Goal: Task Accomplishment & Management: Manage account settings

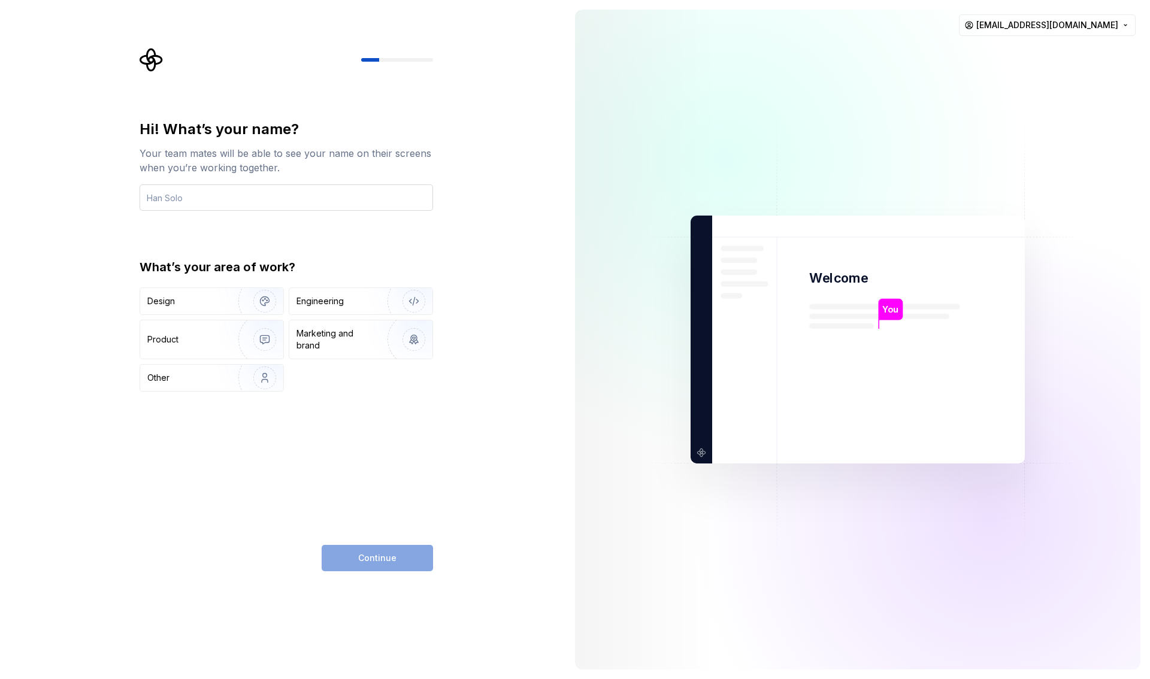
click at [195, 201] on input "text" at bounding box center [286, 197] width 293 height 26
type input "nakagam3"
click at [344, 301] on div "Engineering" at bounding box center [343, 301] width 95 height 12
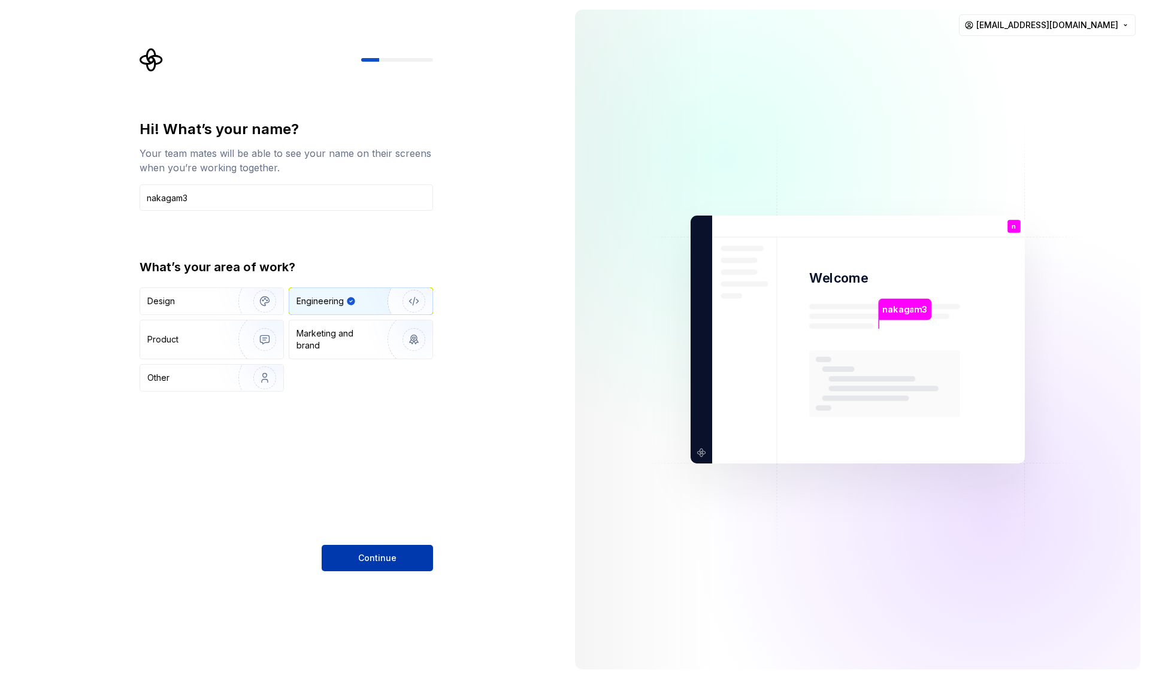
click at [381, 553] on span "Continue" at bounding box center [377, 558] width 38 height 12
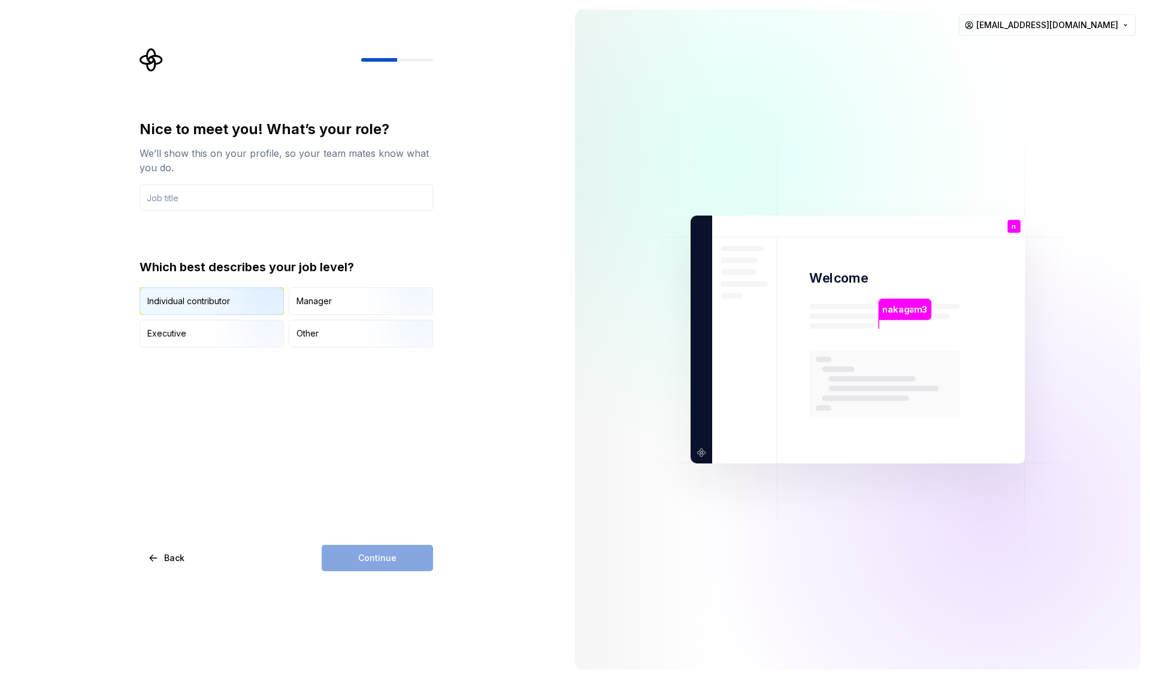
click at [233, 305] on img "button" at bounding box center [254, 316] width 77 height 80
click at [211, 202] on input "text" at bounding box center [286, 197] width 293 height 26
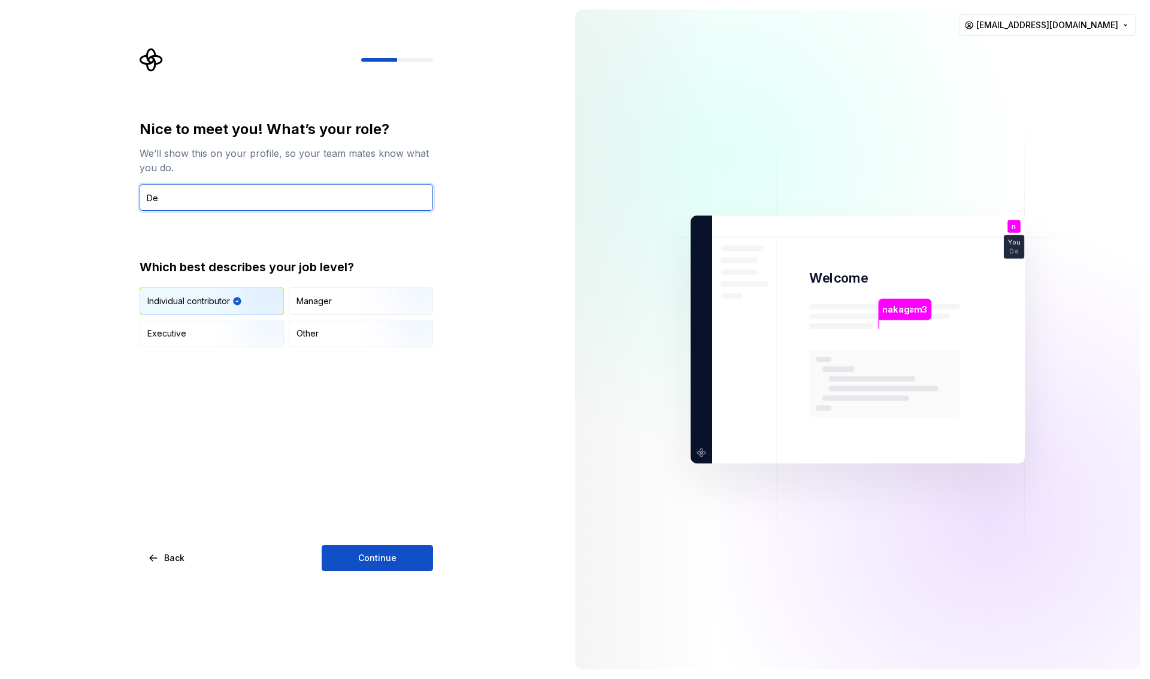
type input "D"
type input "E"
paste input "Front-end Engineer"
type input "Front-end Engineer"
click at [372, 552] on span "Continue" at bounding box center [377, 558] width 38 height 12
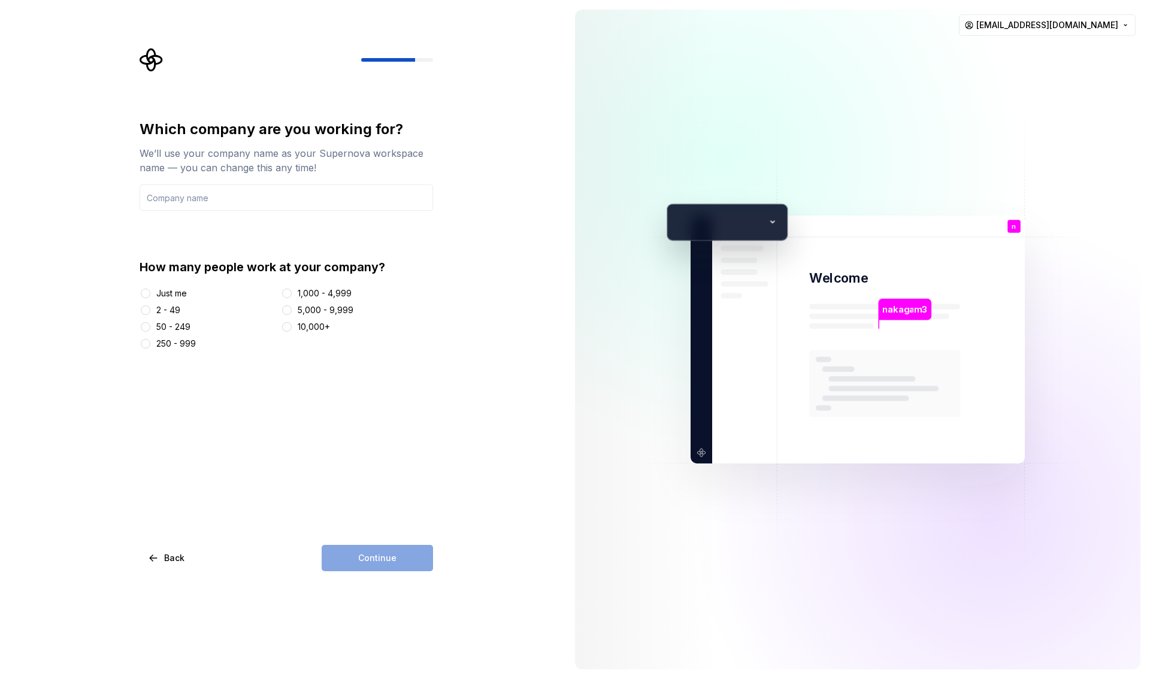
click at [329, 328] on div "10,000+" at bounding box center [314, 327] width 32 height 12
click at [292, 328] on button "10,000+" at bounding box center [287, 327] width 10 height 10
click at [242, 198] on input "text" at bounding box center [286, 197] width 293 height 26
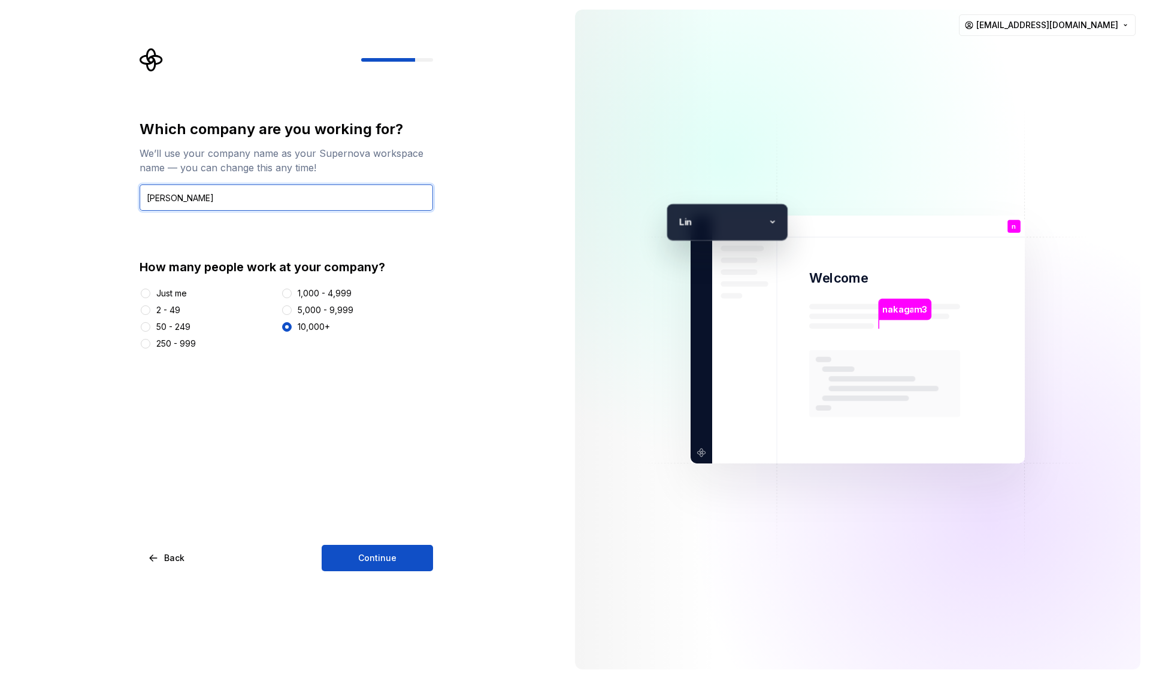
type input "Link"
type input "Link and Motivation Inc."
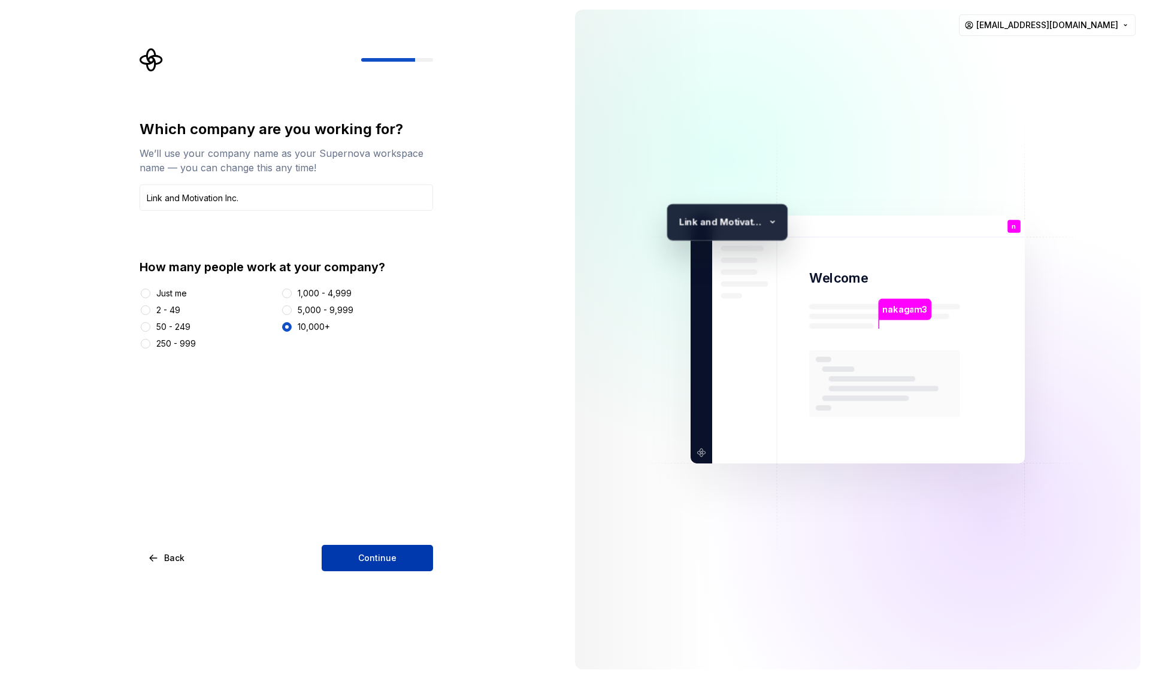
click at [384, 567] on button "Continue" at bounding box center [377, 558] width 111 height 26
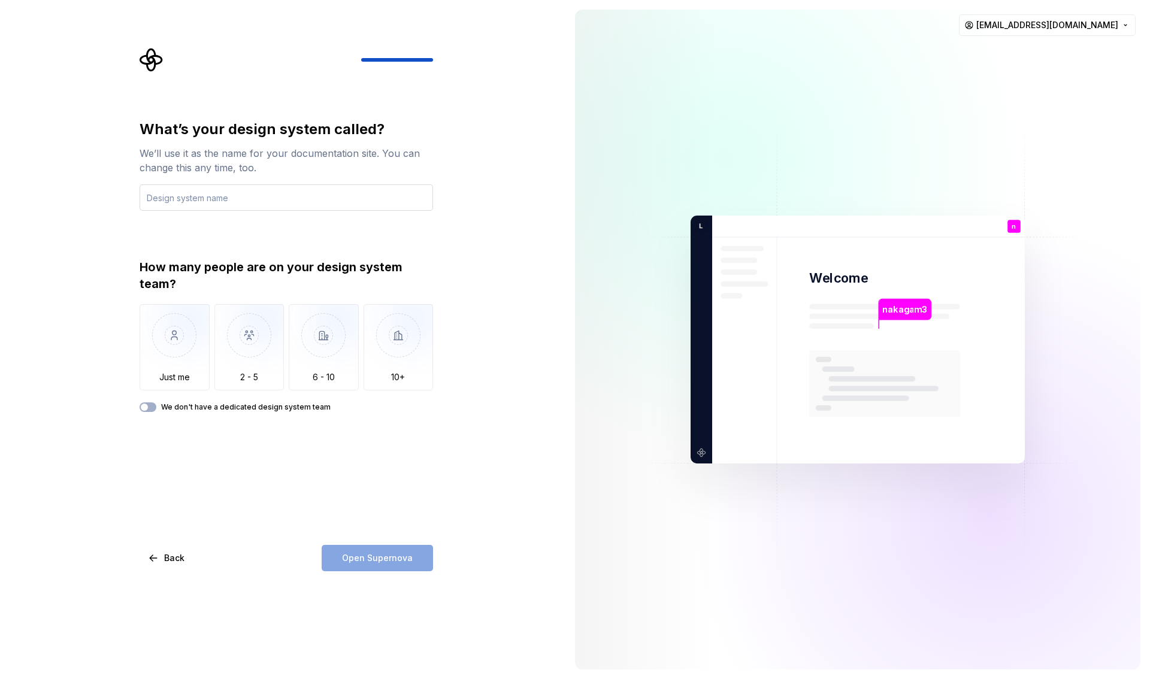
click at [241, 198] on input "text" at bounding box center [286, 197] width 293 height 26
drag, startPoint x: 138, startPoint y: 152, endPoint x: 291, endPoint y: 162, distance: 153.6
click at [291, 162] on div "What’s your design system called? We’ll use it as the name for your documentati…" at bounding box center [289, 309] width 315 height 523
copy div "We’ll use it as the name for your documentation site. You can change this any t…"
click at [231, 202] on input "text" at bounding box center [286, 197] width 293 height 26
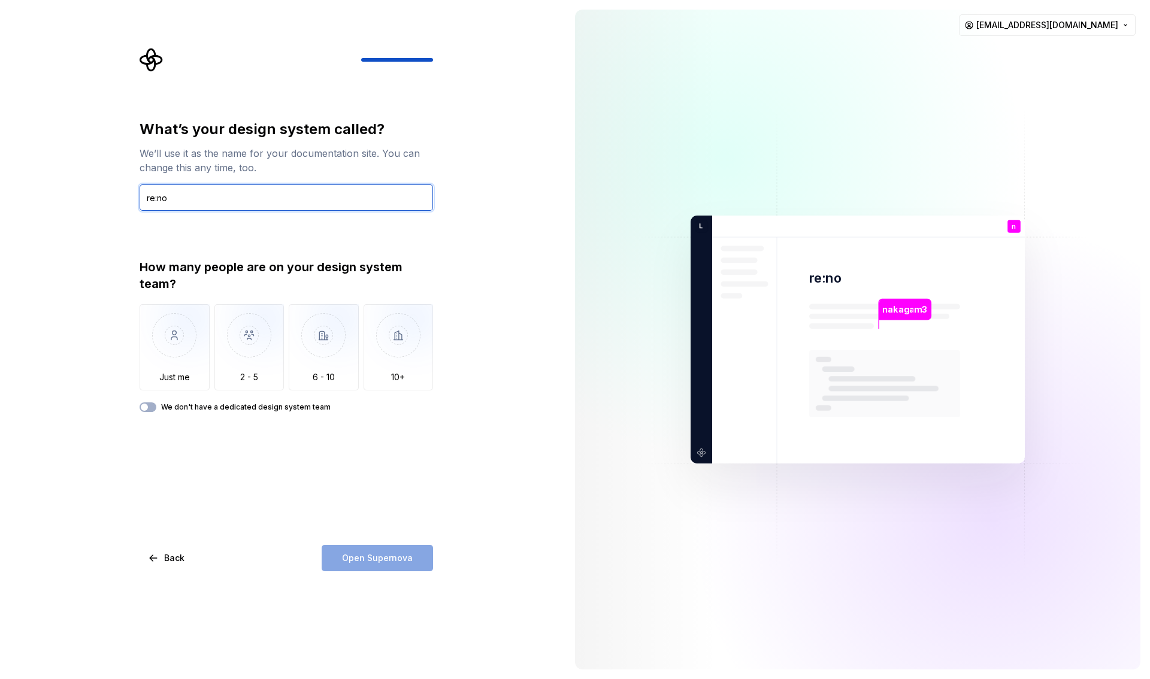
type input "re:no"
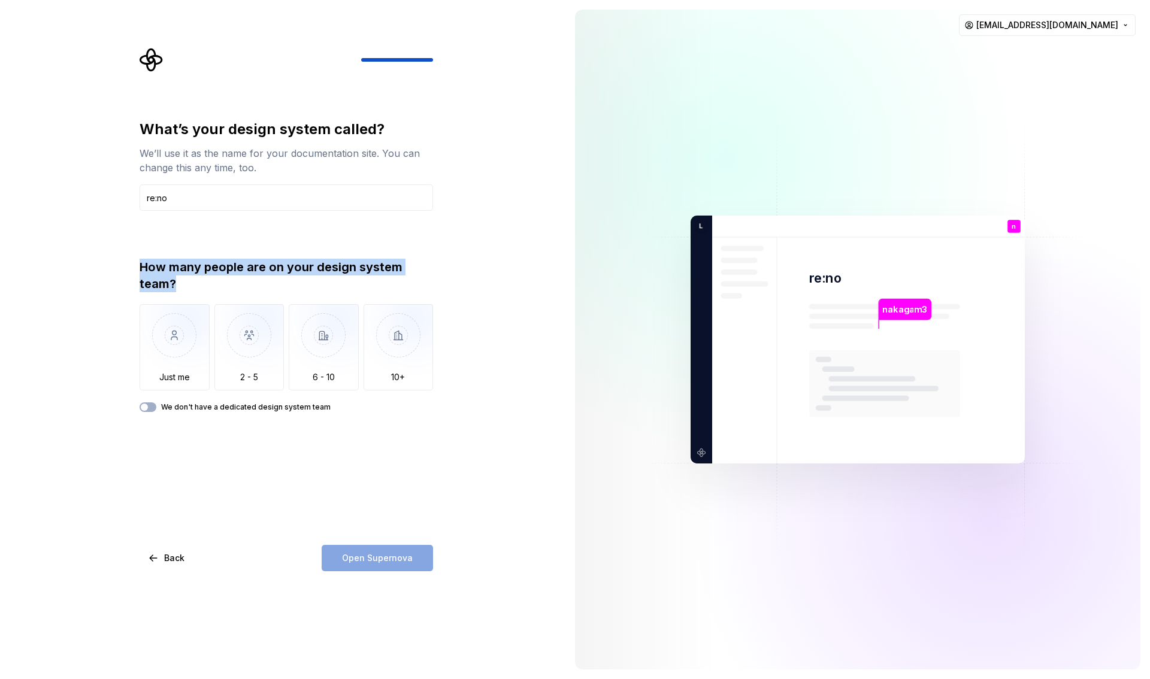
drag, startPoint x: 137, startPoint y: 266, endPoint x: 211, endPoint y: 280, distance: 75.0
click at [211, 280] on div "What’s your design system called? We’ll use it as the name for your documentati…" at bounding box center [289, 309] width 315 height 523
copy div "How many people are on your design system team?"
click at [252, 347] on img "button" at bounding box center [249, 344] width 70 height 80
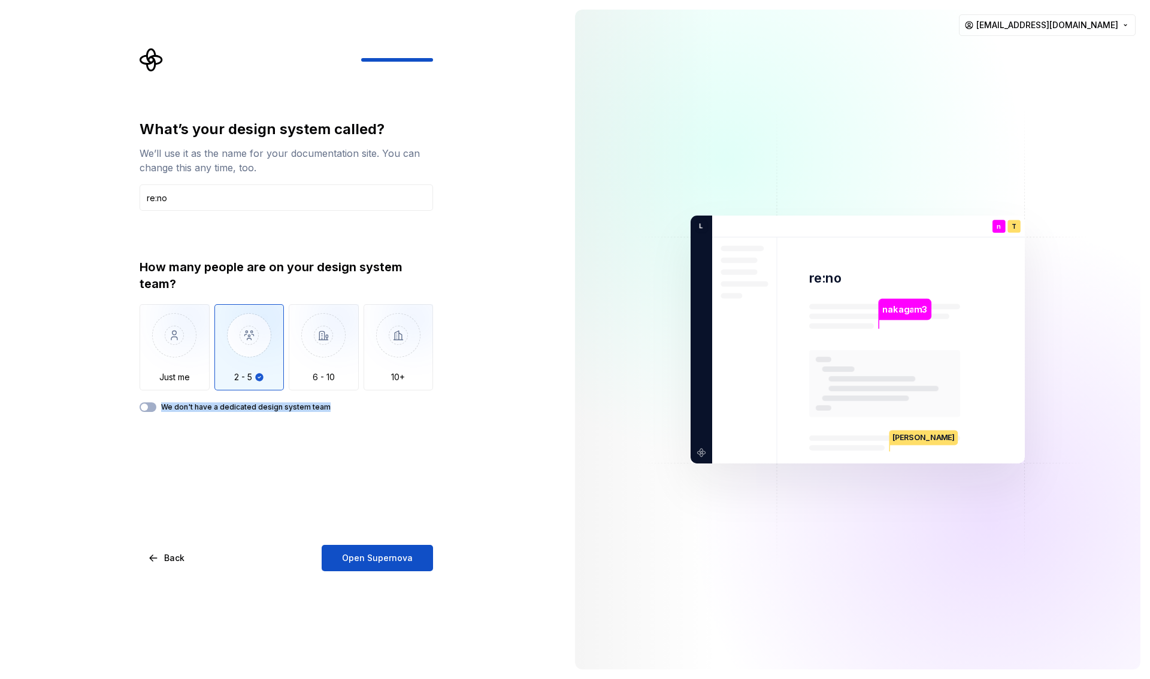
drag, startPoint x: 346, startPoint y: 409, endPoint x: 160, endPoint y: 406, distance: 186.3
click at [160, 406] on div "We don't have a dedicated design system team" at bounding box center [286, 407] width 293 height 10
copy label "We don't have a dedicated design system team"
click at [222, 409] on label "We don't have a dedicated design system team" at bounding box center [245, 407] width 169 height 10
click at [156, 409] on button "We don't have a dedicated design system team" at bounding box center [148, 407] width 17 height 10
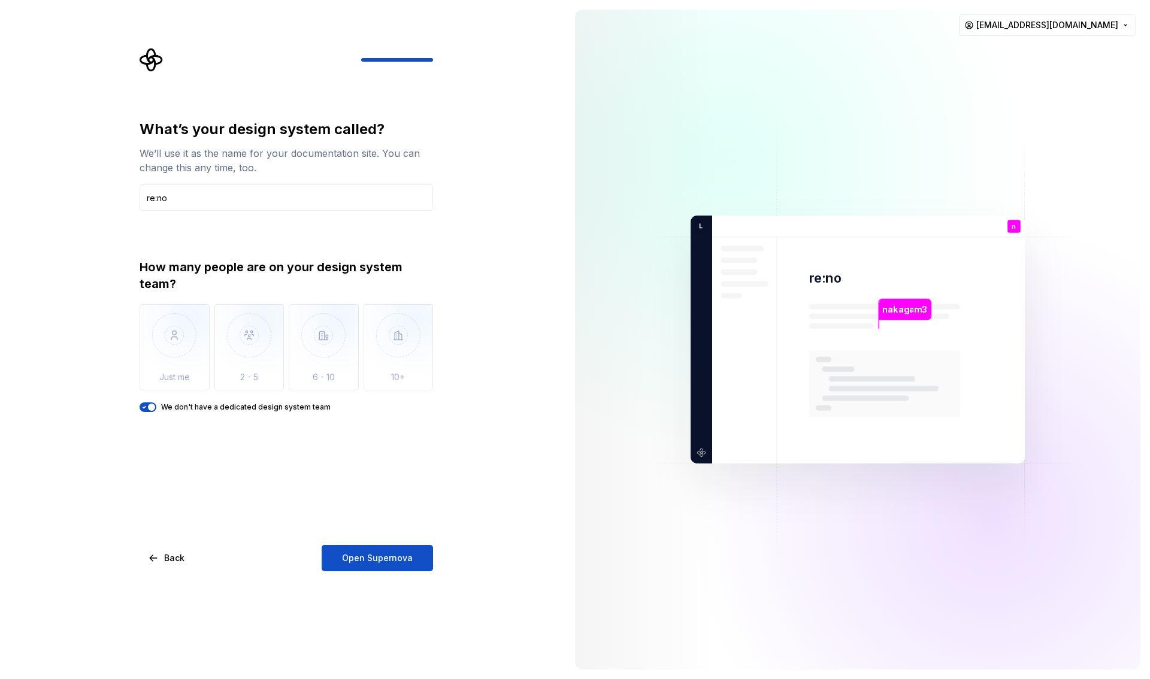
click at [222, 409] on label "We don't have a dedicated design system team" at bounding box center [245, 407] width 169 height 10
click at [156, 409] on button "We don't have a dedicated design system team" at bounding box center [148, 407] width 17 height 10
click at [224, 407] on label "We don't have a dedicated design system team" at bounding box center [245, 407] width 169 height 10
click at [156, 407] on button "We don't have a dedicated design system team" at bounding box center [148, 407] width 17 height 10
click at [224, 407] on label "We don't have a dedicated design system team" at bounding box center [245, 407] width 169 height 10
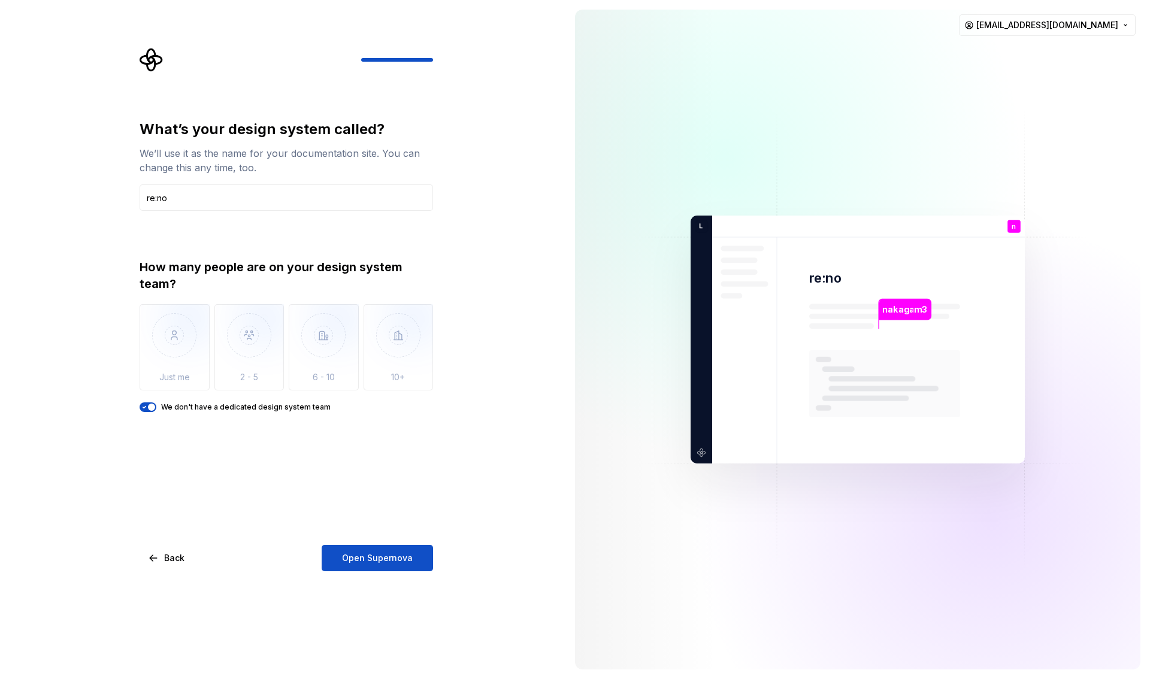
click at [156, 407] on button "We don't have a dedicated design system team" at bounding box center [148, 407] width 17 height 10
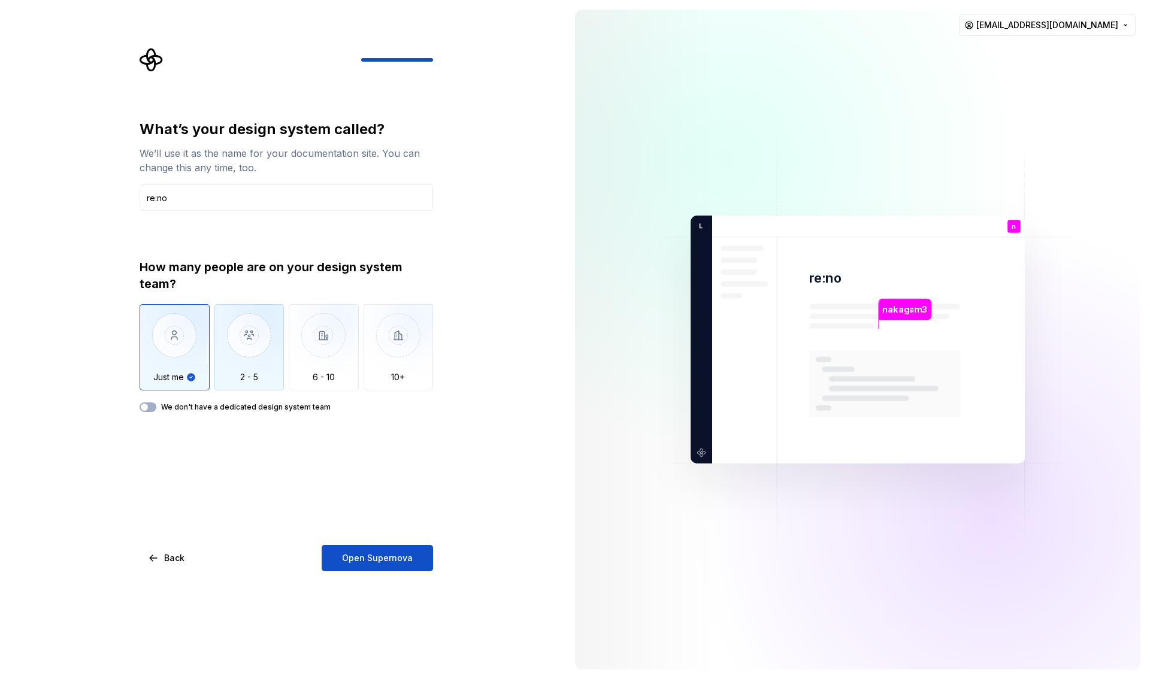
click at [245, 374] on img "button" at bounding box center [249, 344] width 70 height 80
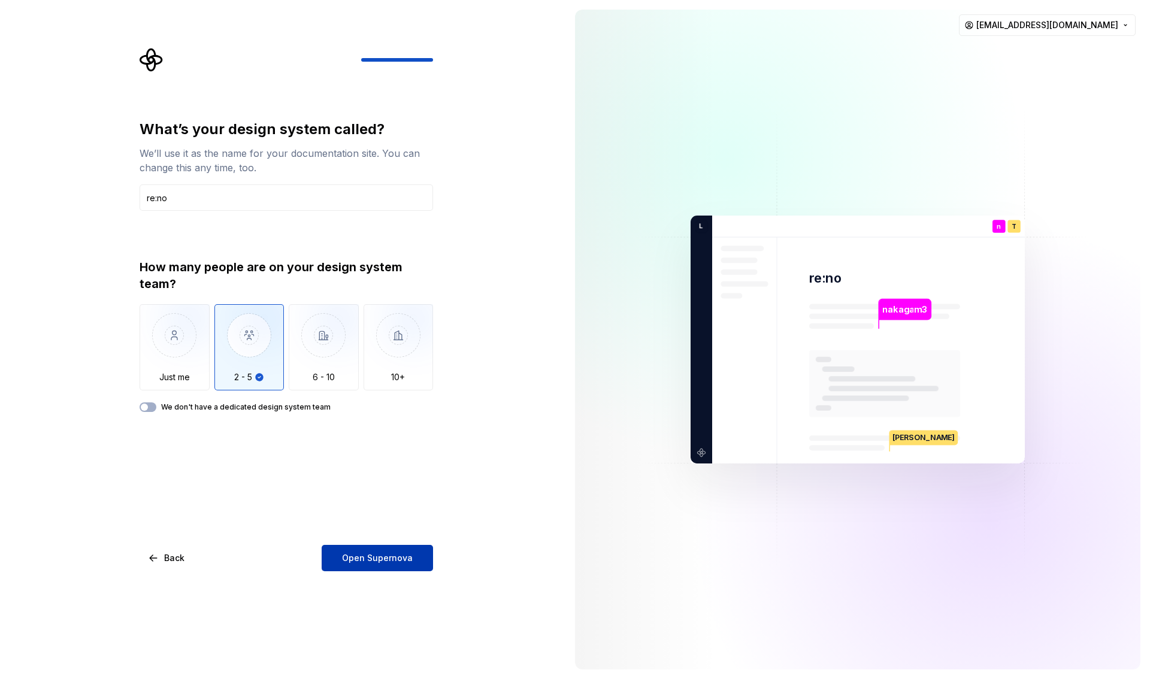
click at [362, 559] on span "Open Supernova" at bounding box center [377, 558] width 71 height 12
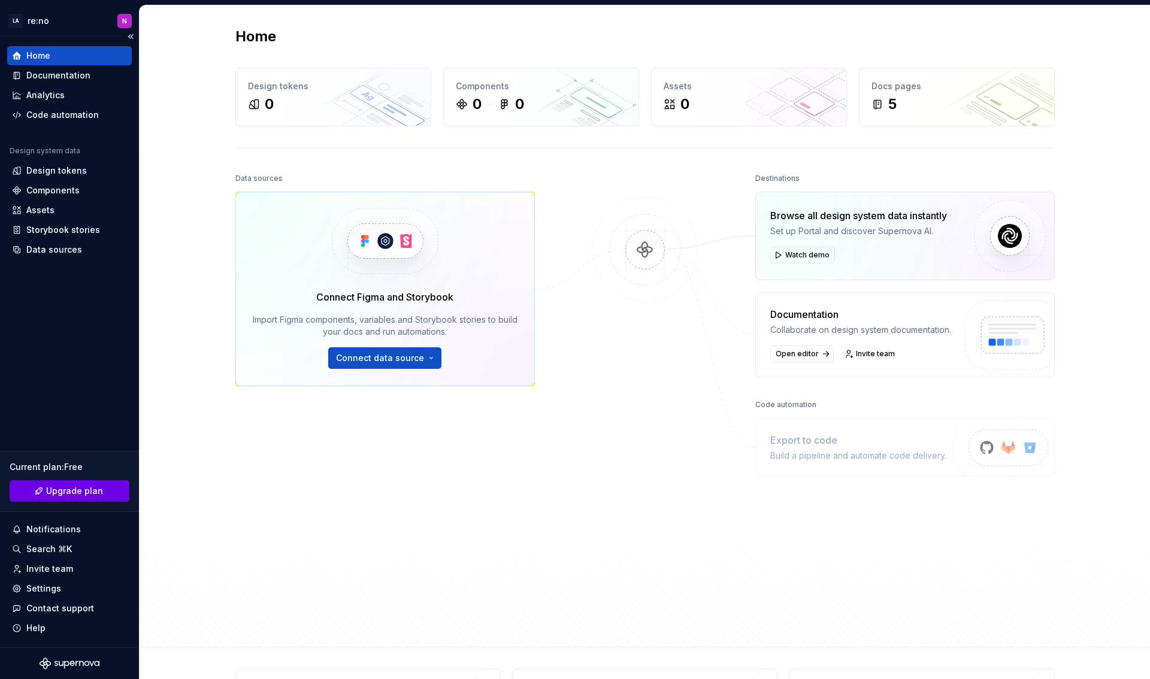
click at [81, 493] on span "Upgrade plan" at bounding box center [74, 491] width 57 height 12
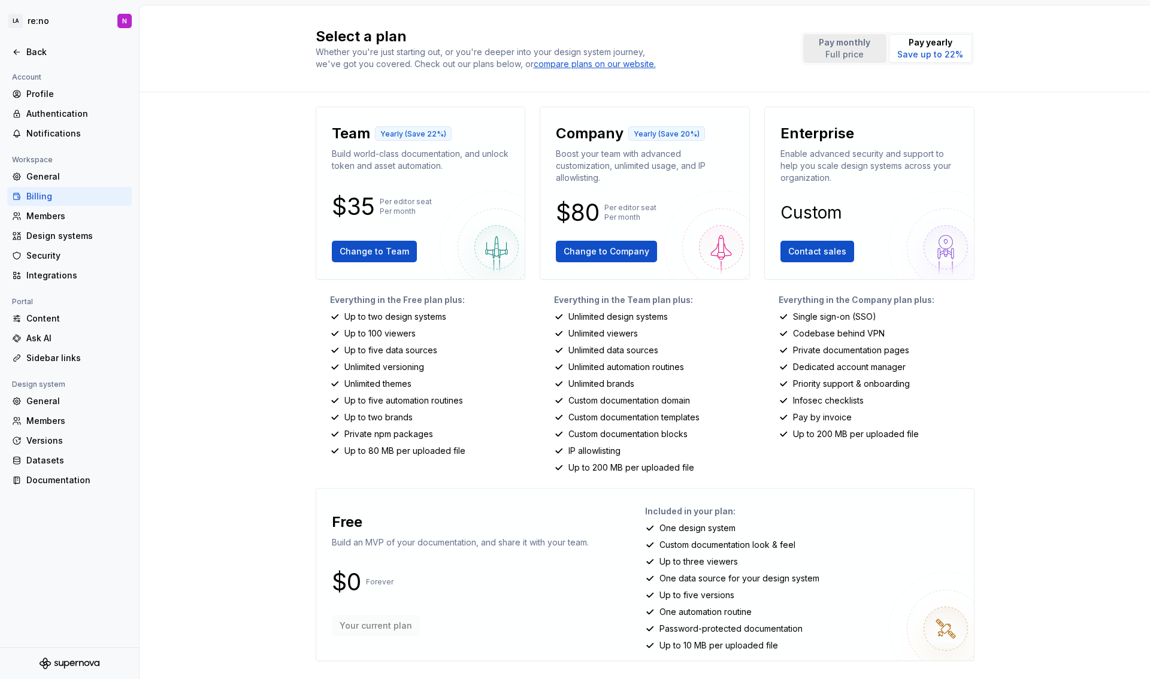
click at [865, 44] on button "Pay monthly Full price" at bounding box center [844, 48] width 83 height 29
click at [387, 254] on span "Change to Team" at bounding box center [374, 252] width 69 height 12
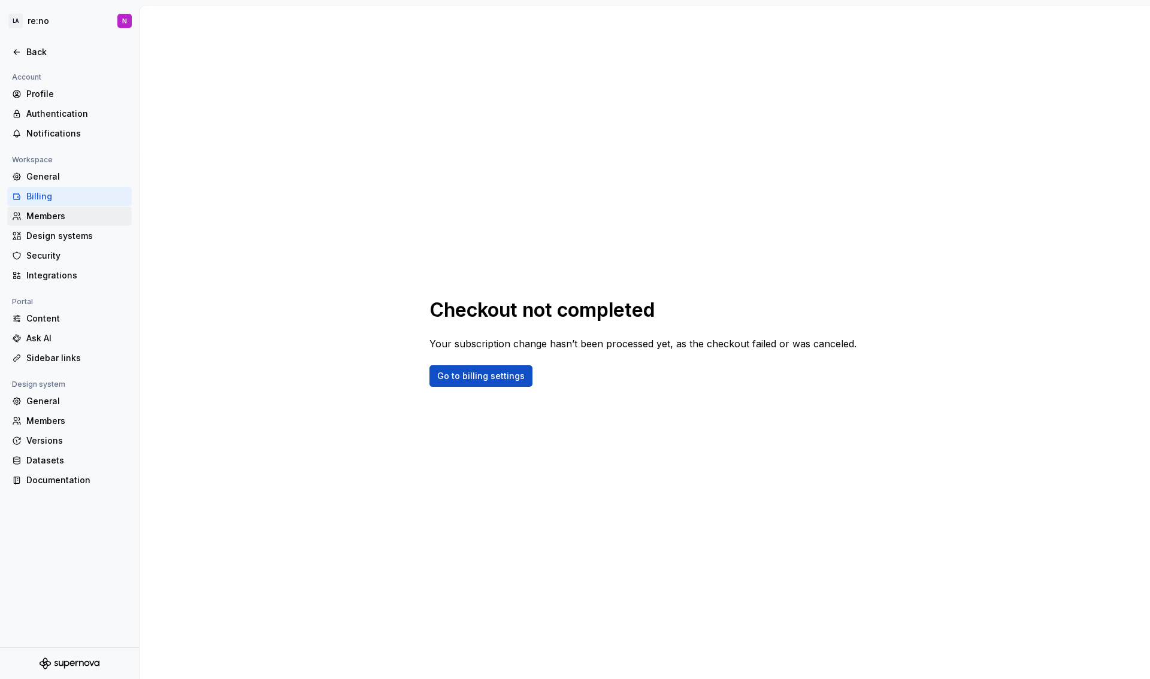
click at [56, 215] on div "Members" at bounding box center [76, 216] width 101 height 12
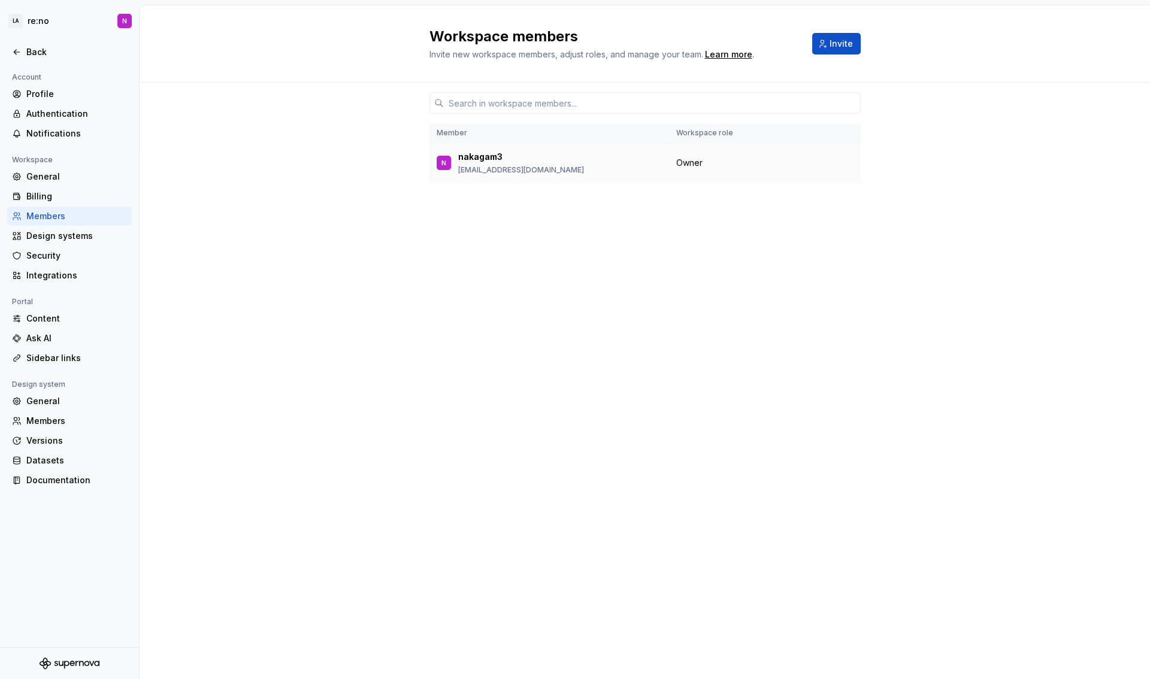
click at [487, 168] on p "nakagami.yuuki@lmi.ne.jp" at bounding box center [521, 170] width 126 height 10
click at [69, 254] on div "Security" at bounding box center [76, 256] width 101 height 12
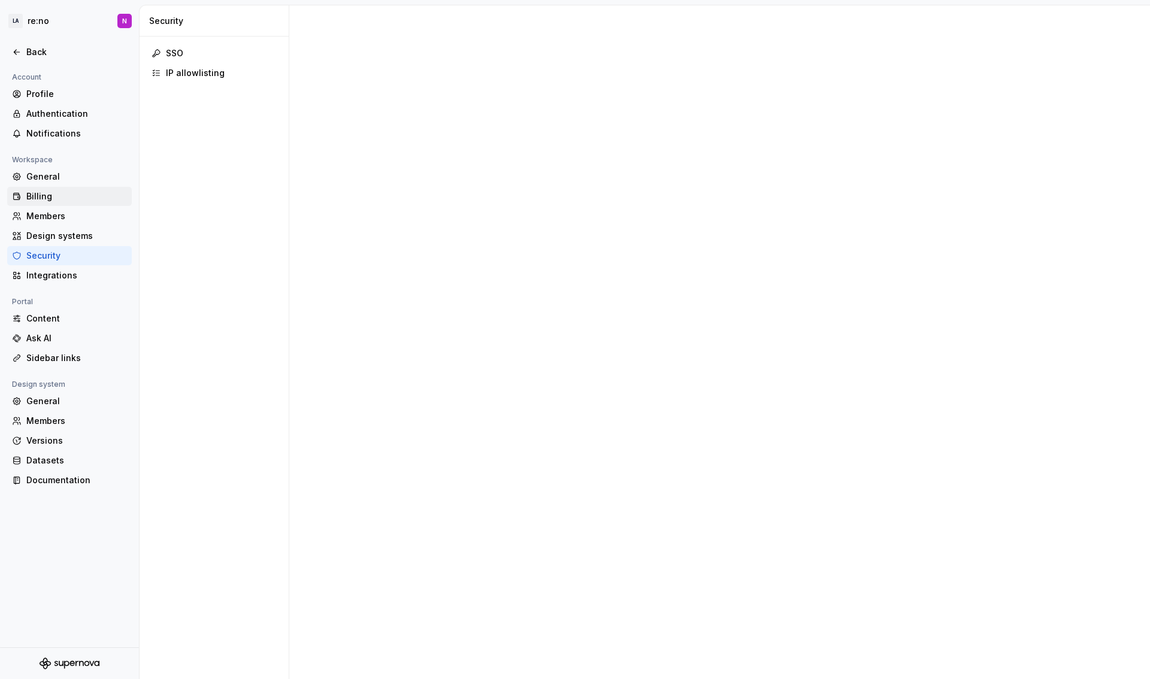
click at [69, 193] on div "Billing" at bounding box center [76, 196] width 101 height 12
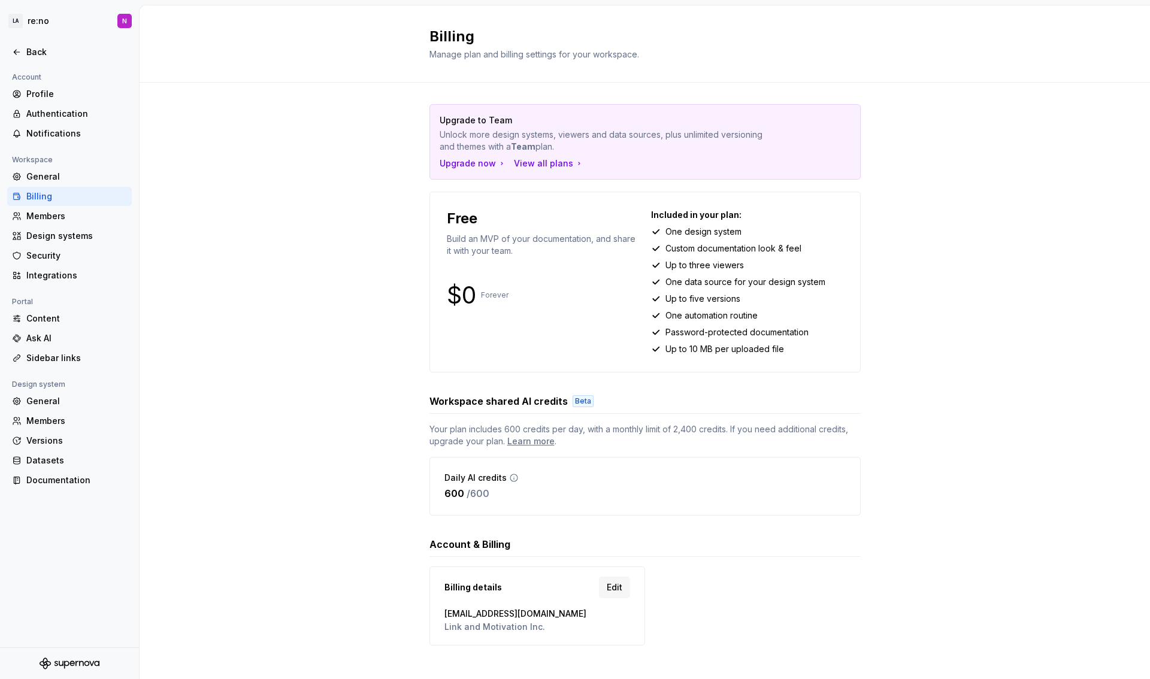
scroll to position [12, 0]
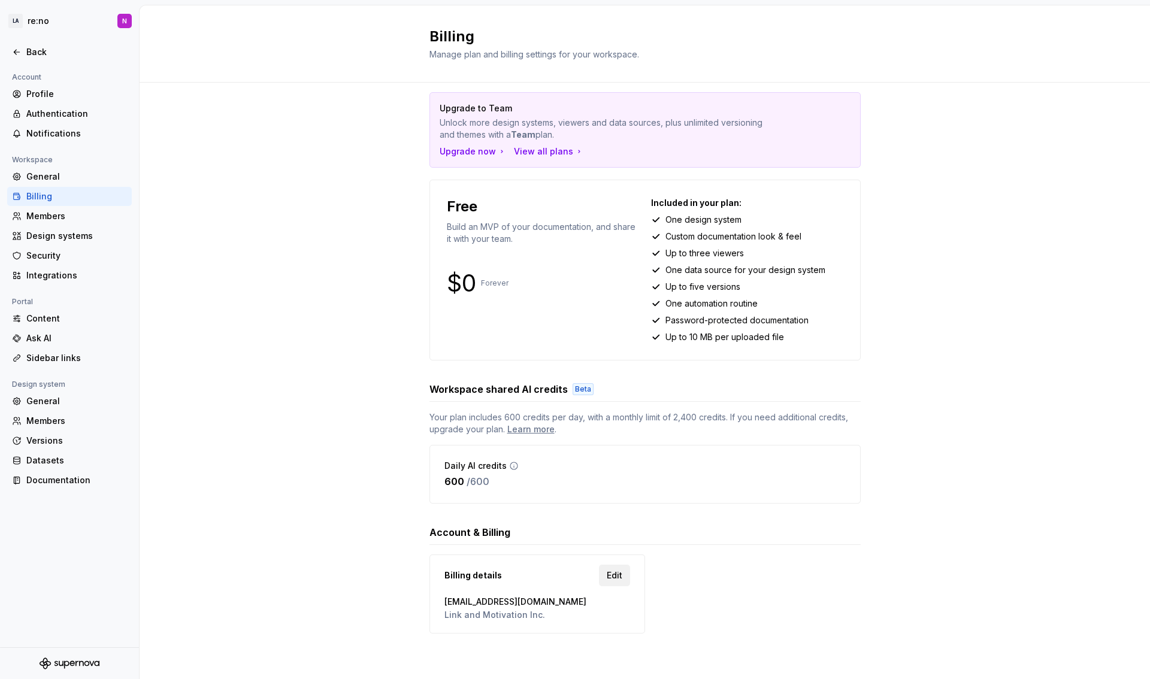
click at [608, 576] on span "Edit" at bounding box center [615, 575] width 16 height 12
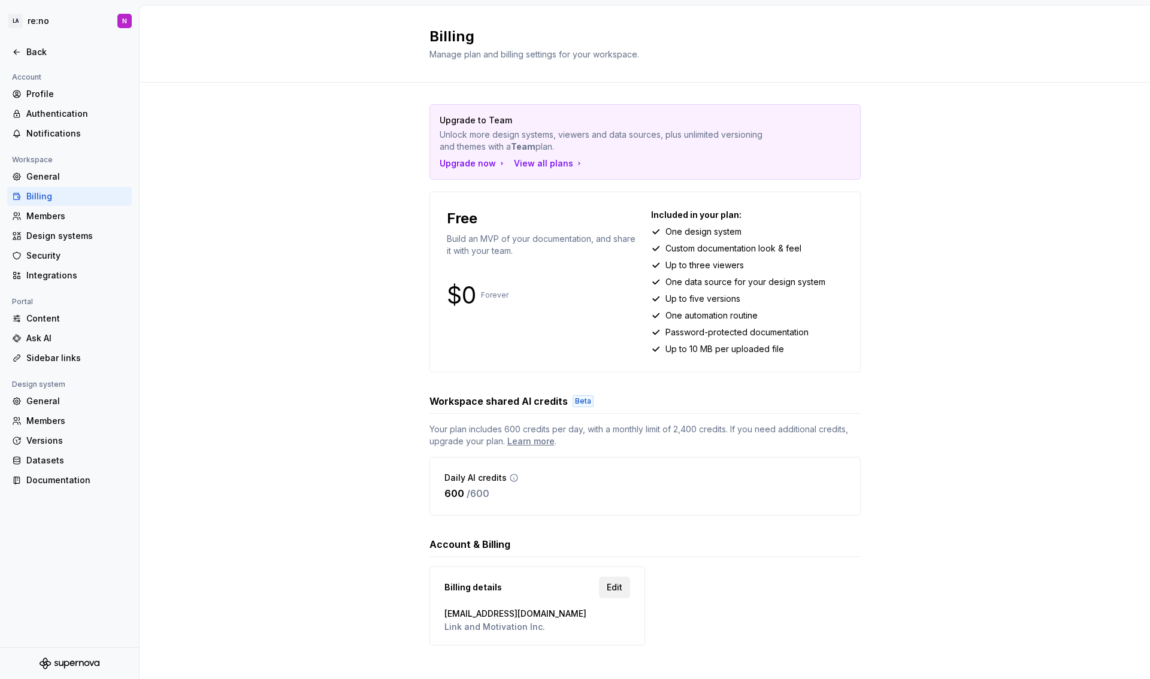
click at [613, 586] on span "Edit" at bounding box center [615, 587] width 16 height 12
click at [65, 109] on div "Authentication" at bounding box center [76, 114] width 101 height 12
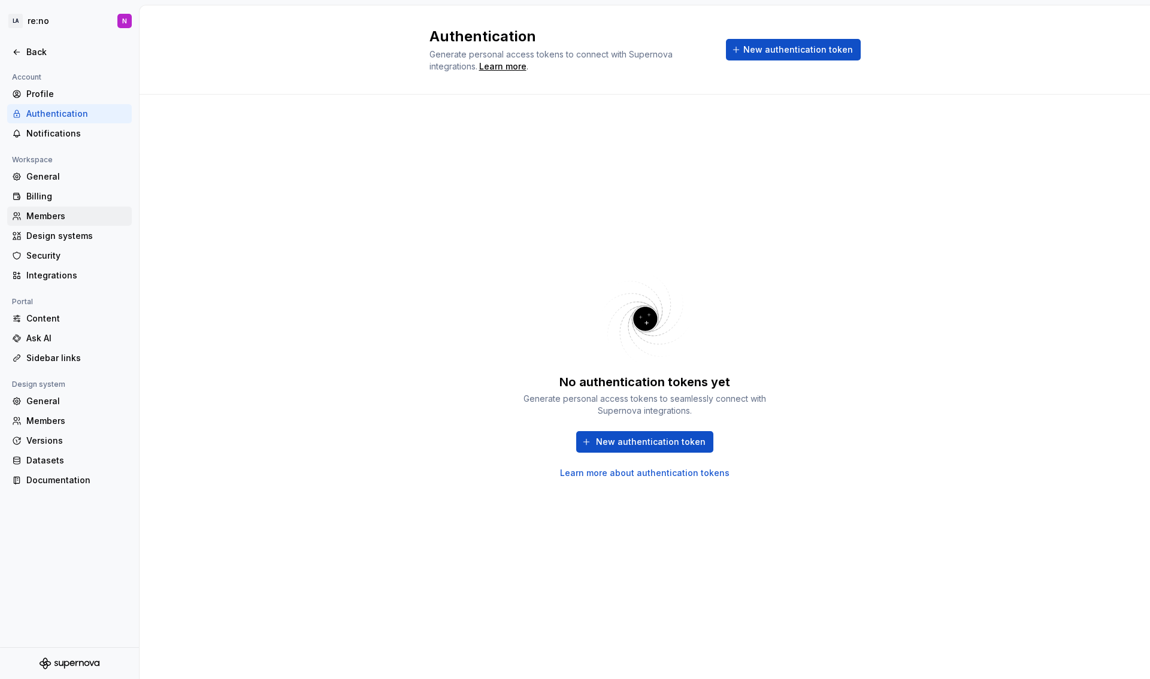
click at [71, 216] on div "Members" at bounding box center [76, 216] width 101 height 12
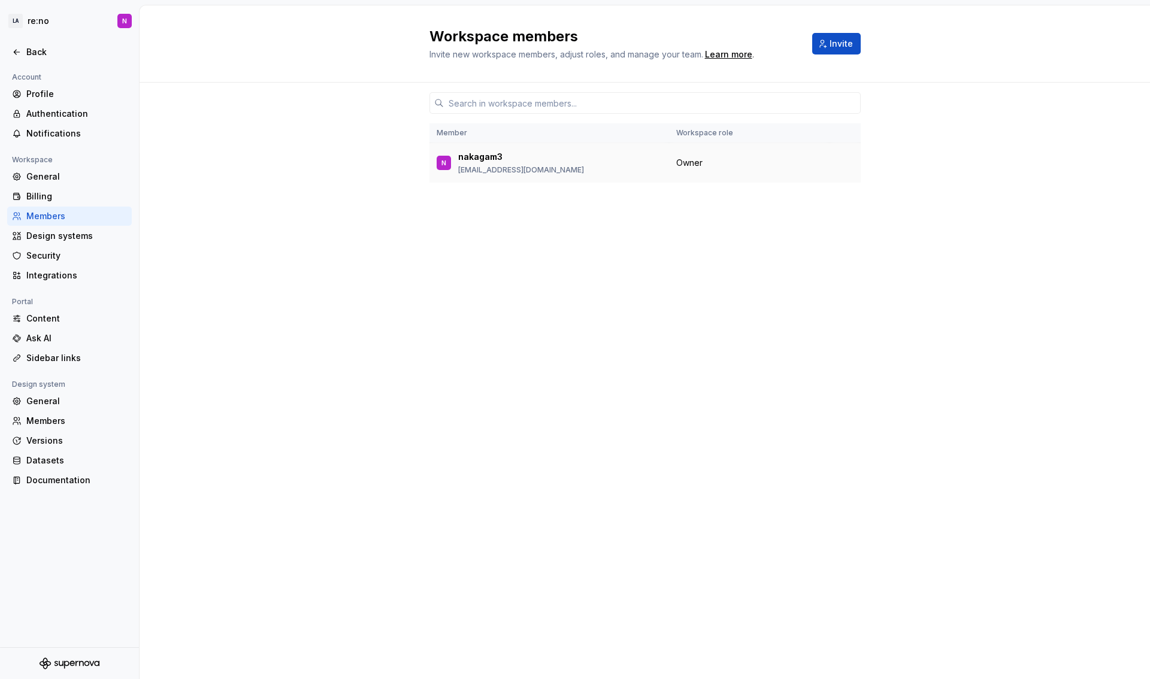
click at [571, 171] on div "N nakagam3 nakagami.yuuki@lmi.ne.jp" at bounding box center [549, 162] width 225 height 25
click at [823, 44] on button "Invite" at bounding box center [836, 44] width 49 height 22
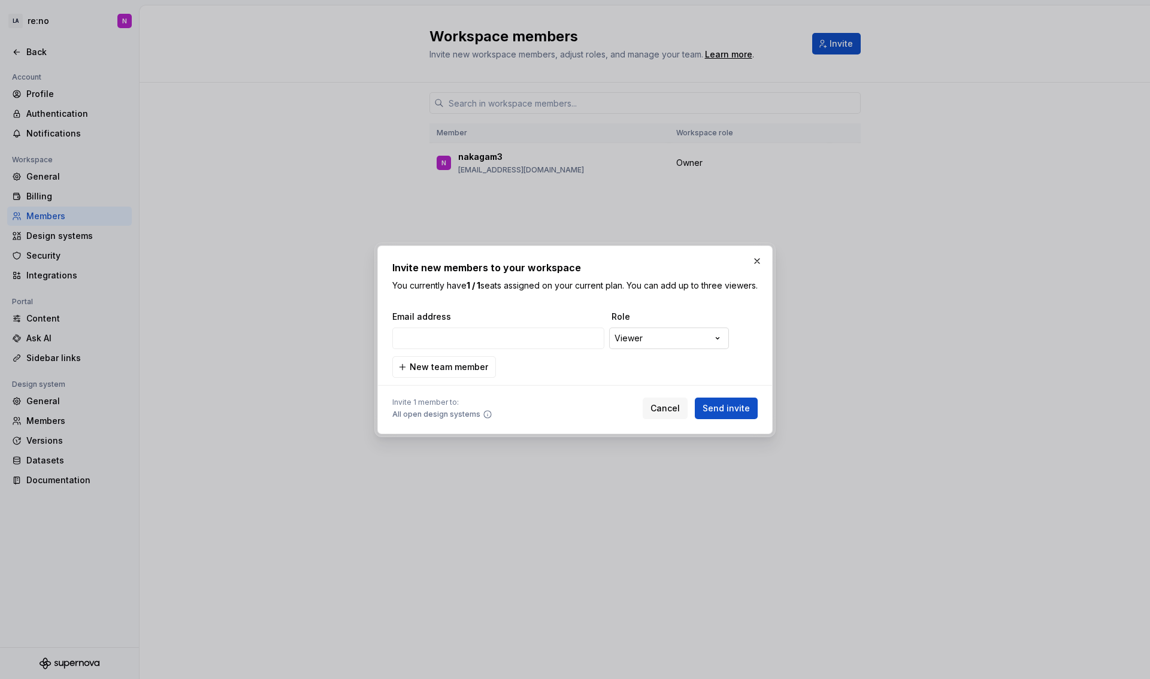
click at [667, 338] on div "**********" at bounding box center [575, 339] width 1150 height 679
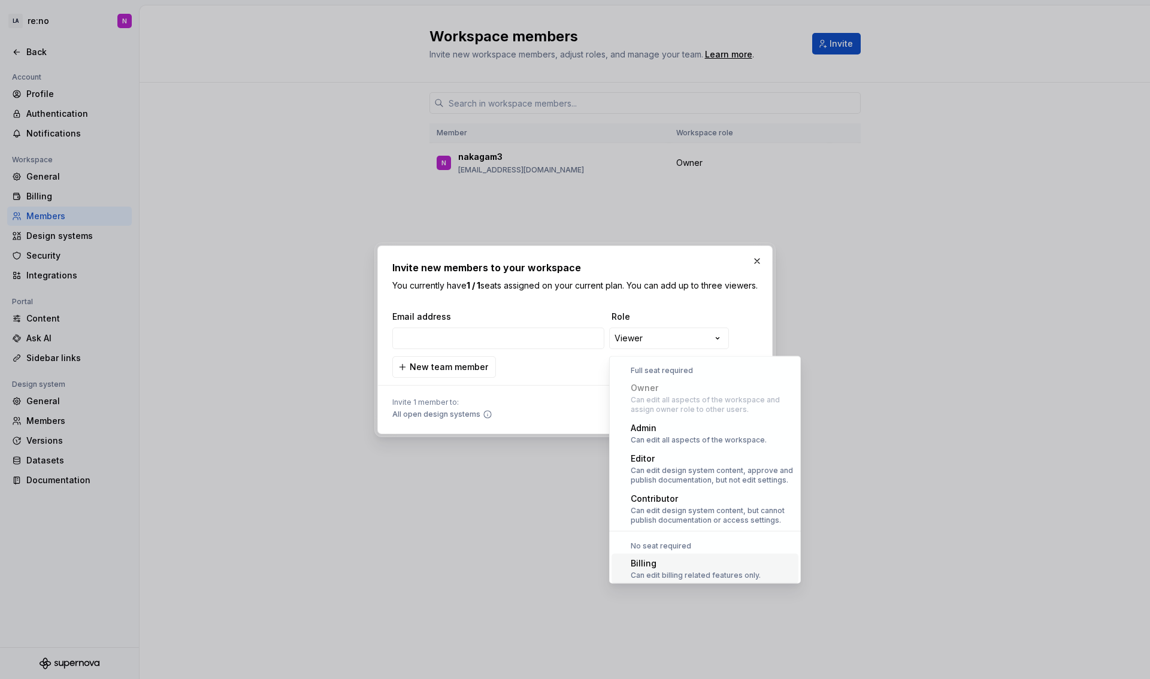
scroll to position [33, 0]
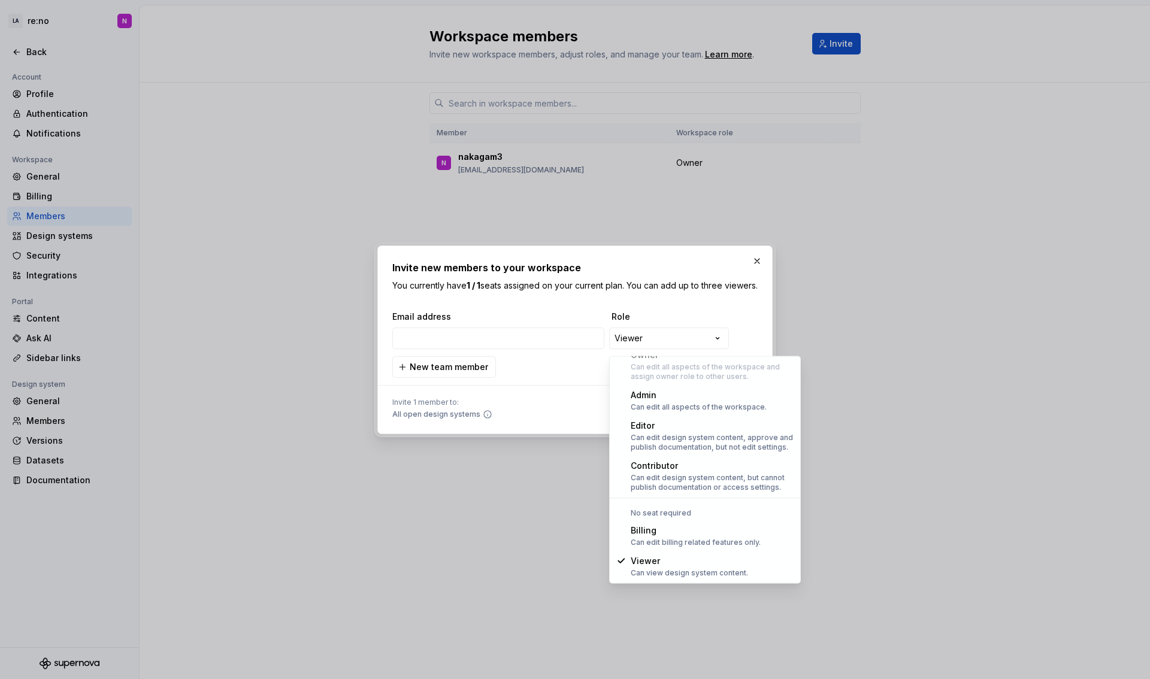
select select "*******"
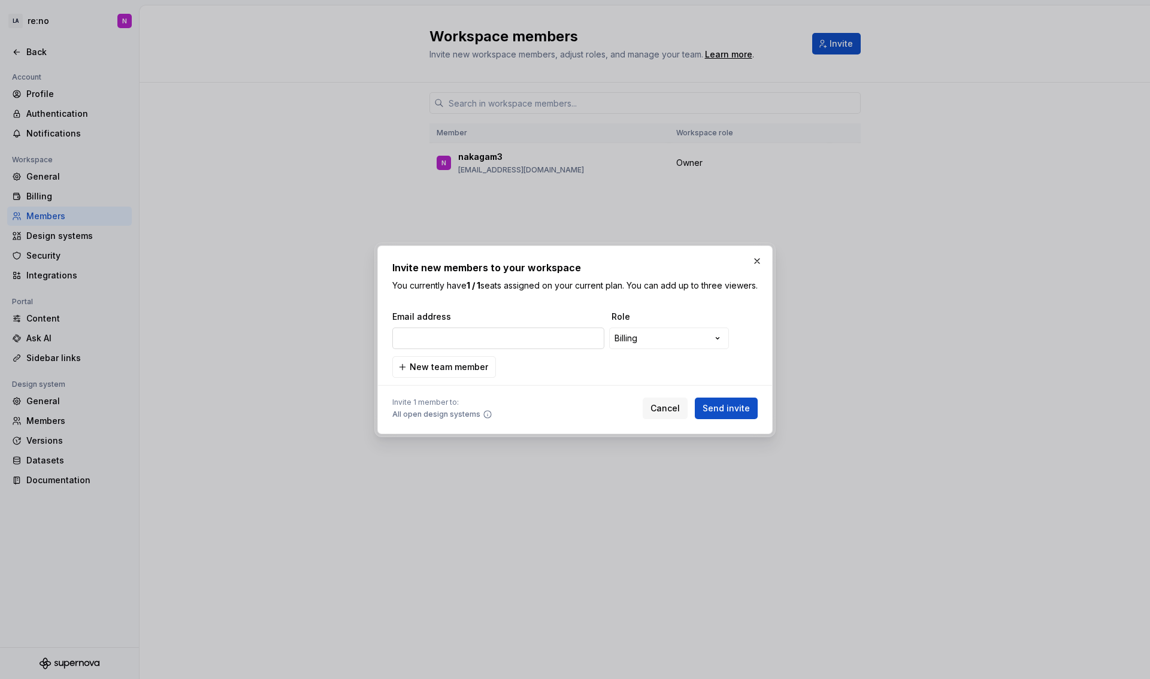
click at [529, 349] on input "email" at bounding box center [498, 339] width 212 height 22
paste input "歌舞伎座タワー"
type input "歌舞伎座タワー"
paste input "pd_keiyaku@lmi.ne.jp"
type input "pd_keiyaku@lmi.ne.jp"
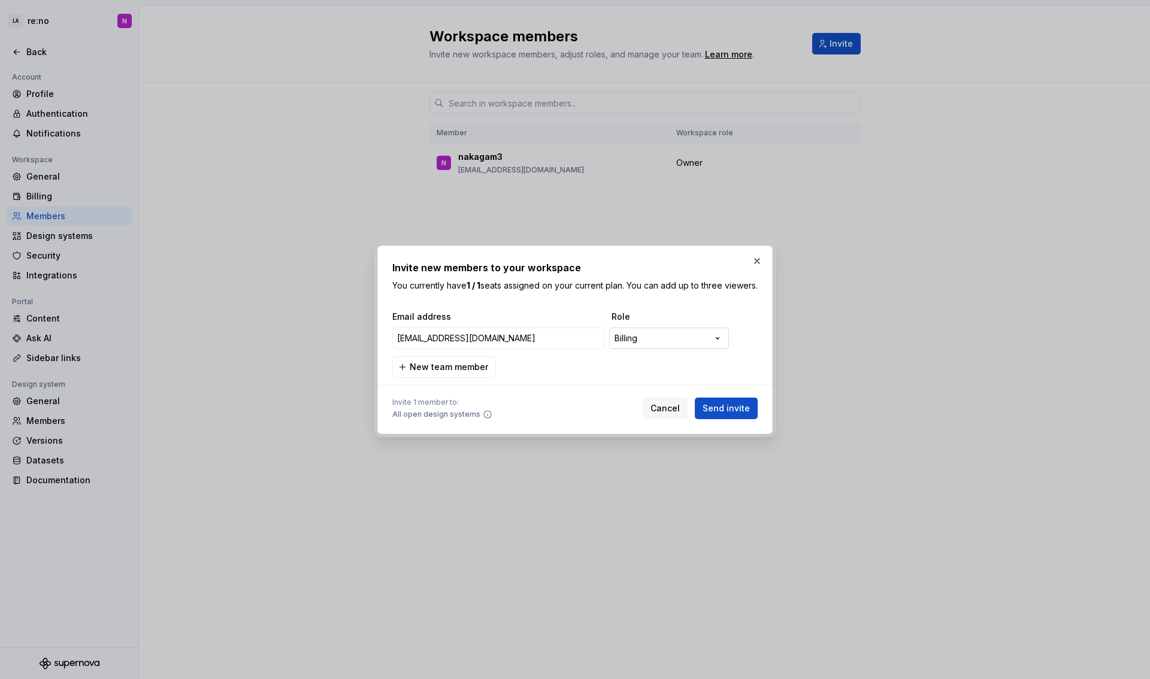
click at [655, 346] on div "**********" at bounding box center [575, 339] width 1150 height 679
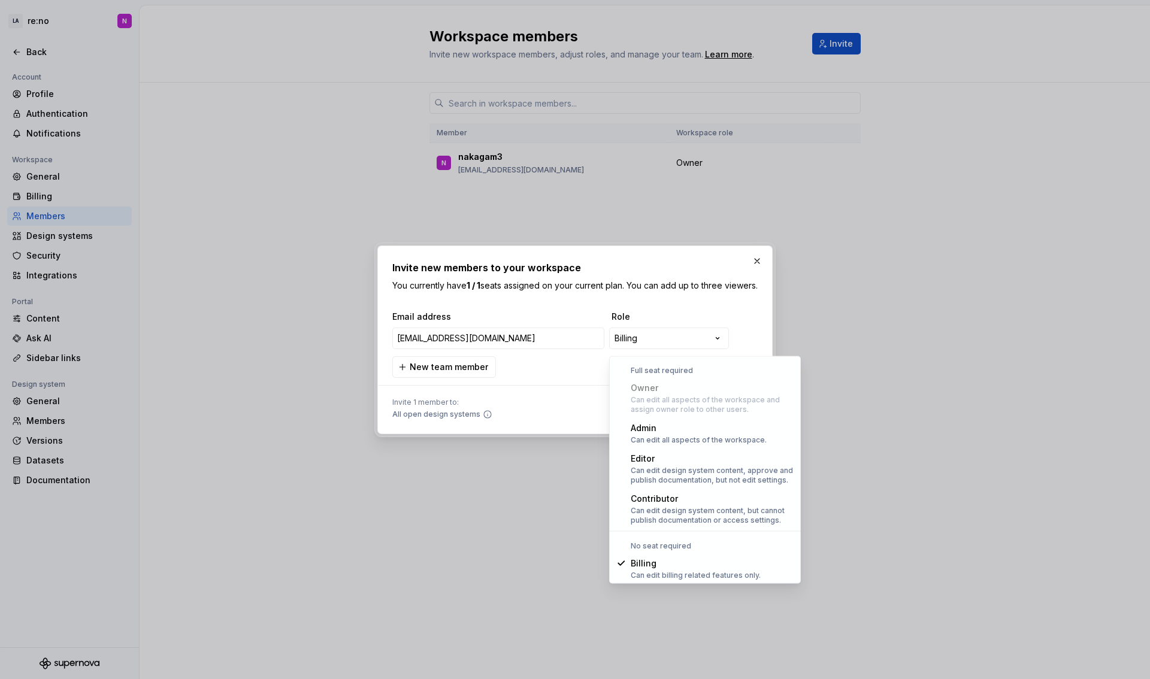
click at [537, 368] on div "**********" at bounding box center [575, 339] width 1150 height 679
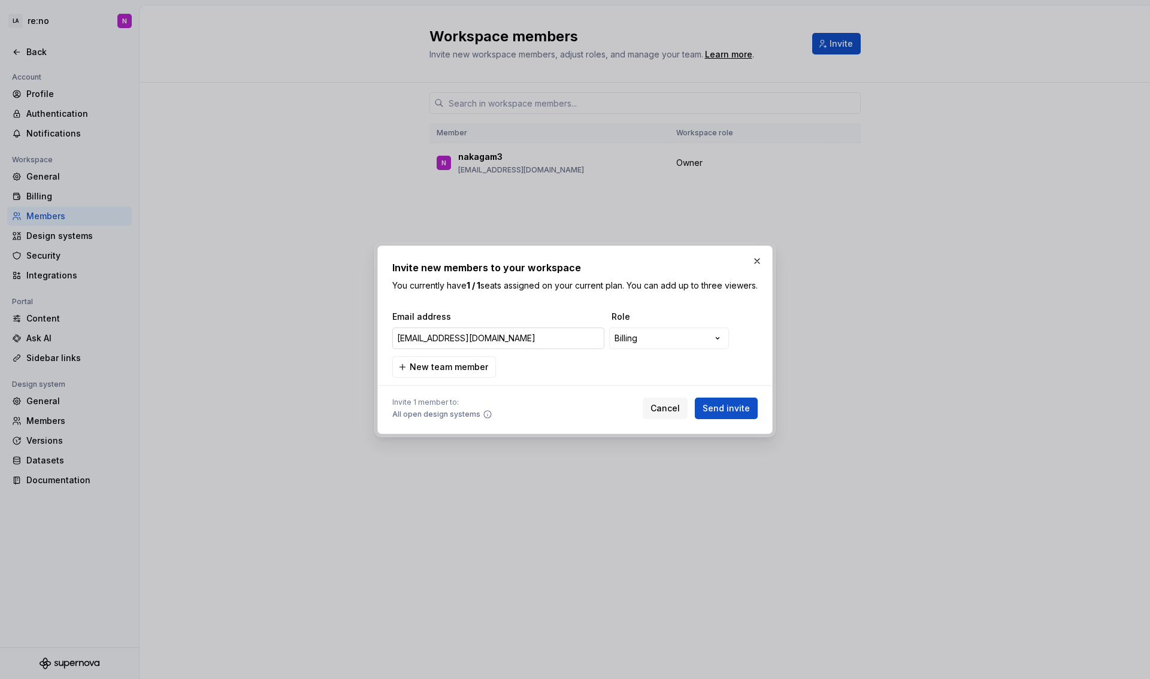
click at [500, 346] on input "pd_keiyaku@lmi.ne.jp" at bounding box center [498, 339] width 212 height 22
click at [665, 347] on div "**********" at bounding box center [575, 339] width 1150 height 679
click at [556, 375] on div "**********" at bounding box center [575, 339] width 1150 height 679
click at [722, 414] on span "Send invite" at bounding box center [725, 408] width 47 height 12
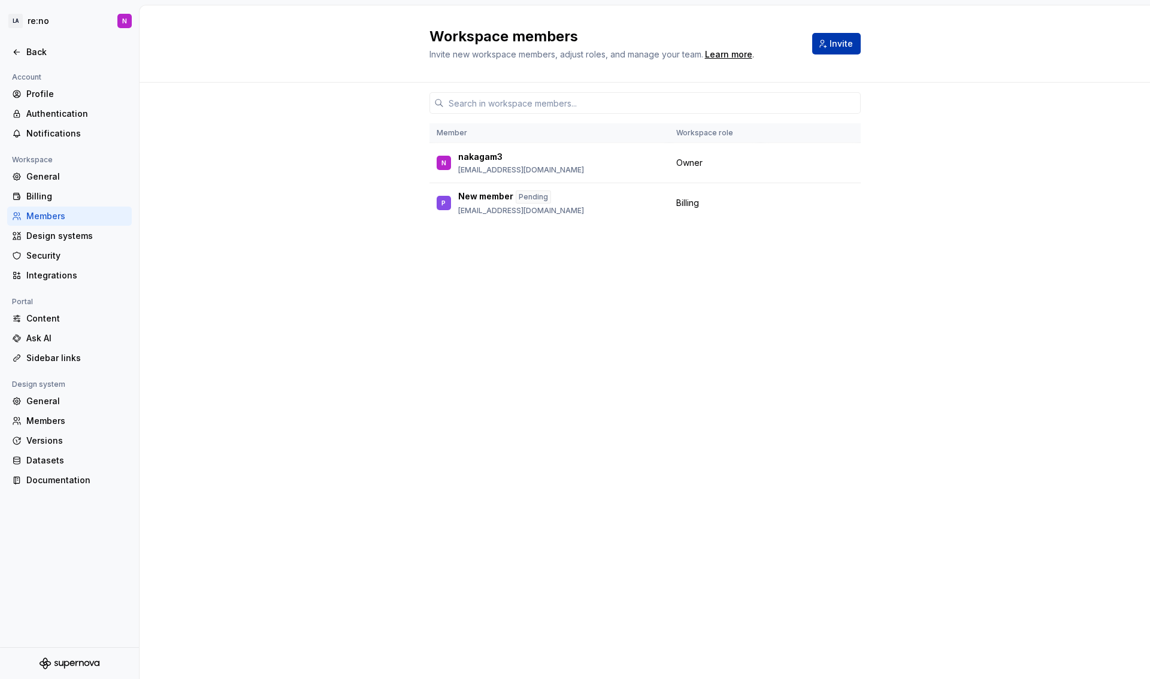
click at [837, 52] on button "Invite" at bounding box center [836, 44] width 49 height 22
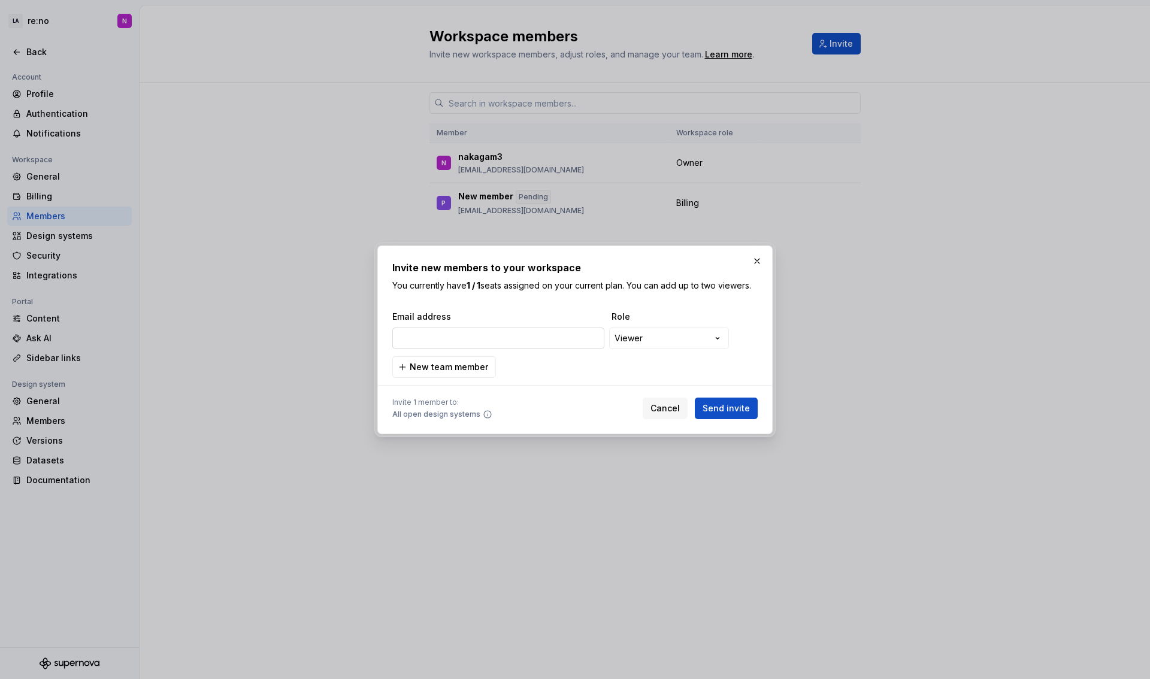
click at [553, 333] on input "email" at bounding box center [498, 339] width 212 height 22
click at [527, 336] on input "email" at bounding box center [498, 339] width 212 height 22
click at [498, 335] on input "email" at bounding box center [498, 339] width 212 height 22
type input "n"
paste input "nakano.shun@lmi.ne.jp"
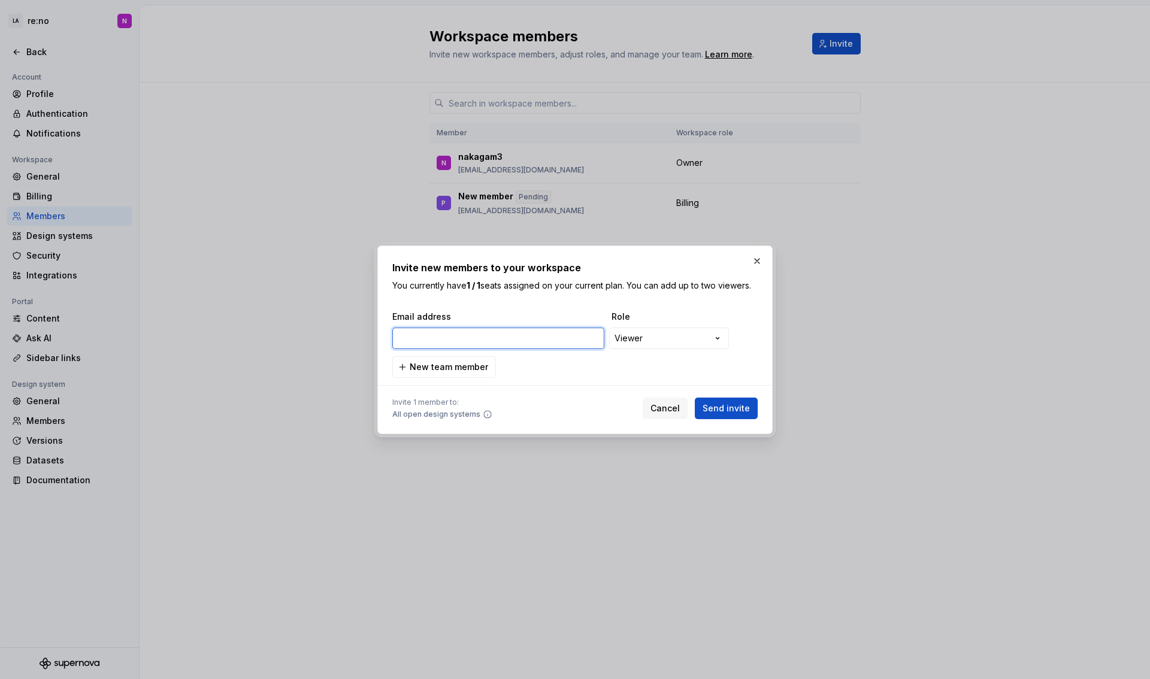
type input "nakano.shun@lmi.ne.jp"
click at [661, 343] on div "**********" at bounding box center [575, 339] width 1150 height 679
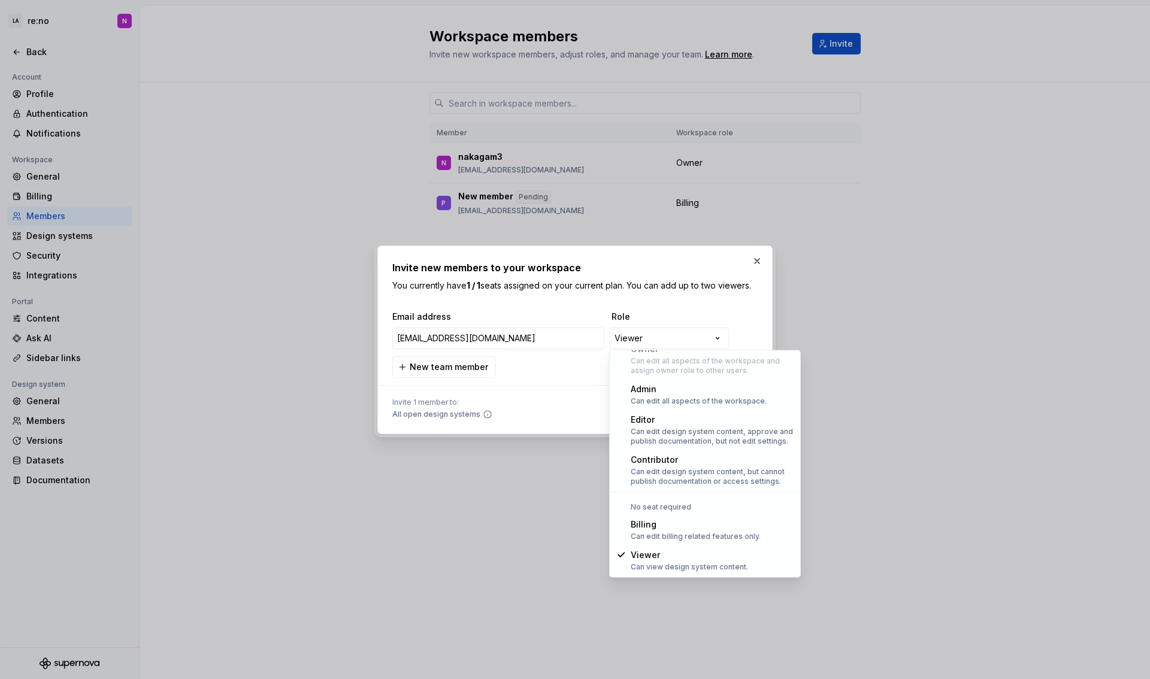
scroll to position [0, 0]
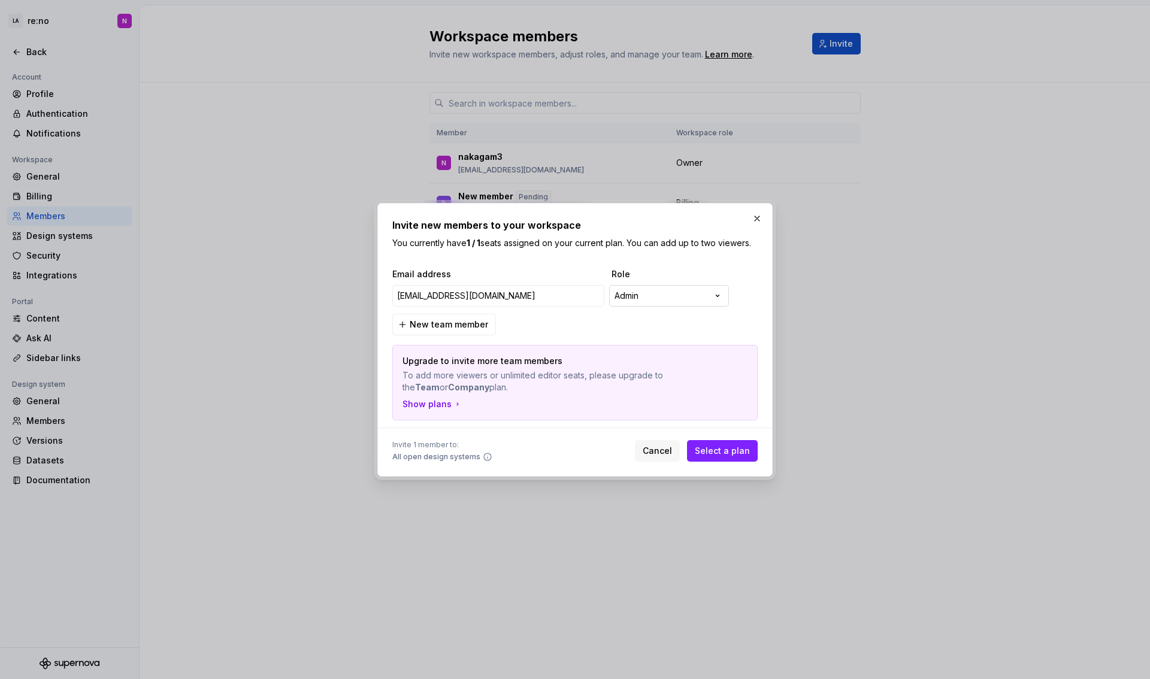
click at [676, 287] on div "**********" at bounding box center [575, 339] width 1150 height 679
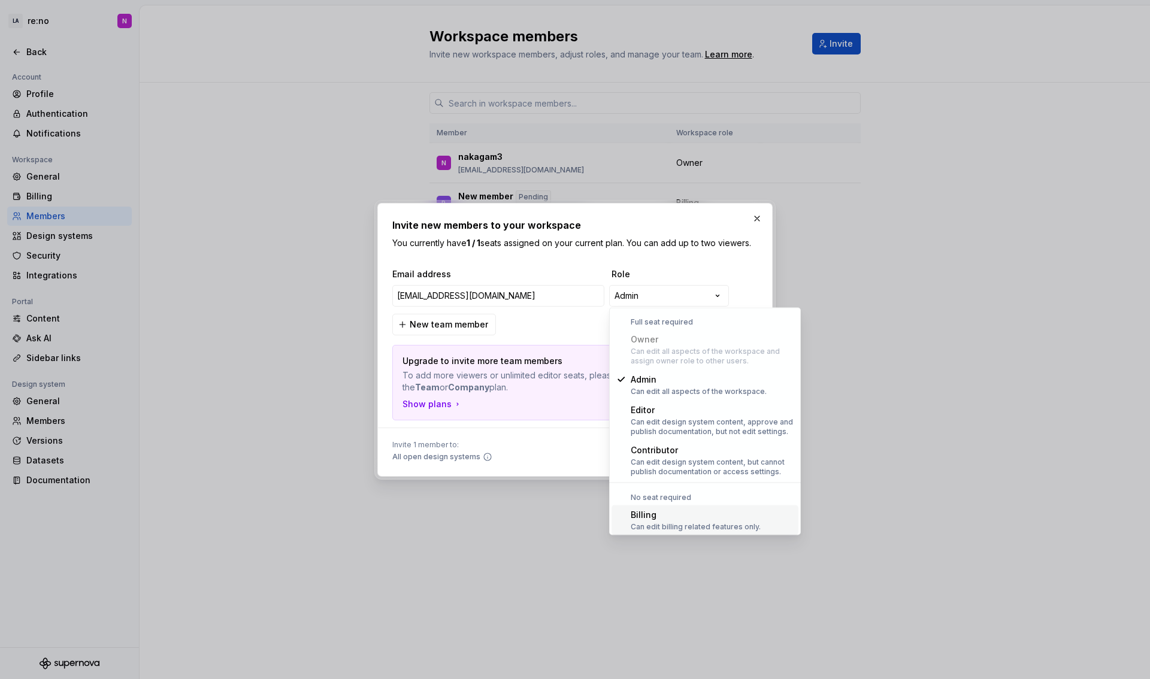
scroll to position [33, 0]
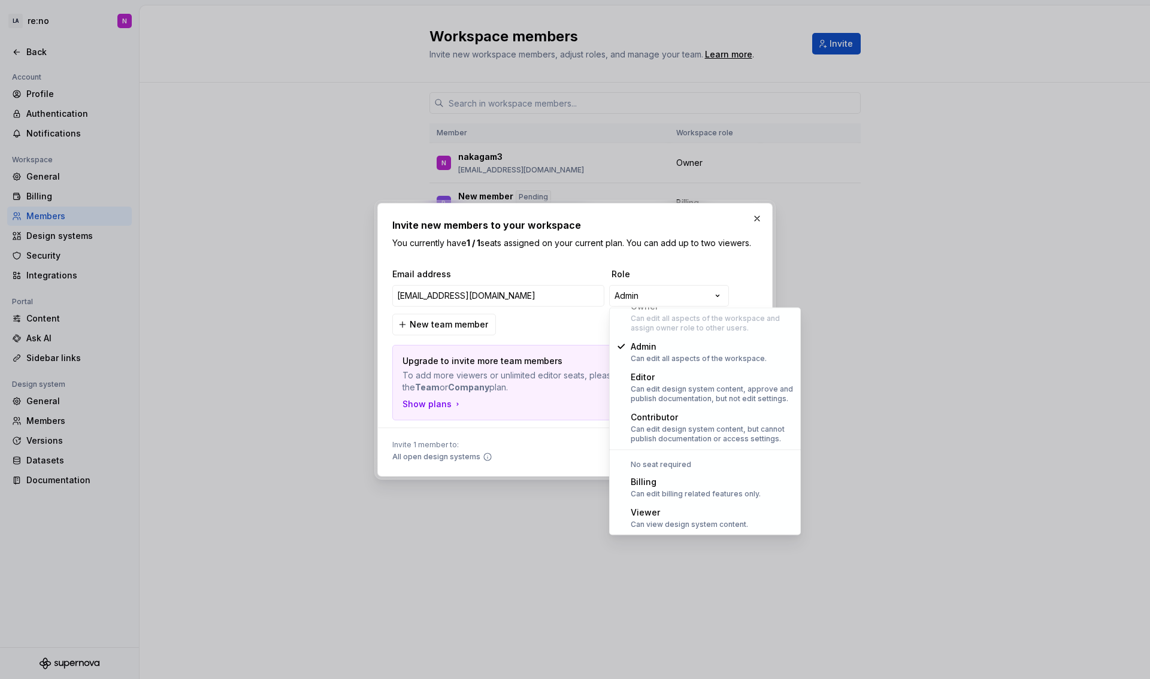
select select "******"
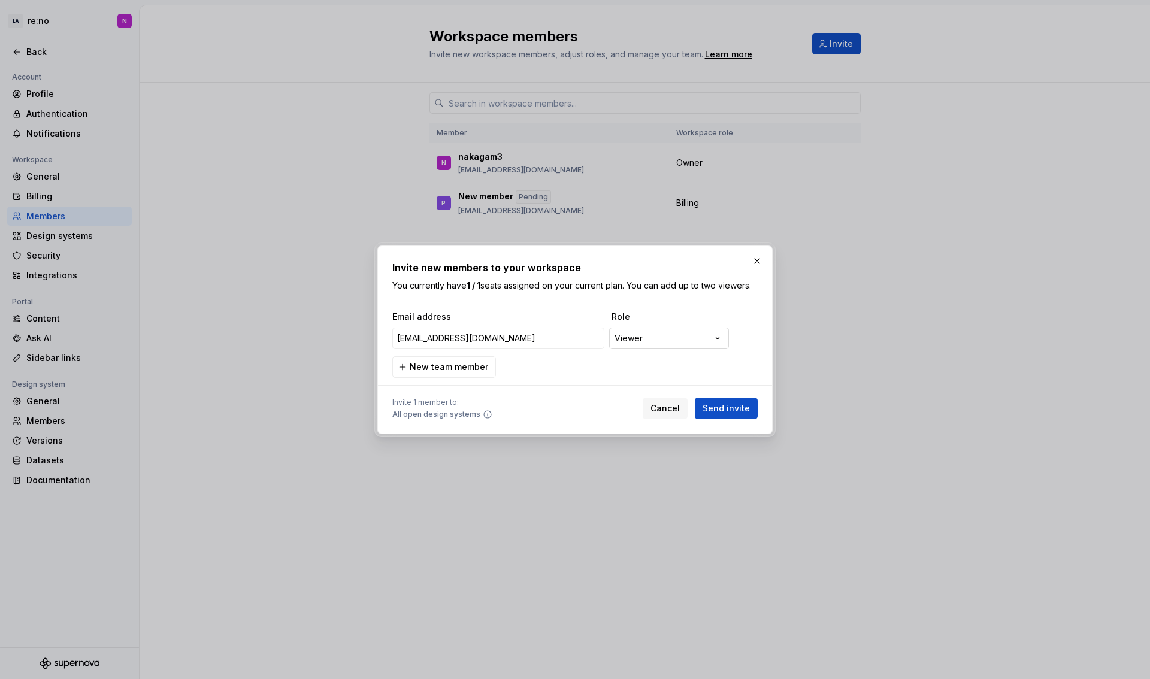
click at [686, 337] on div "**********" at bounding box center [575, 339] width 1150 height 679
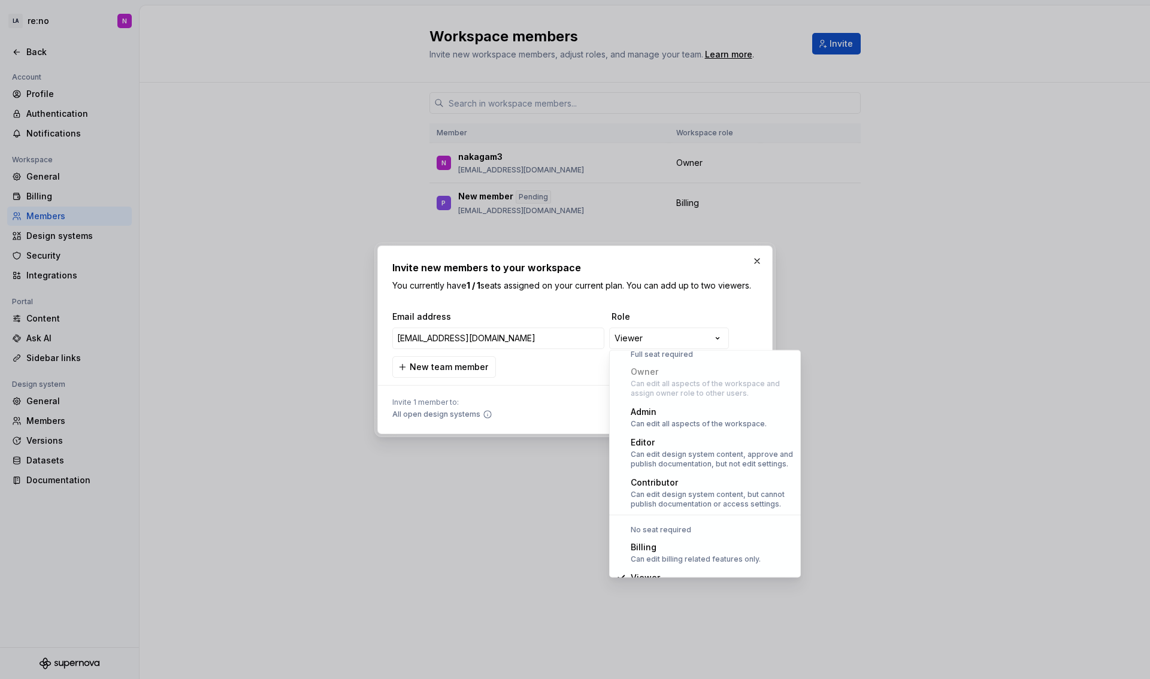
scroll to position [0, 0]
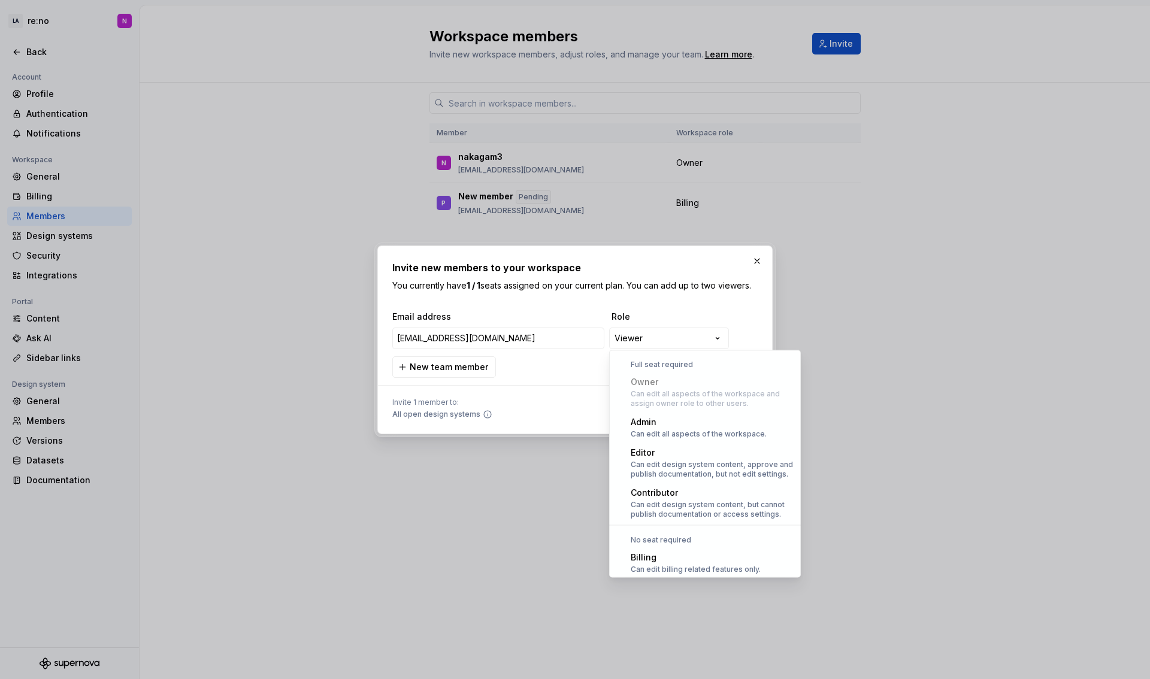
click at [849, 366] on div at bounding box center [575, 339] width 1150 height 679
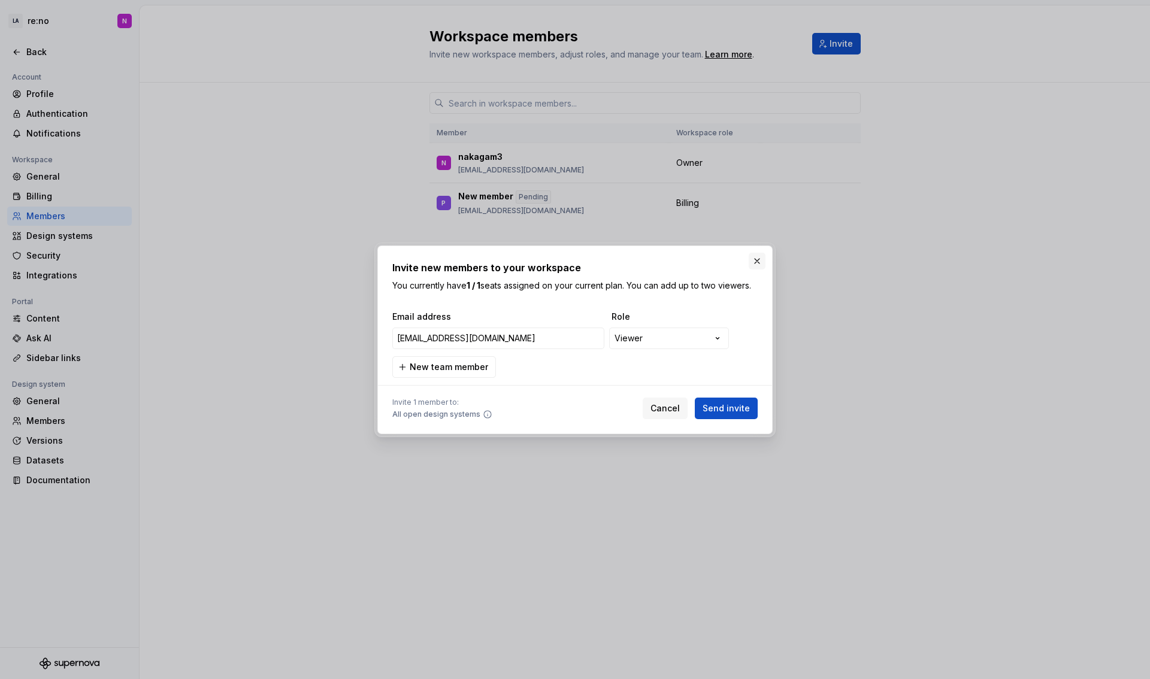
click at [755, 262] on button "button" at bounding box center [757, 261] width 17 height 17
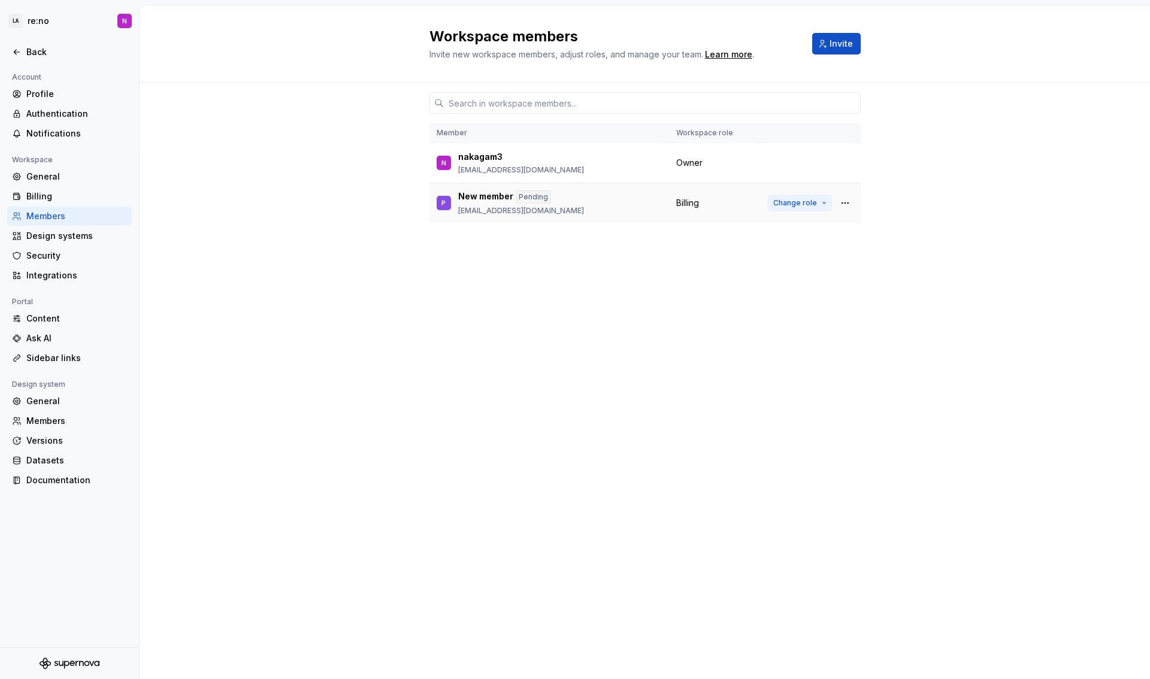
click at [808, 203] on span "Change role" at bounding box center [795, 203] width 44 height 10
click at [843, 201] on button "button" at bounding box center [845, 203] width 17 height 17
click at [757, 252] on div "Remove from workspace" at bounding box center [772, 251] width 104 height 12
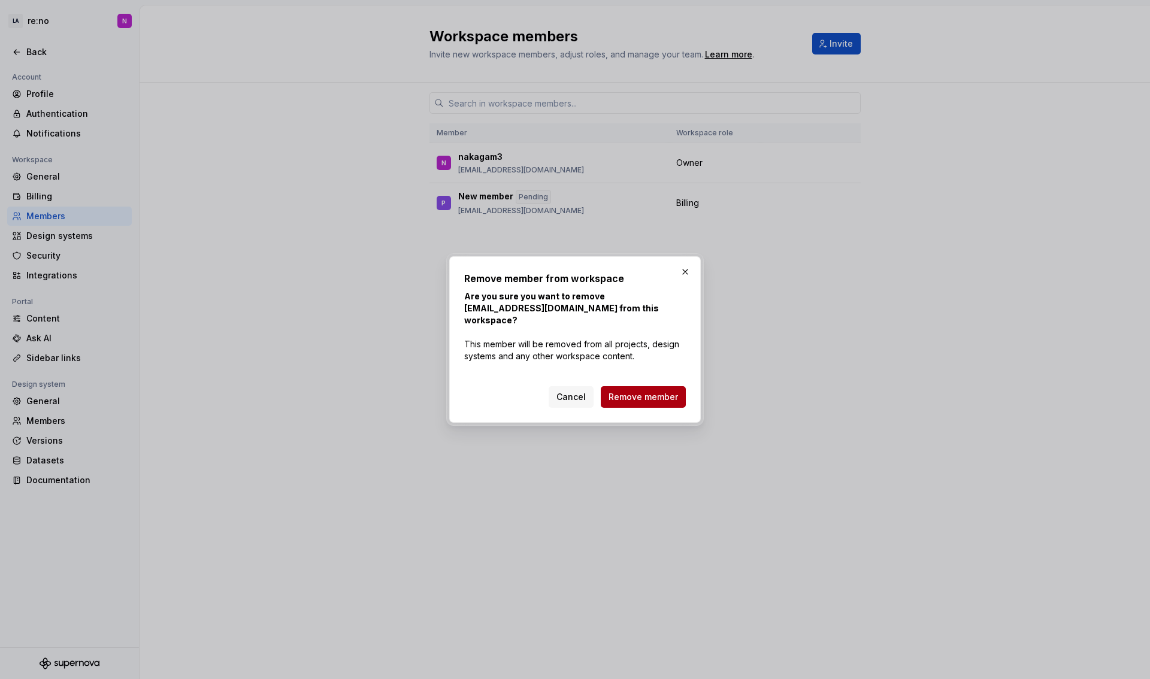
click at [640, 391] on span "Remove member" at bounding box center [642, 397] width 69 height 12
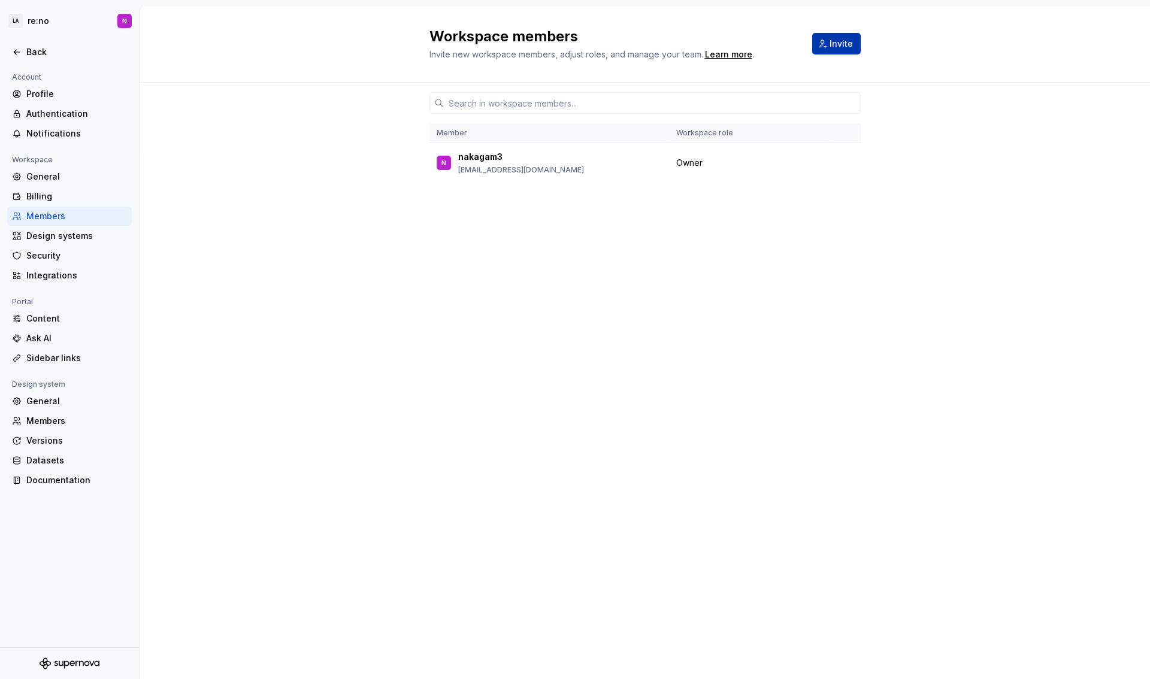
click at [850, 46] on span "Invite" at bounding box center [840, 44] width 23 height 12
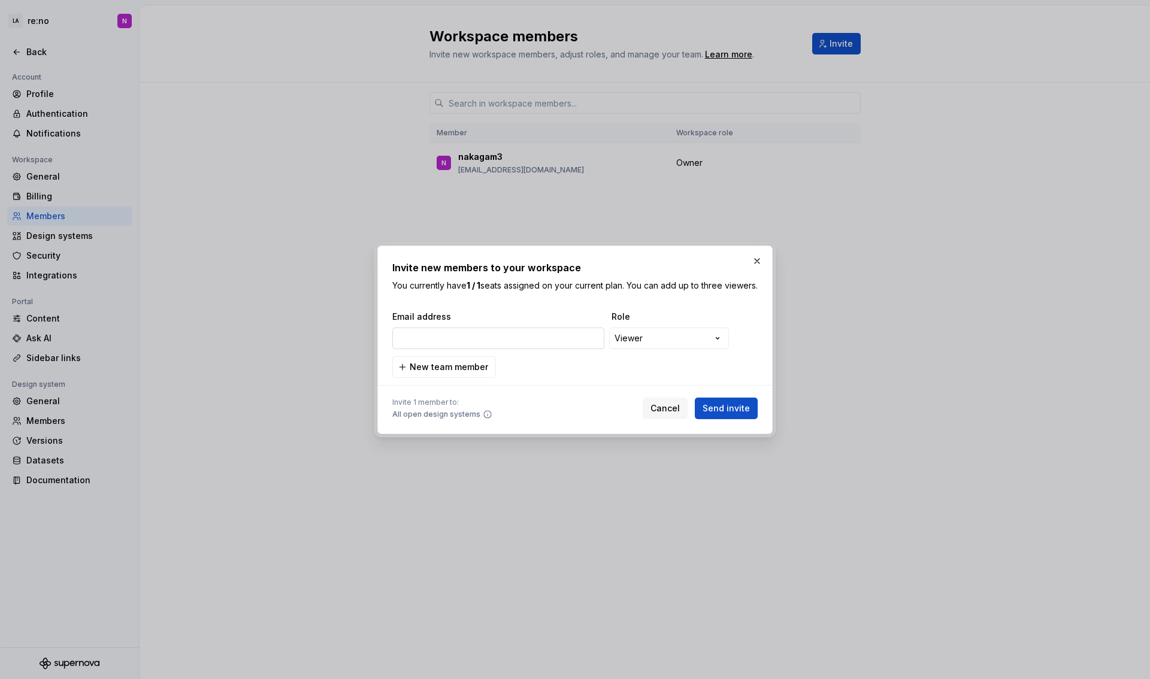
click at [489, 341] on input "email" at bounding box center [498, 339] width 212 height 22
type input "[EMAIL_ADDRESS][DOMAIN_NAME]"
click at [639, 339] on div "**********" at bounding box center [575, 339] width 1150 height 679
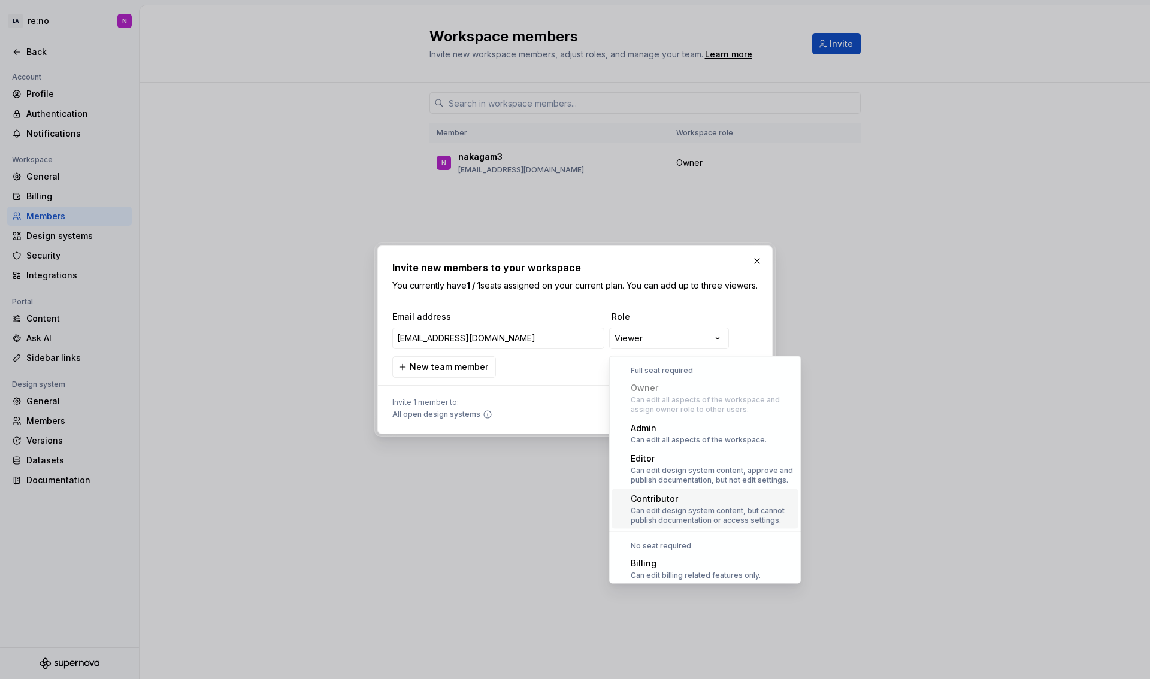
scroll to position [33, 0]
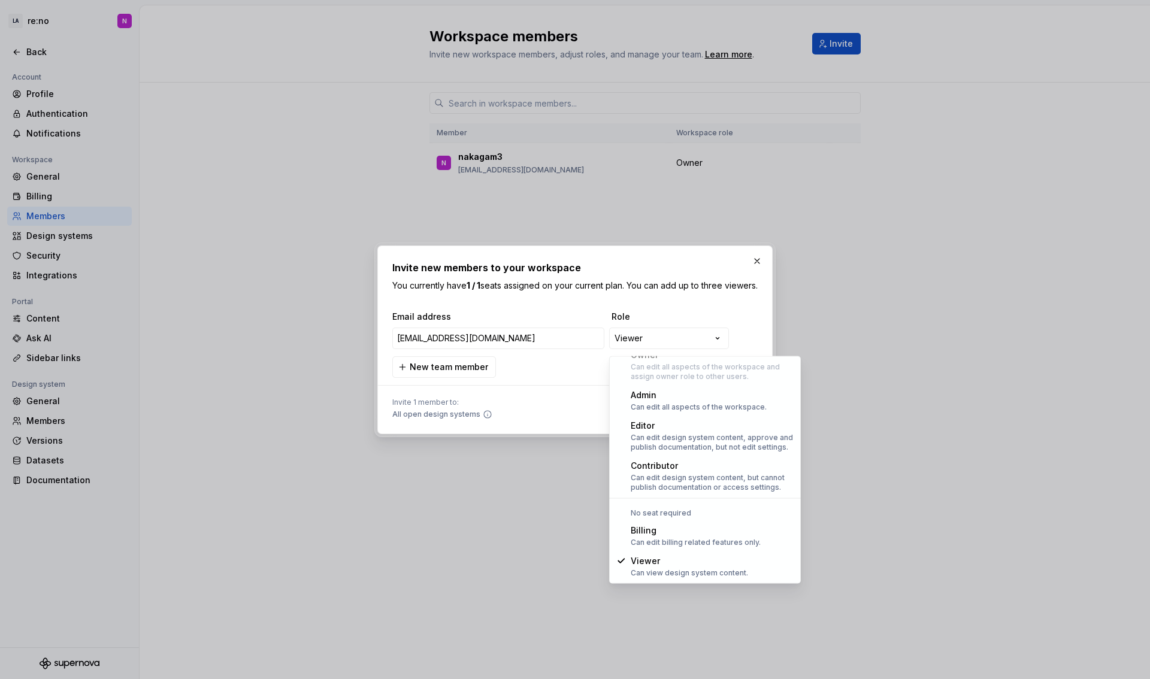
select select "*******"
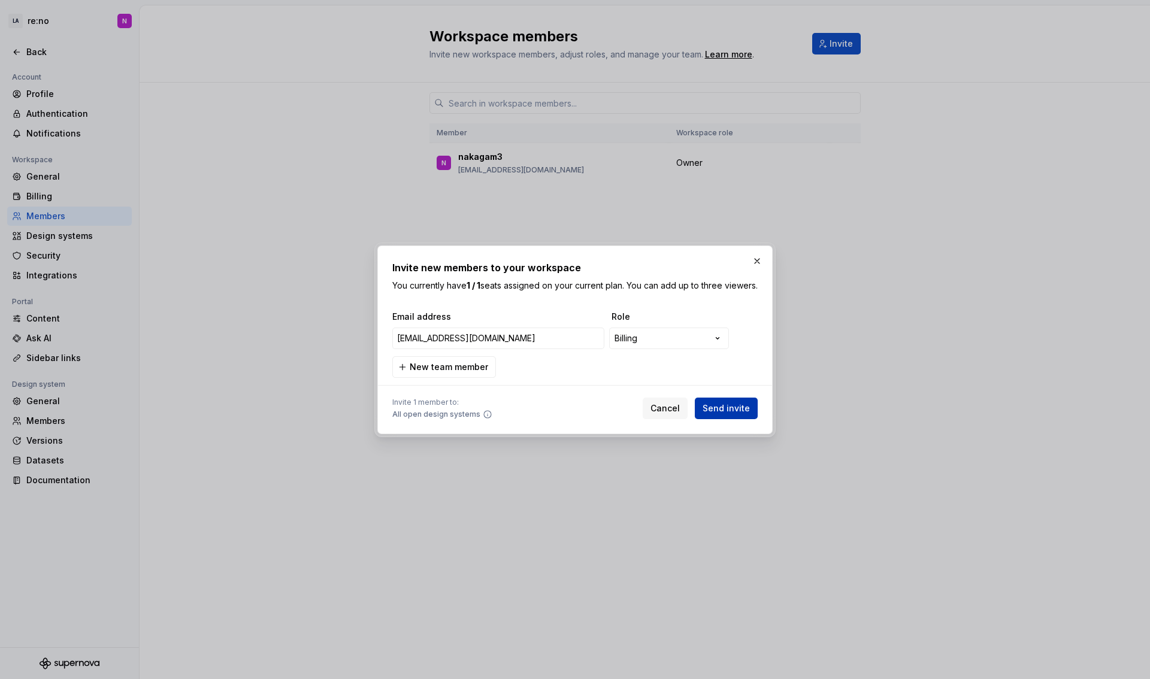
click at [752, 418] on button "Send invite" at bounding box center [726, 409] width 63 height 22
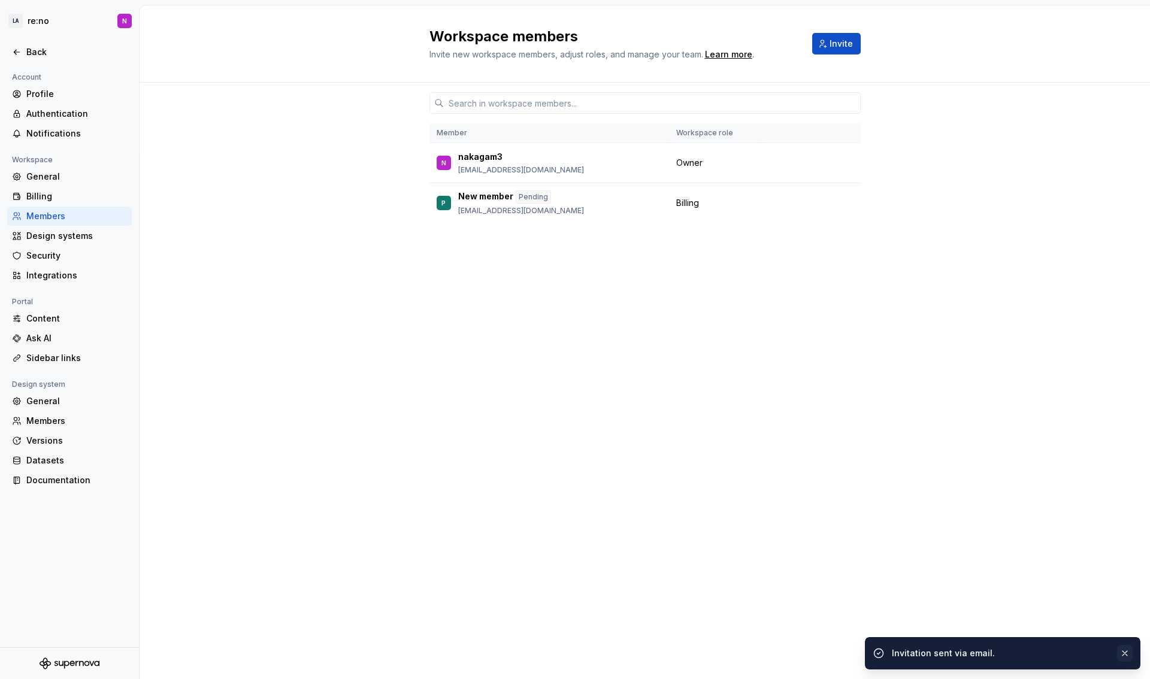
click at [1125, 651] on button "button" at bounding box center [1125, 653] width 16 height 17
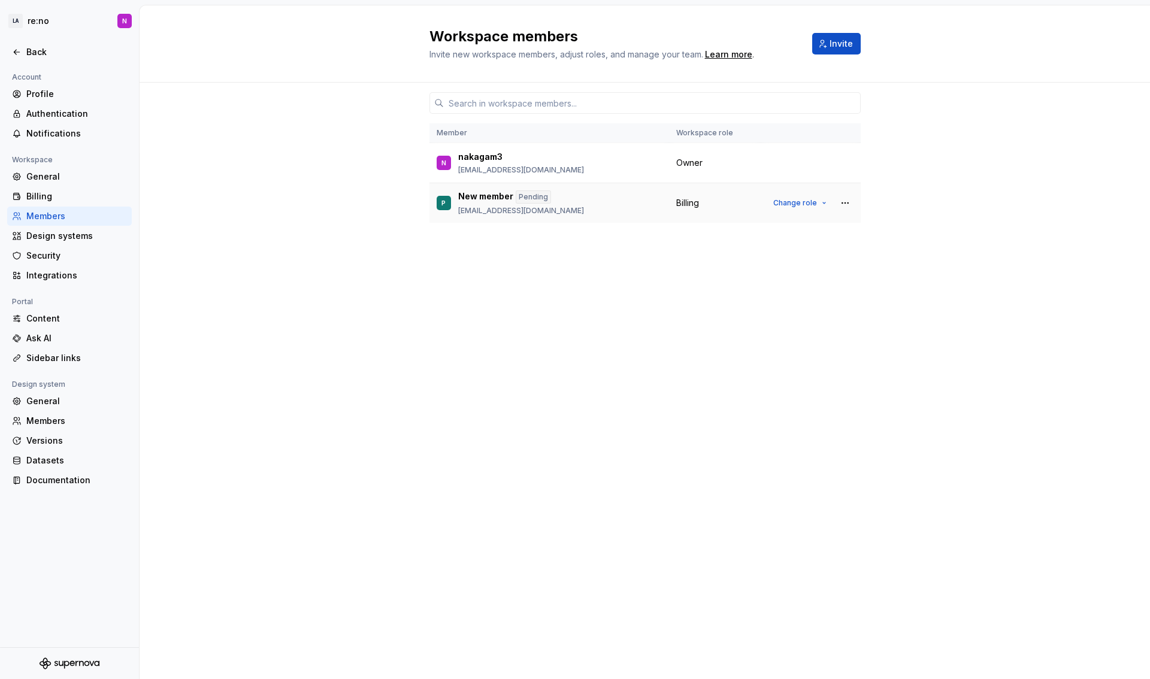
click at [435, 203] on td "P New member Pending pd_keiyaku@lmi.ne.jp" at bounding box center [549, 203] width 240 height 40
click at [850, 201] on button "button" at bounding box center [845, 203] width 17 height 17
click at [447, 288] on div "Member Workspace role N nakagam3 nakagami.yuuki@lmi.ne.jp Owner P New member Pe…" at bounding box center [644, 358] width 431 height 551
click at [50, 57] on div "Back" at bounding box center [76, 52] width 101 height 12
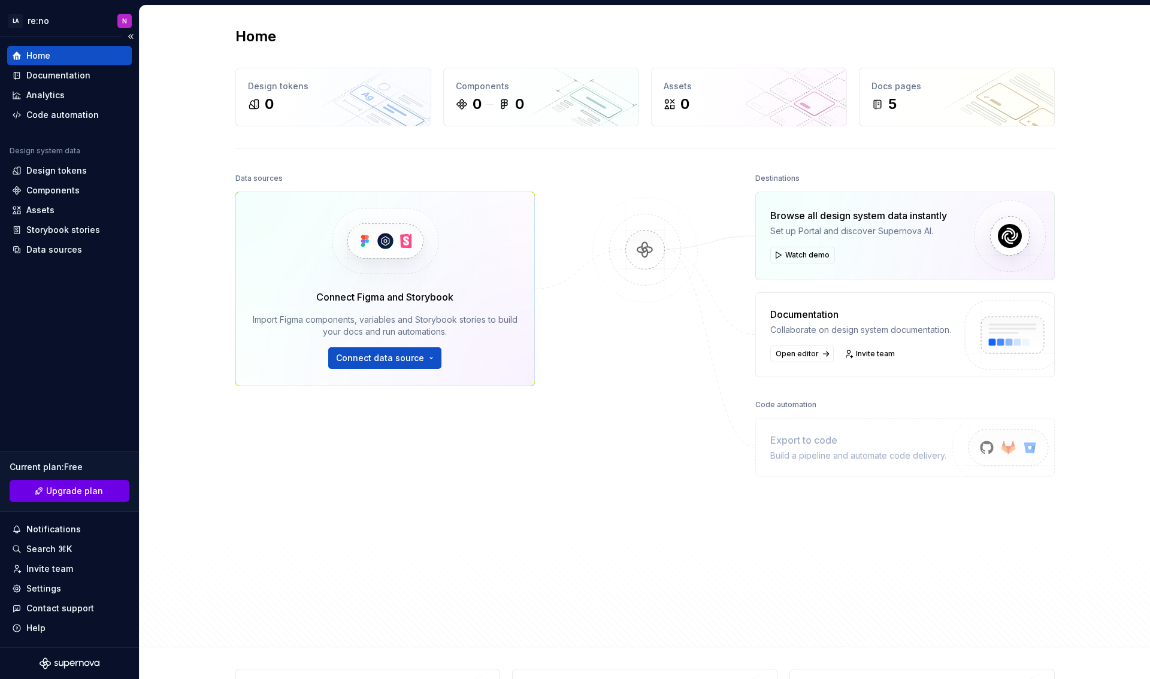
click at [43, 489] on link "Upgrade plan" at bounding box center [70, 491] width 120 height 22
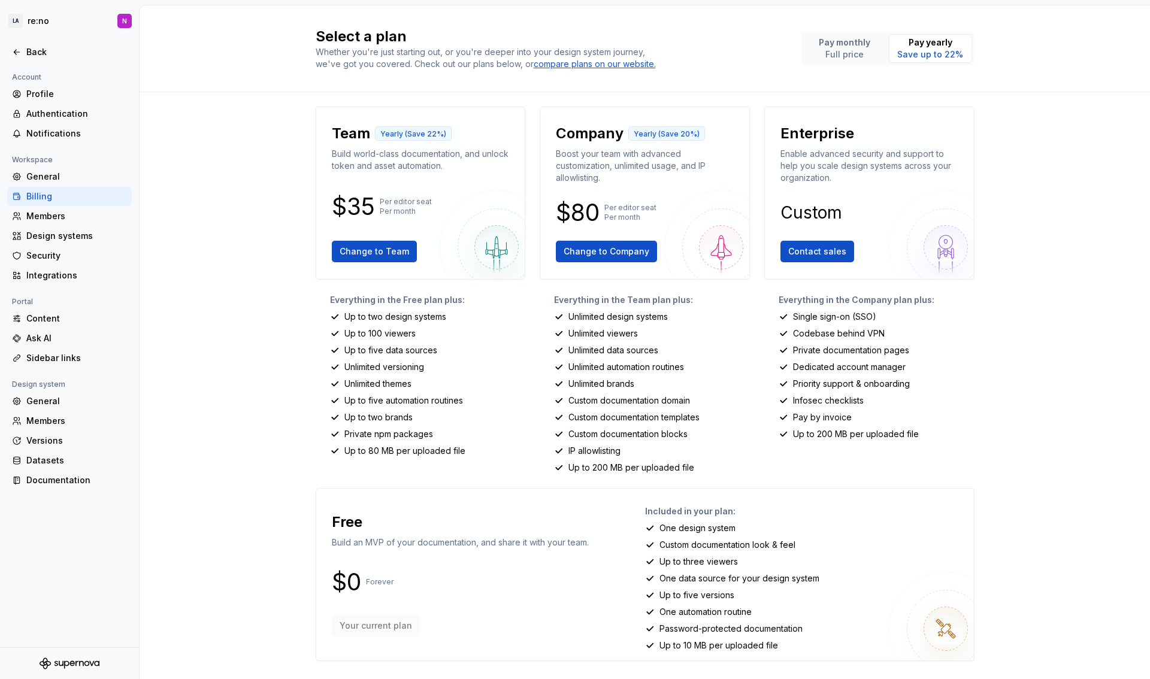
click at [206, 135] on div "Select a plan Whether you're just starting out, or you're deeper into your desi…" at bounding box center [645, 342] width 1010 height 674
click at [854, 48] on p "Pay monthly" at bounding box center [845, 43] width 52 height 12
click at [289, 202] on div "Select a plan Whether you're just starting out, or you're deeper into your desi…" at bounding box center [645, 342] width 1010 height 674
click at [66, 50] on div "Back" at bounding box center [76, 52] width 101 height 12
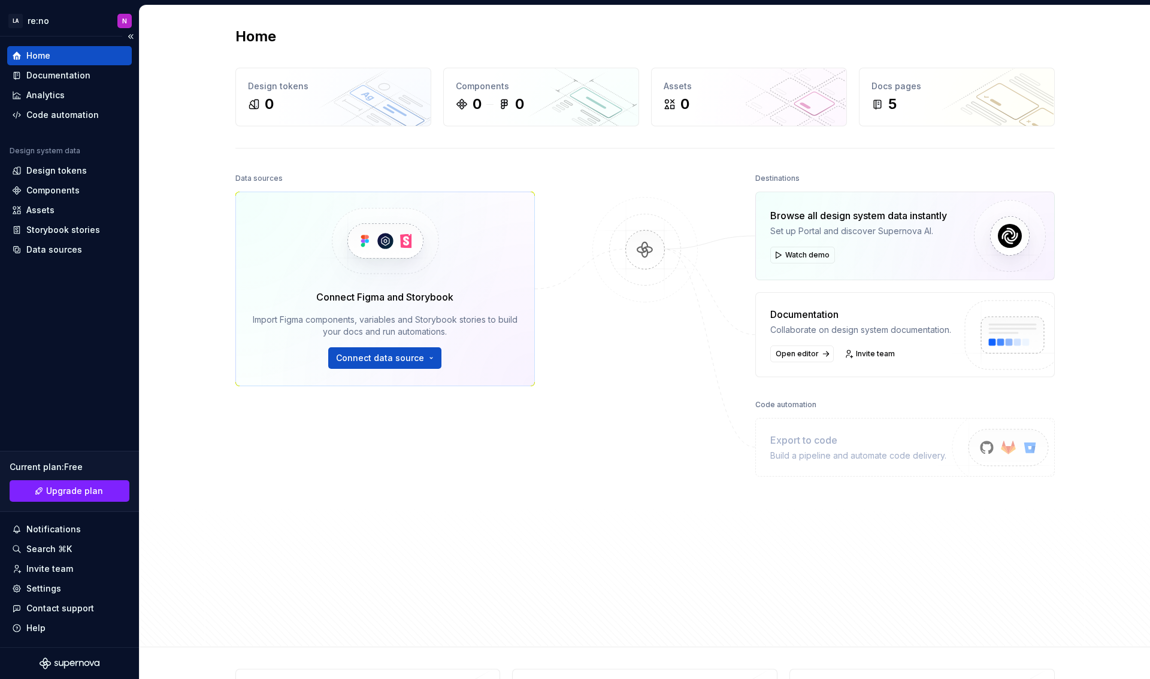
click at [75, 56] on div "Home" at bounding box center [69, 56] width 115 height 12
click at [65, 489] on span "Upgrade plan" at bounding box center [74, 491] width 57 height 12
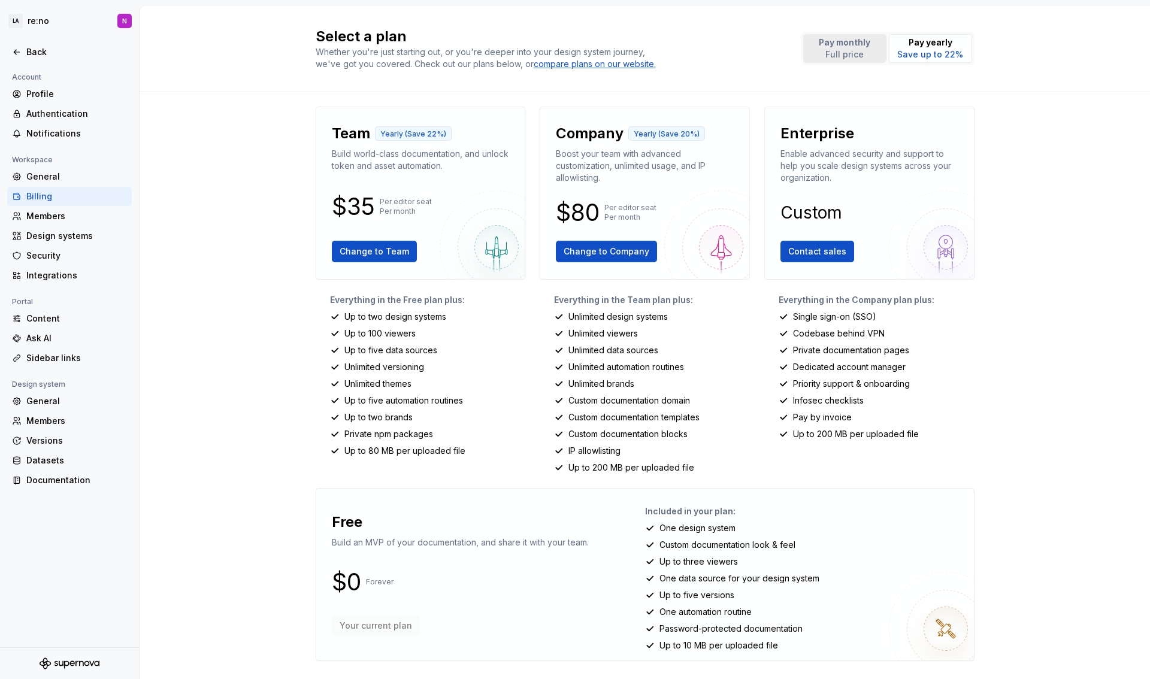
click at [855, 43] on p "Pay monthly" at bounding box center [845, 43] width 52 height 12
click at [360, 252] on span "Change to Team" at bounding box center [374, 252] width 69 height 12
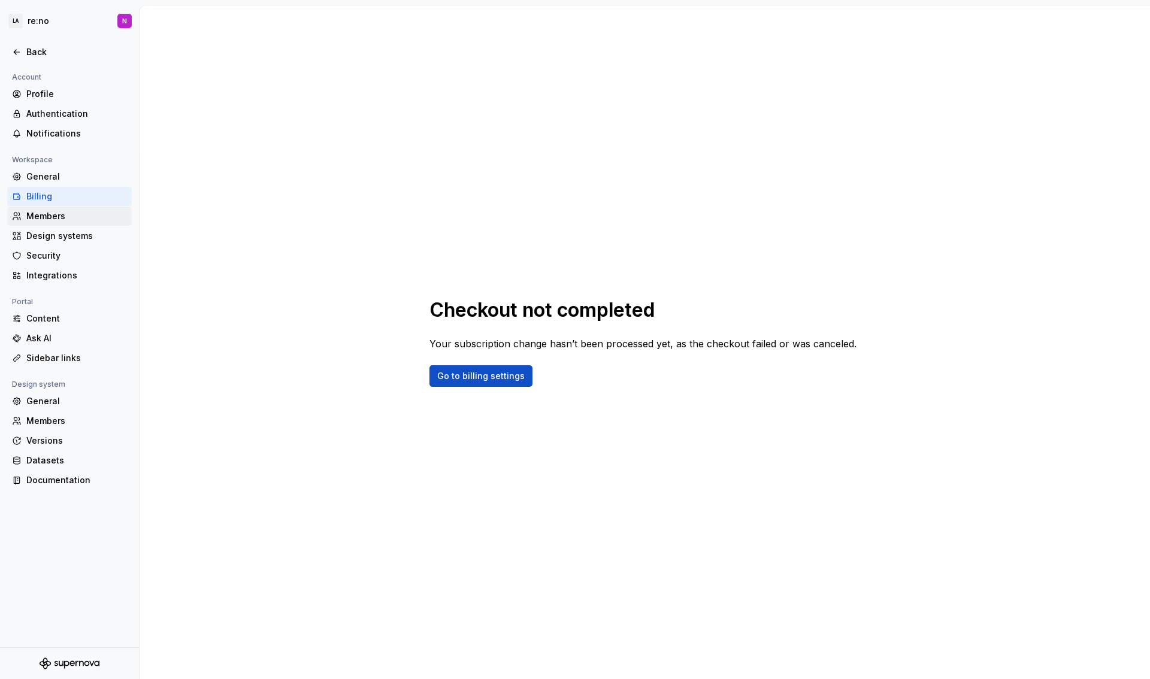
click at [63, 217] on div "Members" at bounding box center [76, 216] width 101 height 12
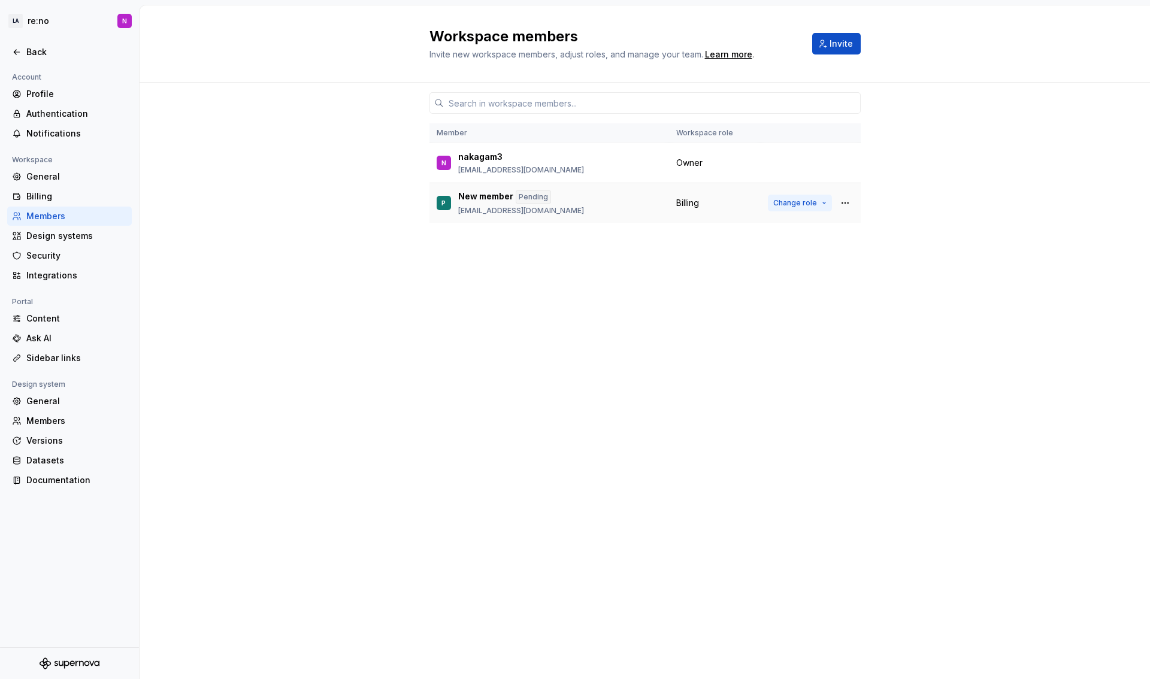
click at [799, 201] on span "Change role" at bounding box center [795, 203] width 44 height 10
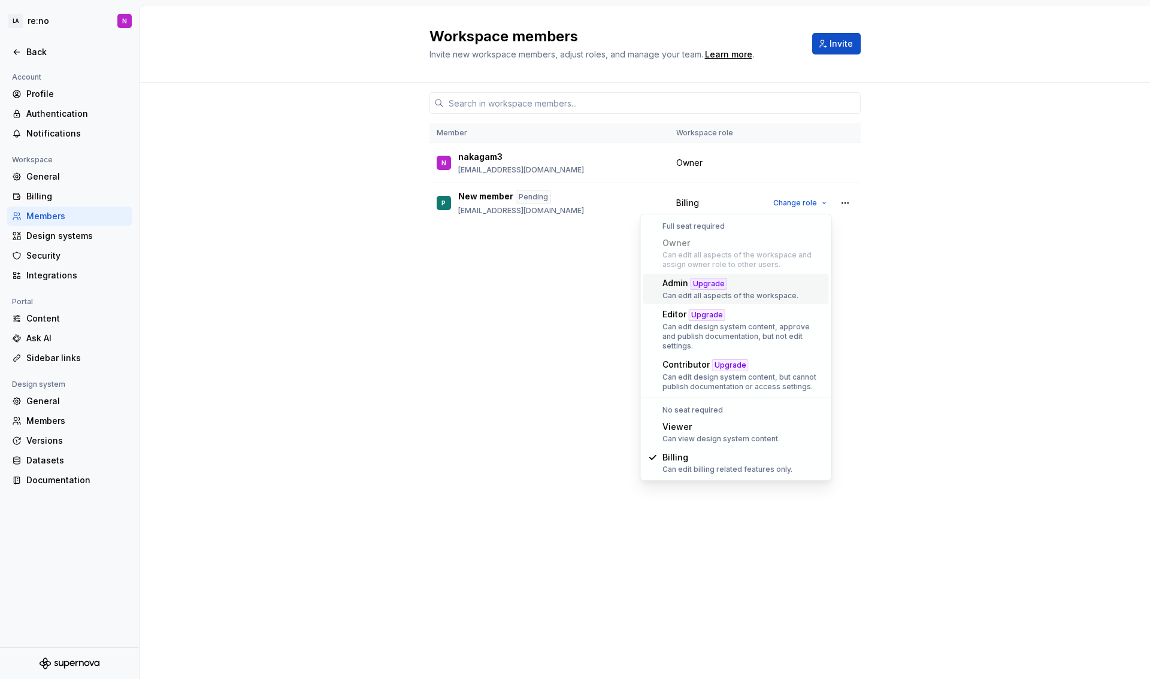
click at [583, 283] on div "Member Workspace role N nakagam3 nakagami.yuuki@lmi.ne.jp Owner P New member Pe…" at bounding box center [644, 358] width 431 height 551
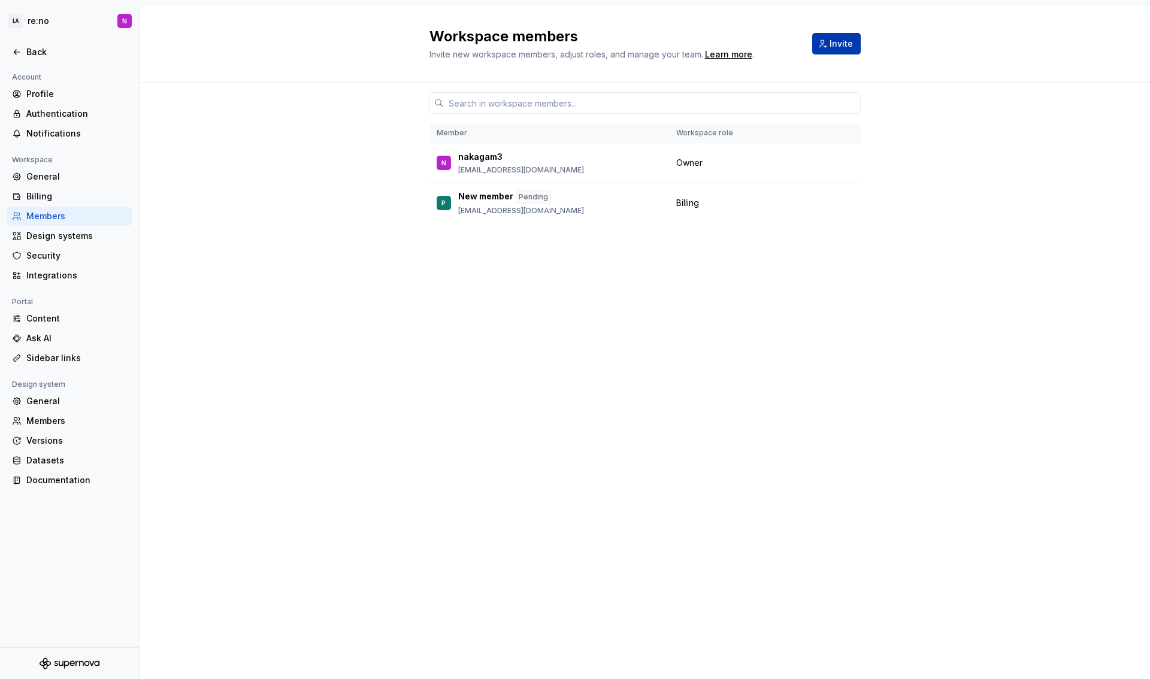
click at [835, 46] on span "Invite" at bounding box center [840, 44] width 23 height 12
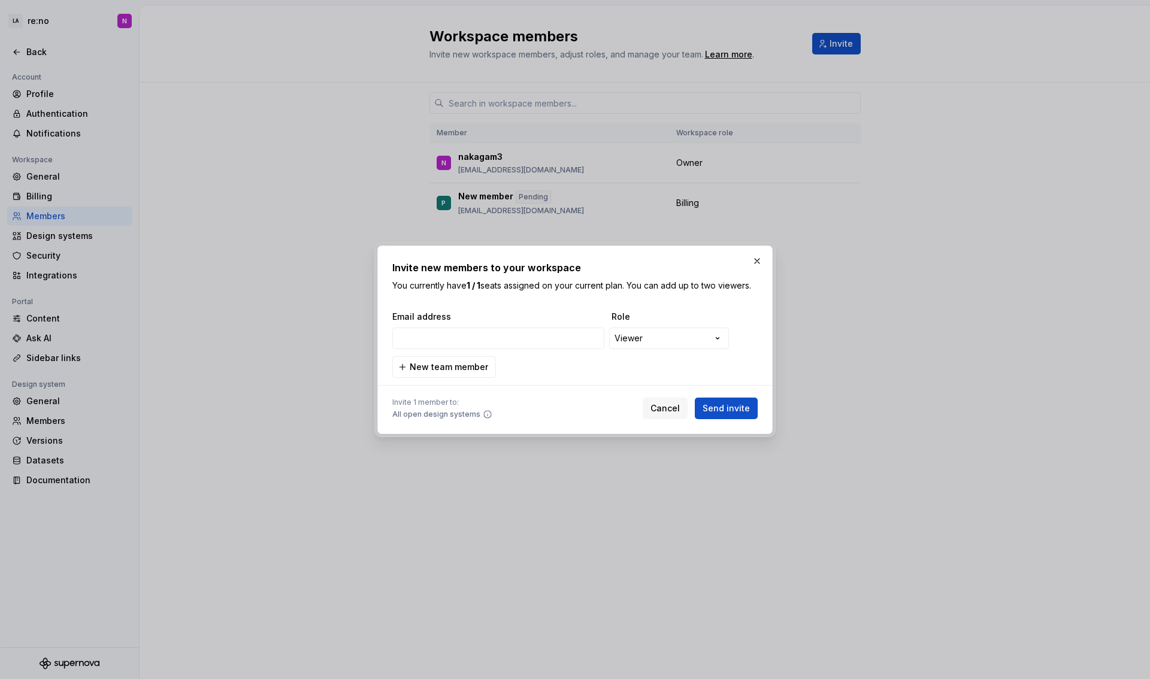
type input "nakano.shun@lmi.ne.jp"
click at [730, 408] on span "Send invite" at bounding box center [725, 408] width 47 height 12
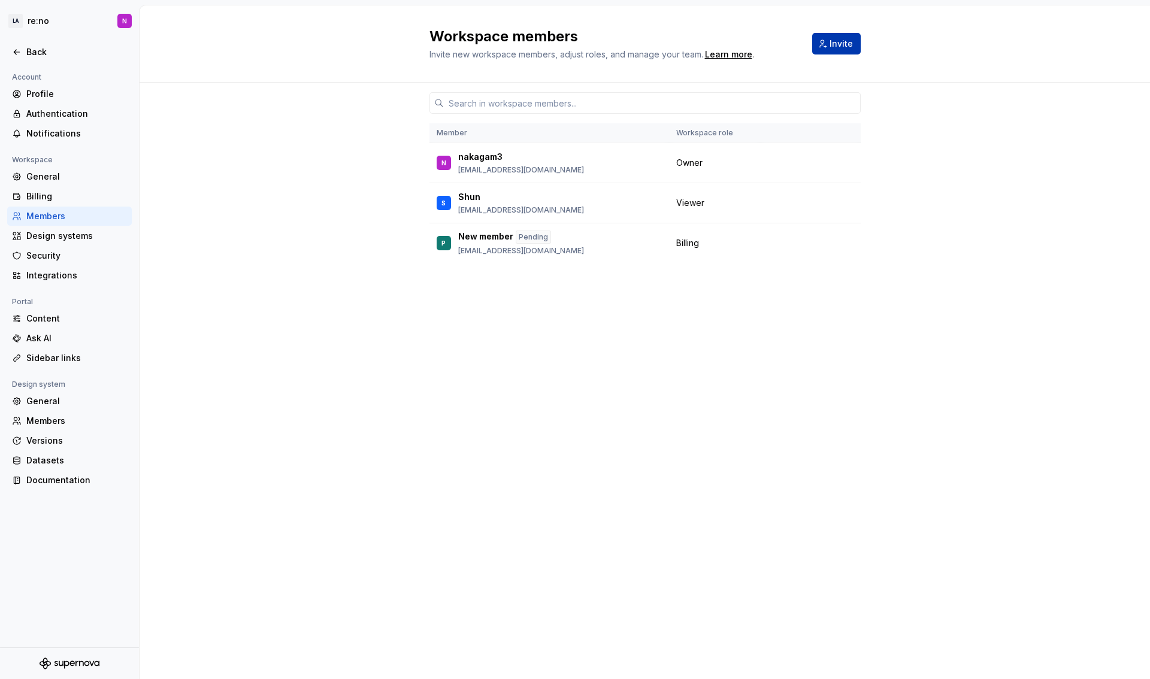
click at [837, 47] on span "Invite" at bounding box center [840, 44] width 23 height 12
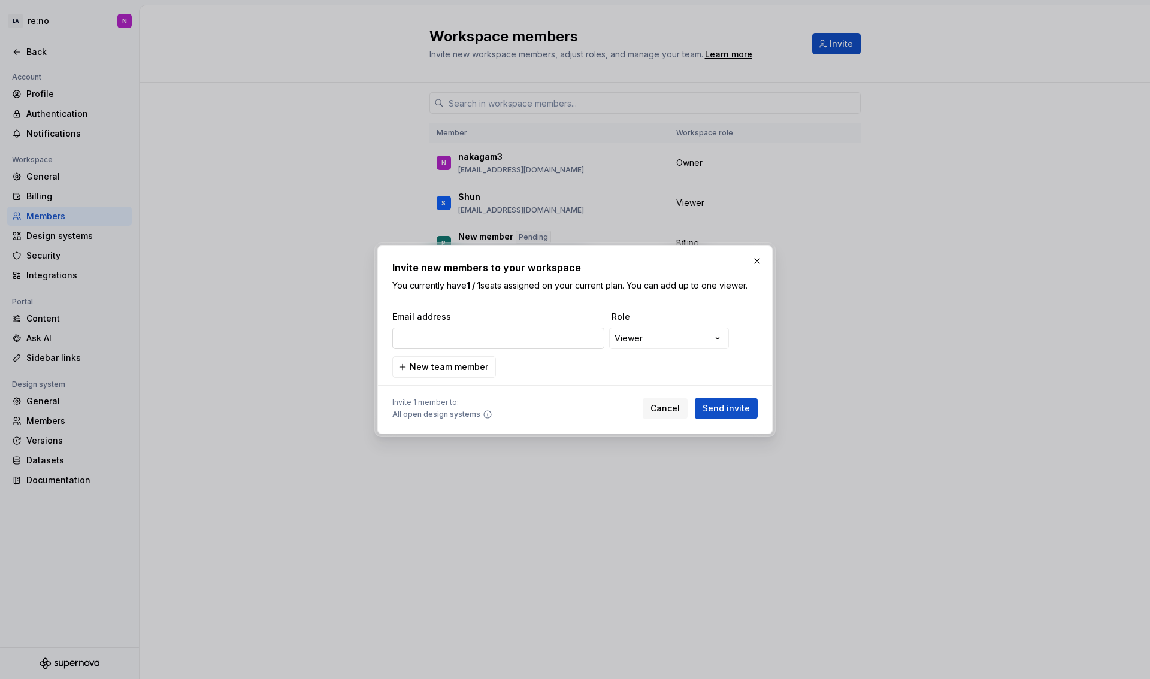
click at [486, 341] on input "email" at bounding box center [498, 339] width 212 height 22
type input "e"
paste input "naeslund.emi@lmi.ne.jp"
type input "naeslund.emi@lmi.ne.jp"
click at [719, 399] on button "Send invite" at bounding box center [726, 409] width 63 height 22
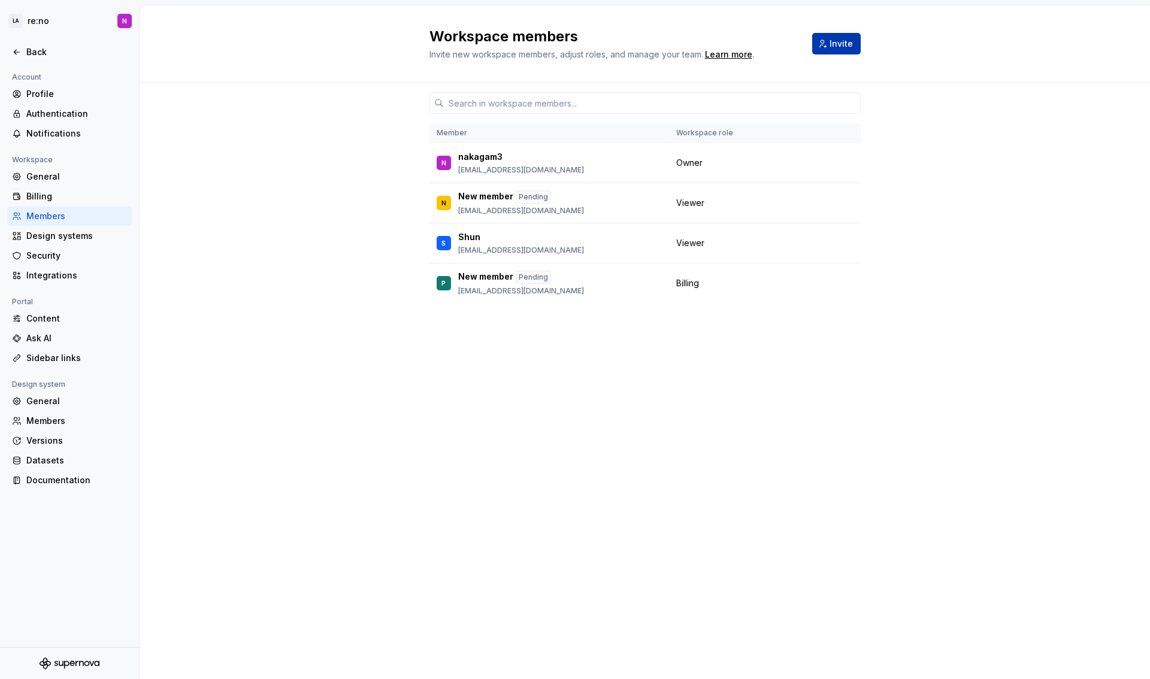
click at [849, 45] on span "Invite" at bounding box center [840, 44] width 23 height 12
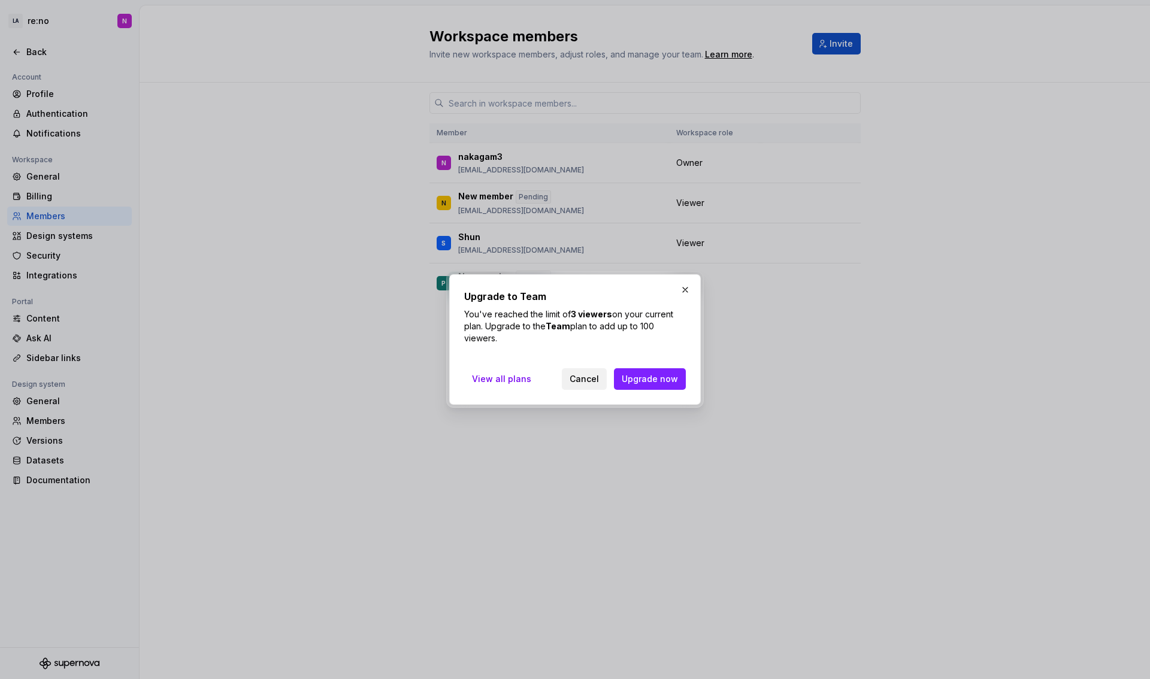
click at [593, 386] on button "Cancel" at bounding box center [584, 379] width 45 height 22
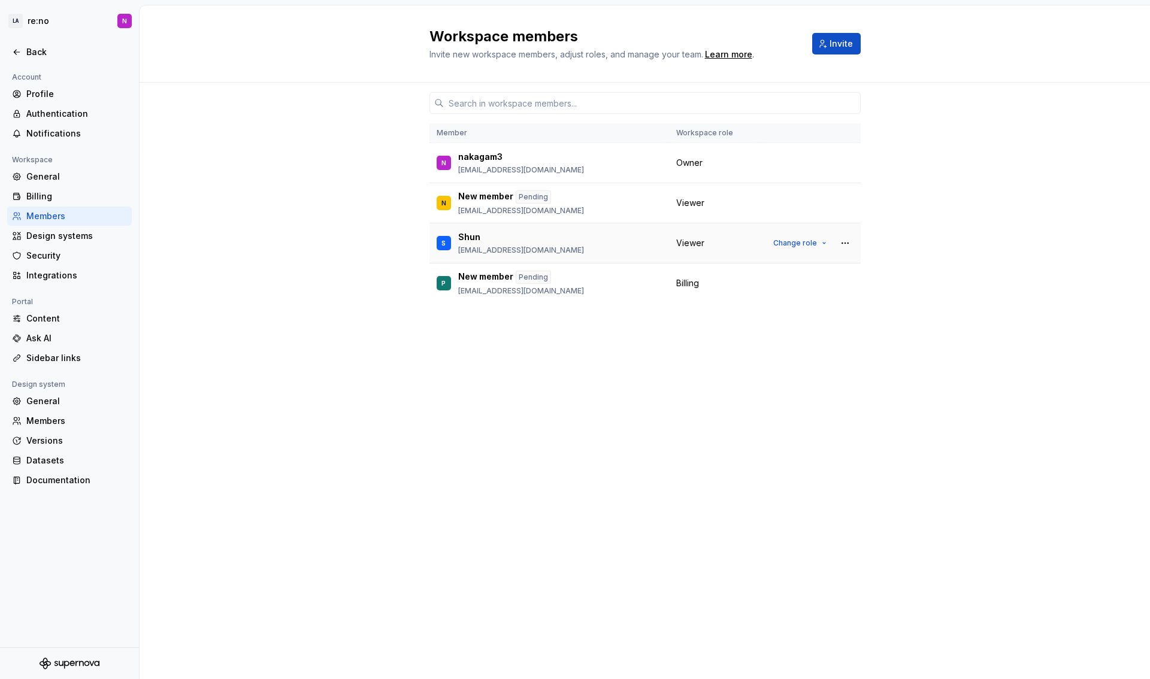
click at [700, 241] on span "Viewer" at bounding box center [690, 243] width 28 height 12
click at [817, 243] on button "Change role" at bounding box center [800, 243] width 64 height 17
click at [846, 200] on button "button" at bounding box center [845, 203] width 17 height 17
click at [771, 247] on div "Remove from workspace" at bounding box center [772, 251] width 104 height 12
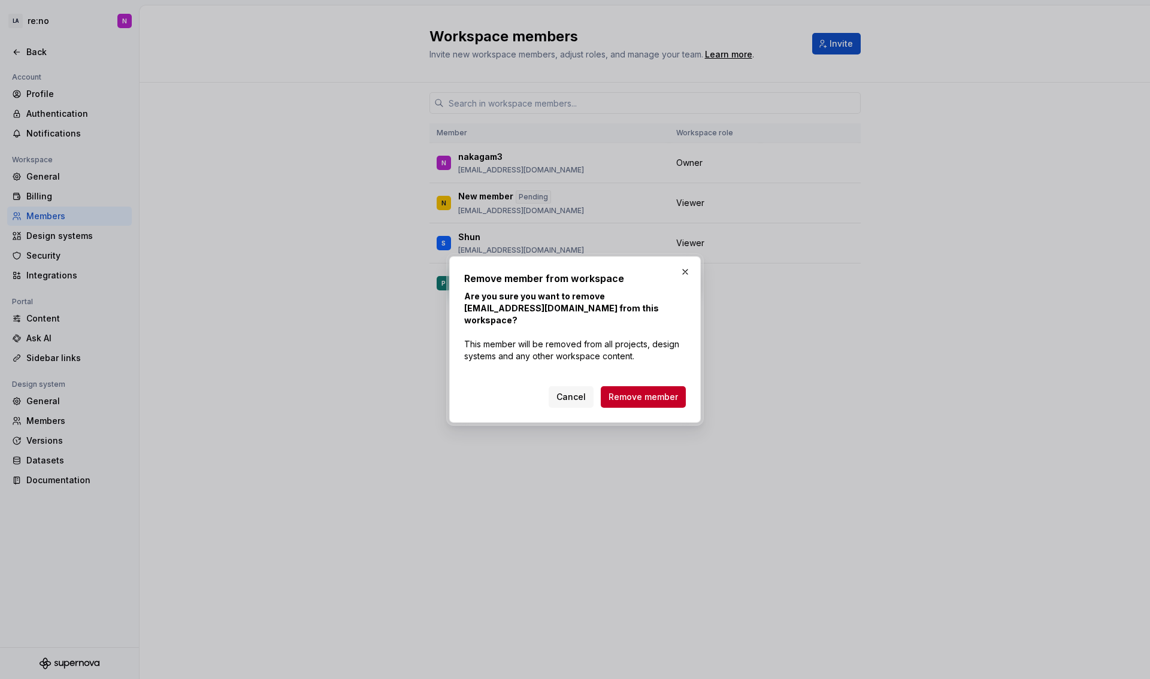
drag, startPoint x: 653, startPoint y: 386, endPoint x: 654, endPoint y: 369, distance: 17.4
click at [653, 391] on span "Remove member" at bounding box center [642, 397] width 69 height 12
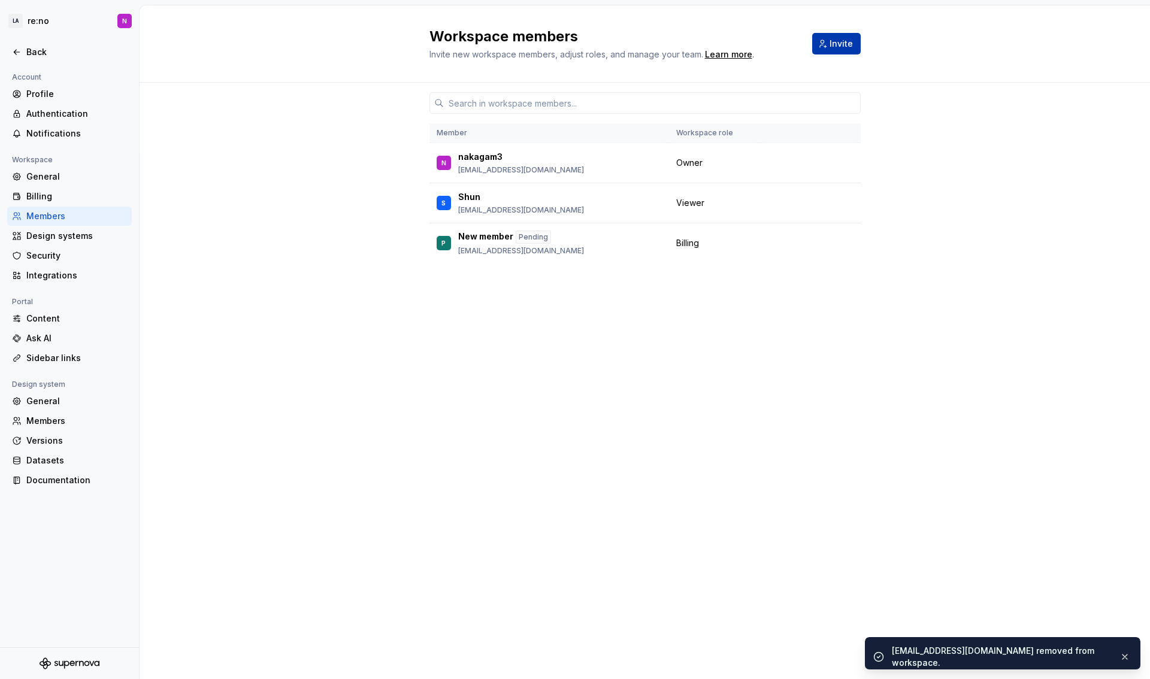
click at [839, 47] on span "Invite" at bounding box center [840, 44] width 23 height 12
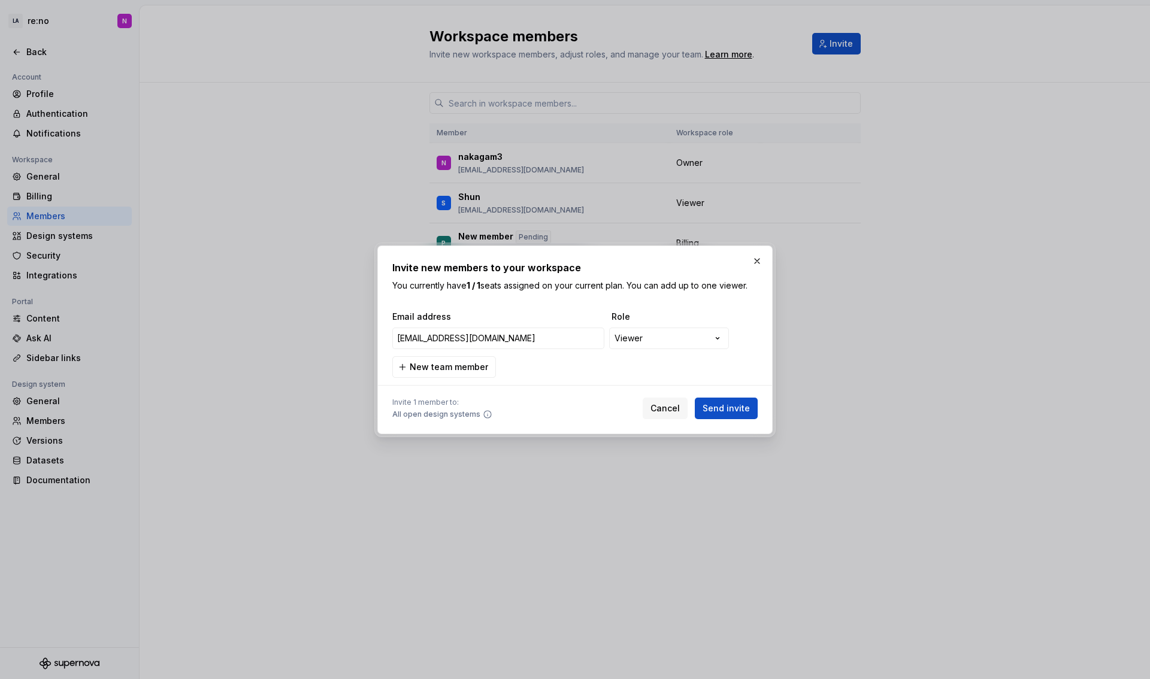
type input "naeslund.emi@lmi.ne.jp"
type input "sawanobori.tatsuya@lmi-partners.page"
click at [728, 407] on span "Send invite" at bounding box center [725, 408] width 47 height 12
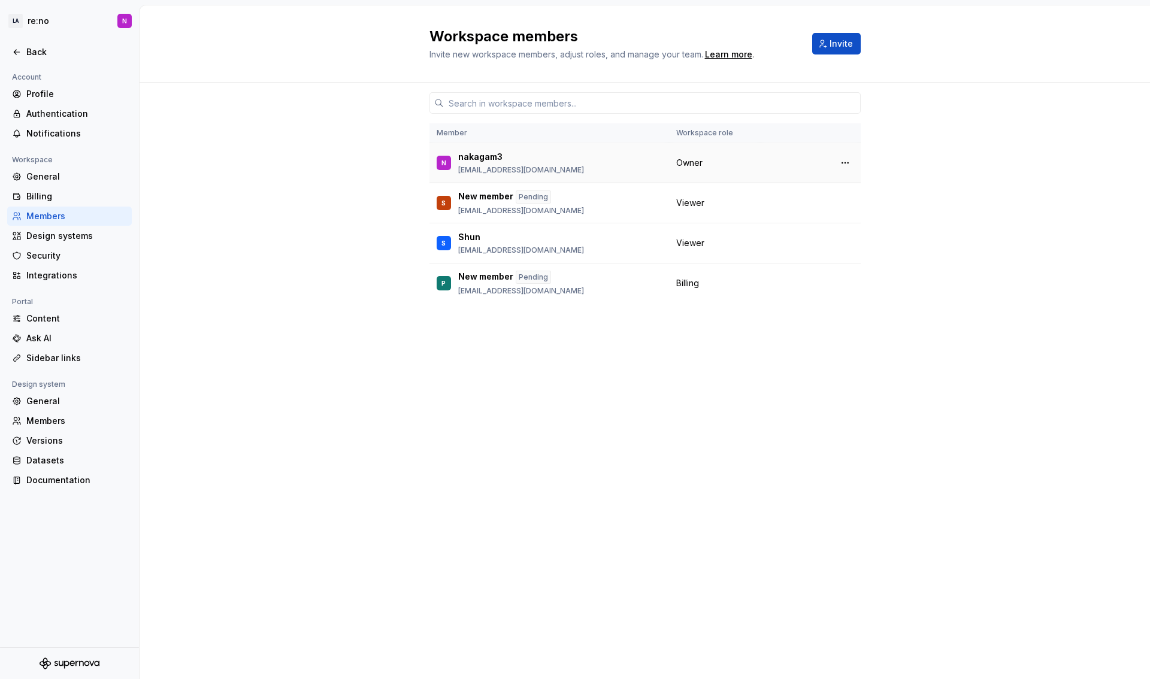
click at [697, 164] on span "Owner" at bounding box center [689, 163] width 26 height 12
click at [844, 166] on button "button" at bounding box center [845, 163] width 17 height 17
click at [819, 201] on button "Change role" at bounding box center [800, 203] width 64 height 17
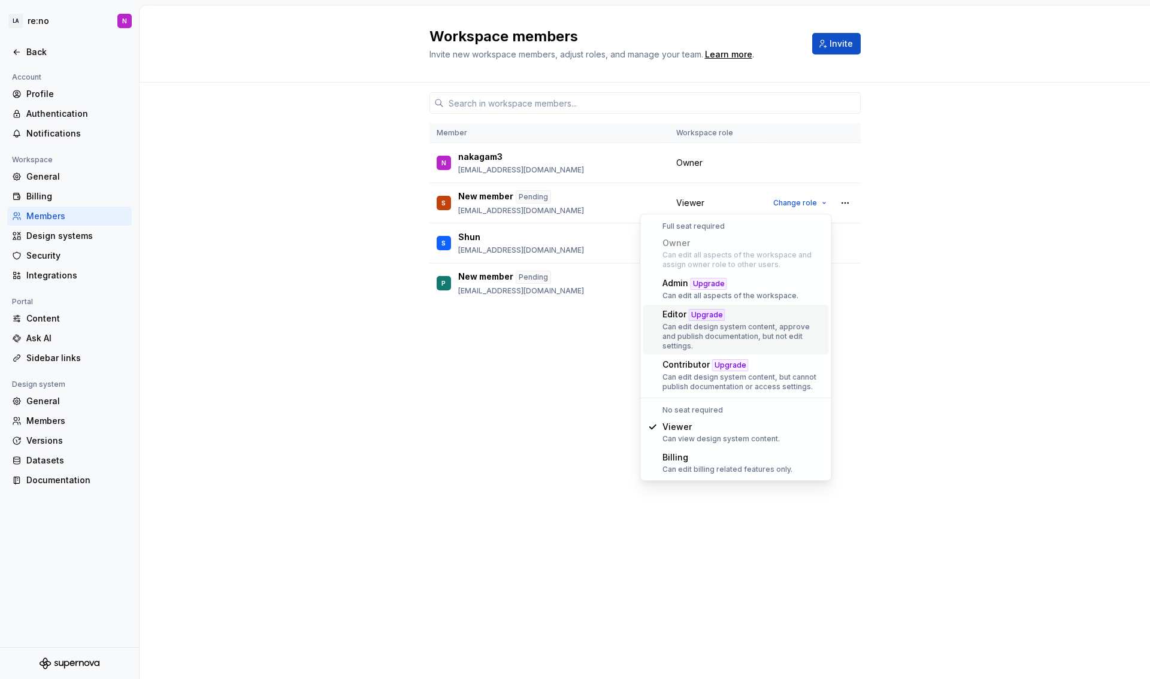
click at [593, 346] on div "Member Workspace role N nakagam3 nakagami.yuuki@lmi.ne.jp Owner S New member Pe…" at bounding box center [644, 358] width 431 height 551
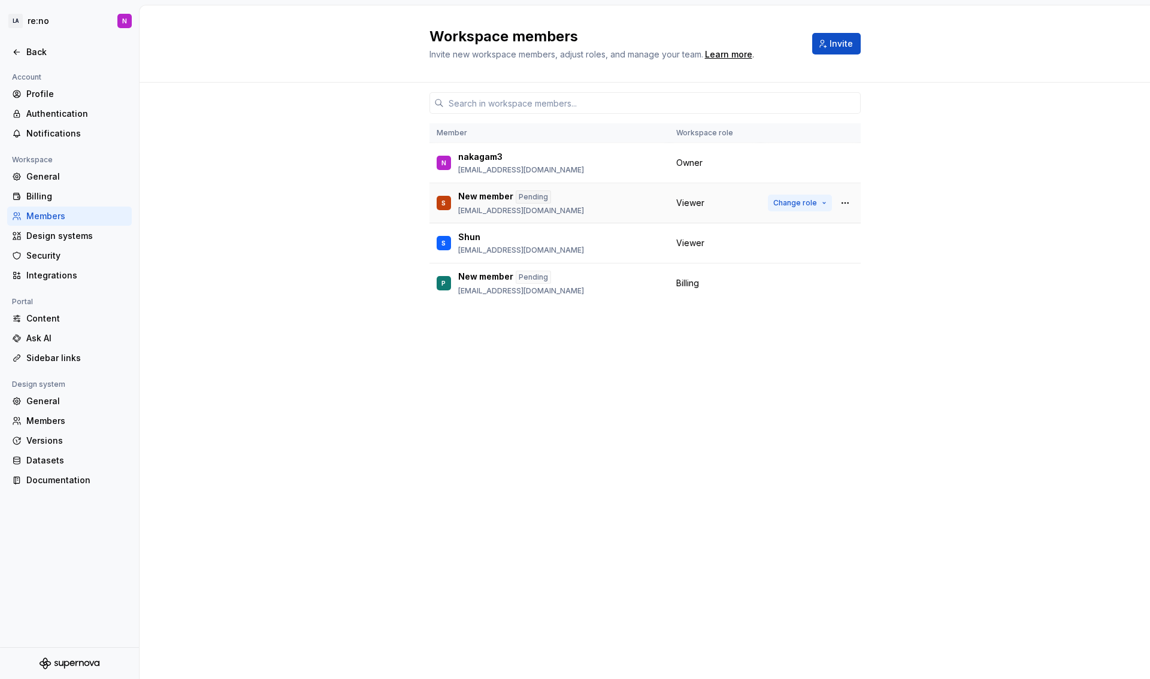
click at [802, 199] on span "Change role" at bounding box center [795, 203] width 44 height 10
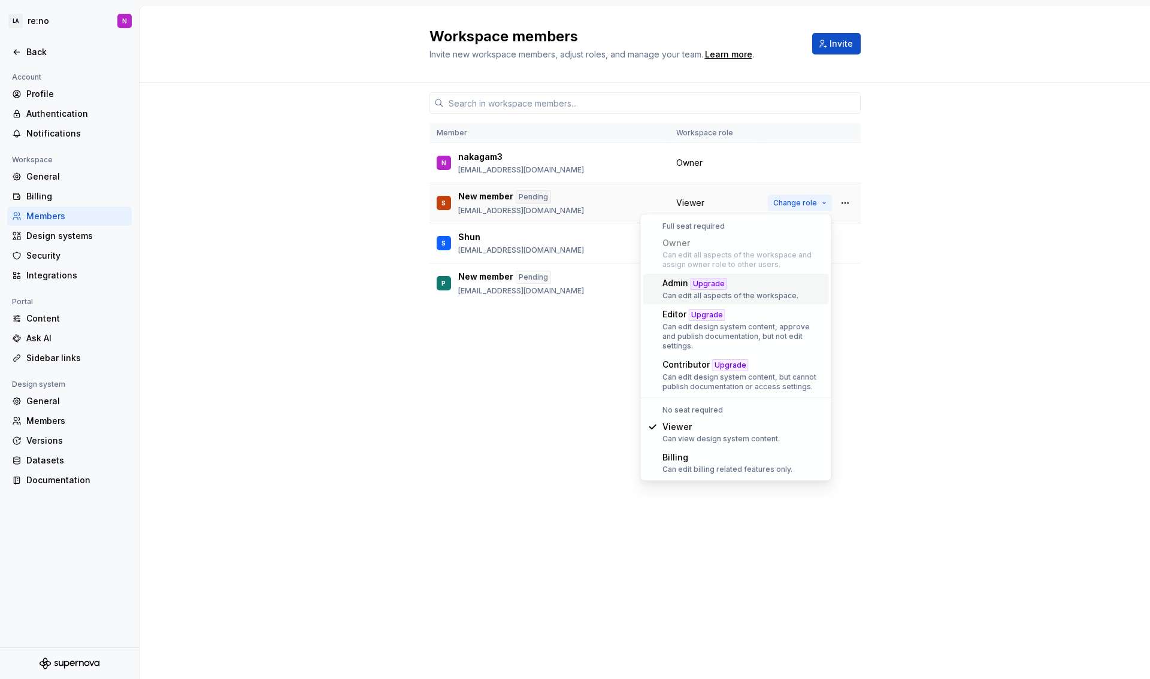
click at [802, 199] on span "Change role" at bounding box center [795, 203] width 44 height 10
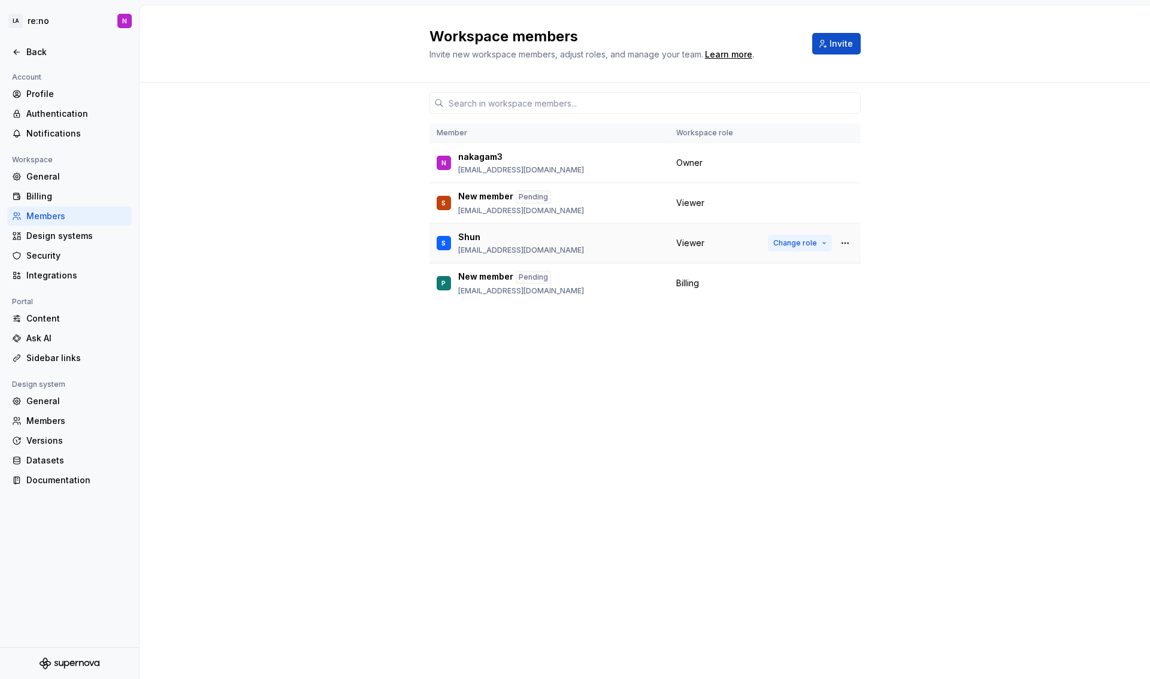
click at [808, 240] on span "Change role" at bounding box center [795, 243] width 44 height 10
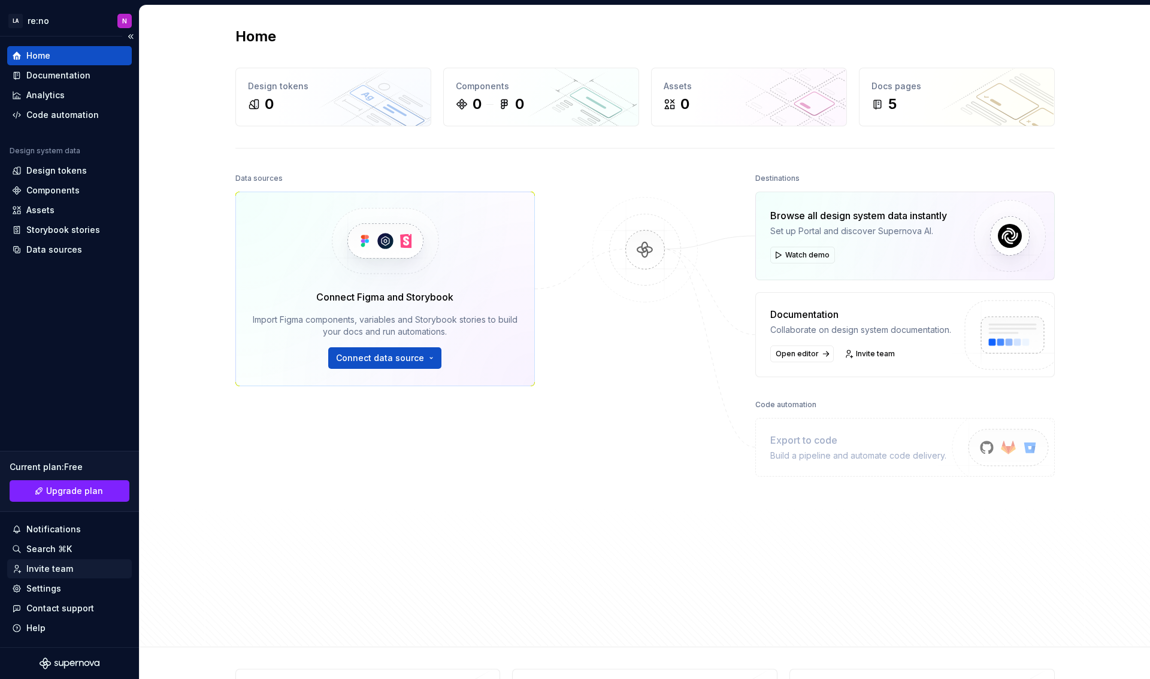
click at [53, 574] on div "Invite team" at bounding box center [49, 569] width 47 height 12
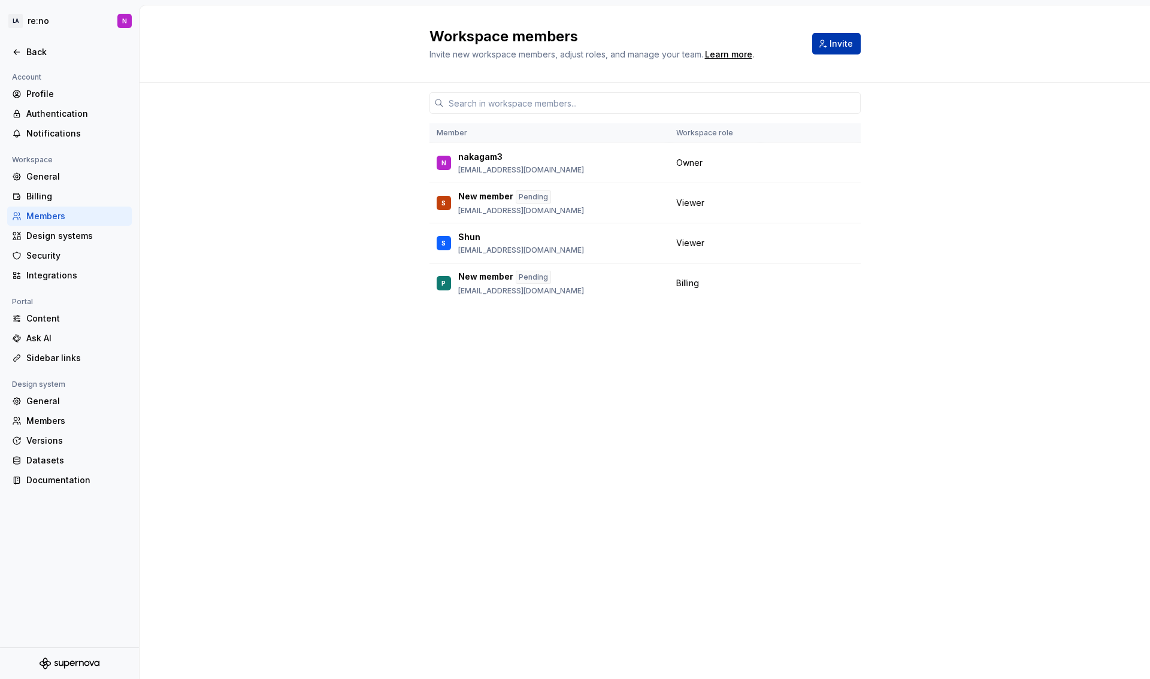
click at [855, 46] on button "Invite" at bounding box center [836, 44] width 49 height 22
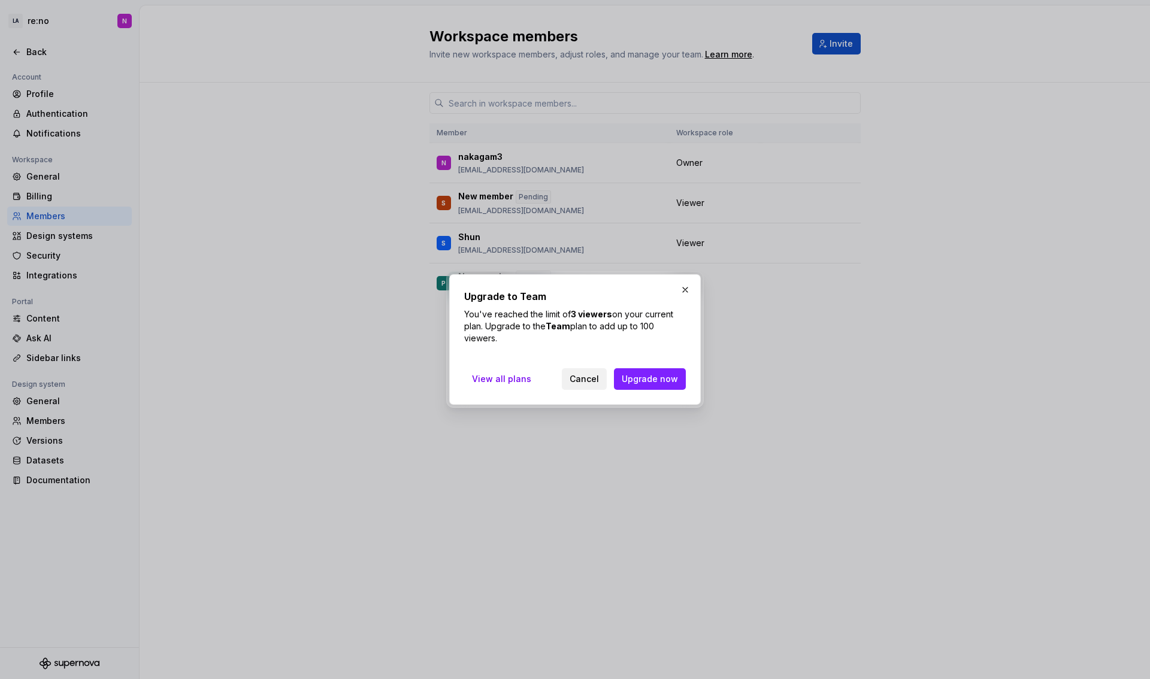
click at [582, 379] on span "Cancel" at bounding box center [583, 379] width 29 height 12
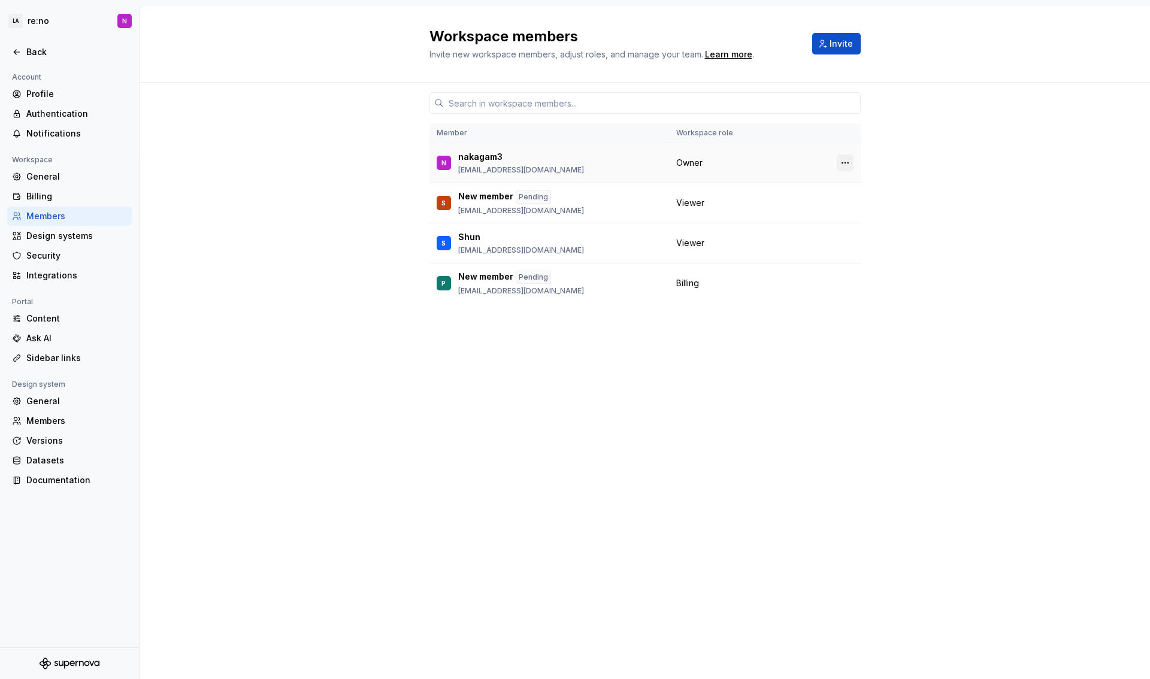
click at [850, 159] on button "button" at bounding box center [845, 163] width 17 height 17
click at [942, 155] on div "Member Workspace role N nakagam3 nakagami.yuuki@lmi.ne.jp Owner S New member Pe…" at bounding box center [645, 381] width 1010 height 596
click at [66, 90] on div "Profile" at bounding box center [76, 94] width 101 height 12
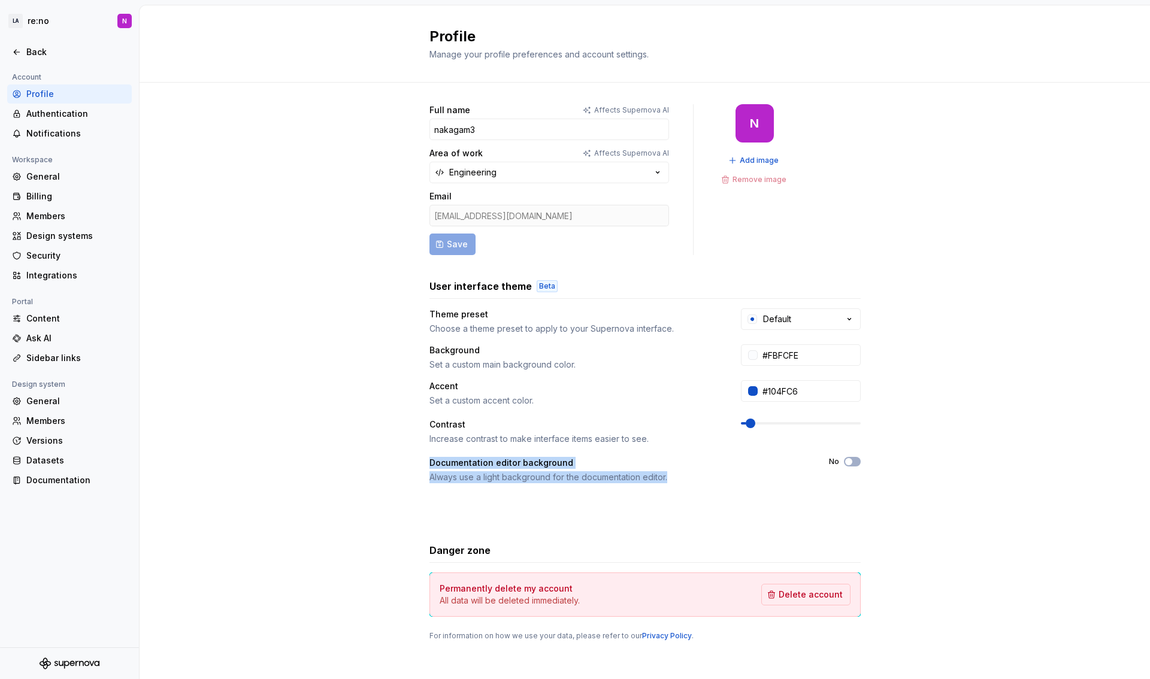
drag, startPoint x: 424, startPoint y: 462, endPoint x: 727, endPoint y: 477, distance: 303.4
click at [727, 477] on div "Full name Affects Supernova AI nakagam3 Area of work Affects Supernova AI Engin…" at bounding box center [645, 385] width 1010 height 604
copy div "Documentation editor background Always use a light background for the documenta…"
click at [781, 315] on div "Default" at bounding box center [777, 319] width 28 height 12
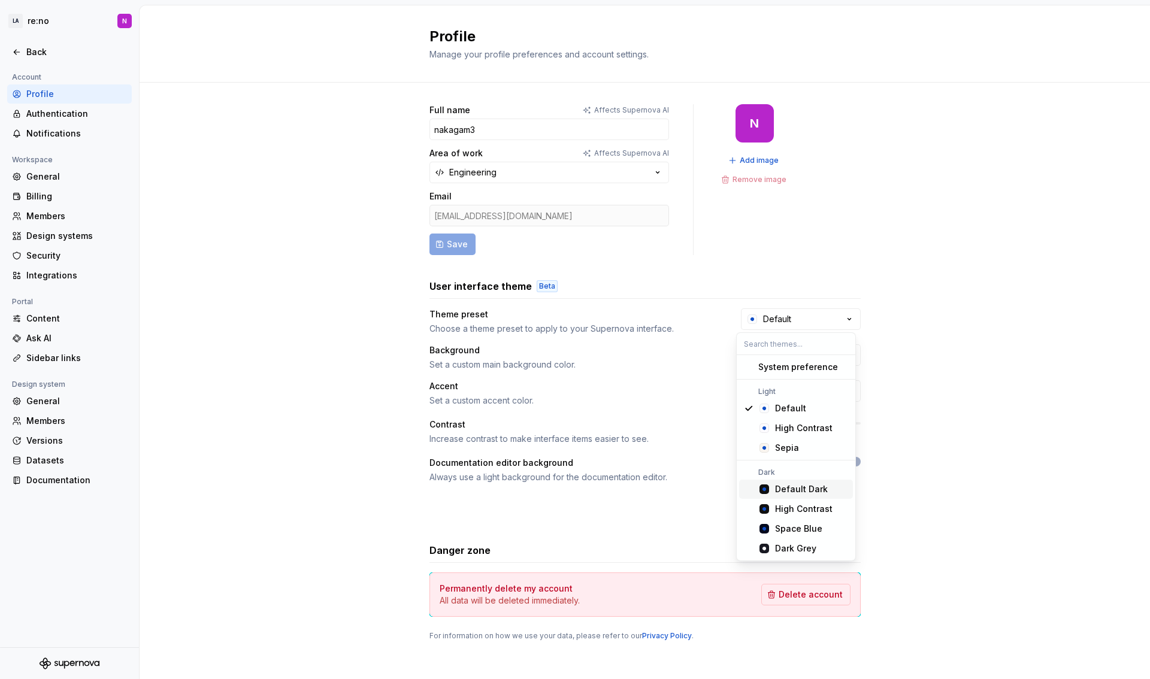
click at [801, 492] on div "Default Dark" at bounding box center [801, 489] width 53 height 12
type input "#101010"
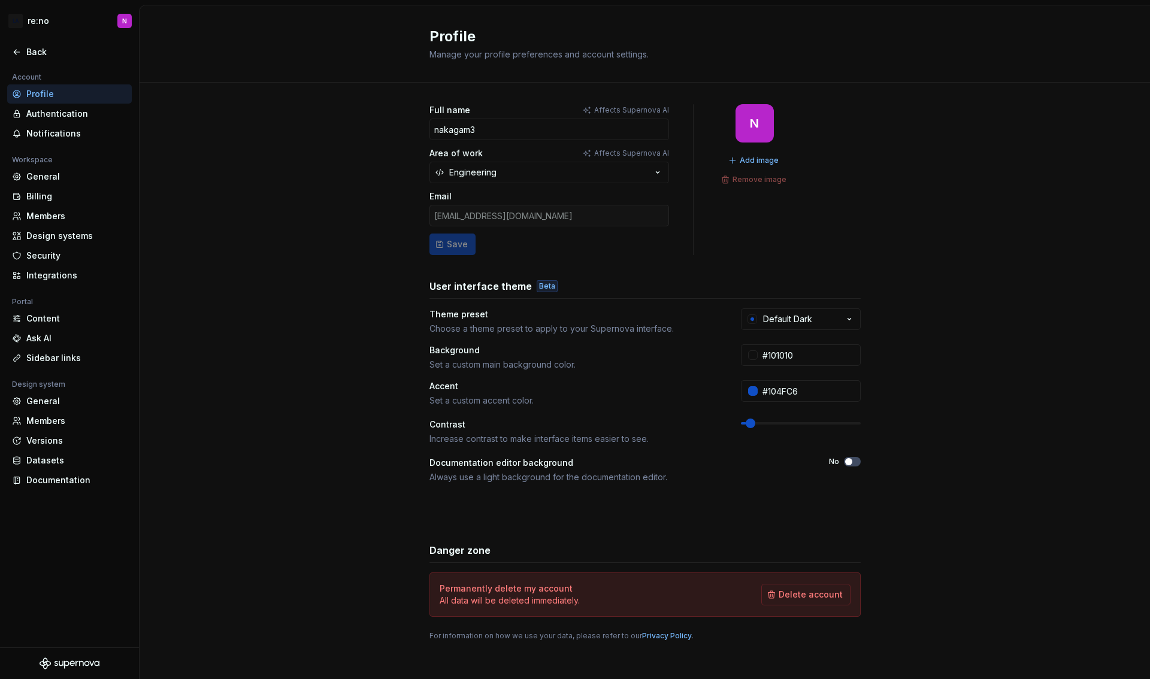
scroll to position [7, 0]
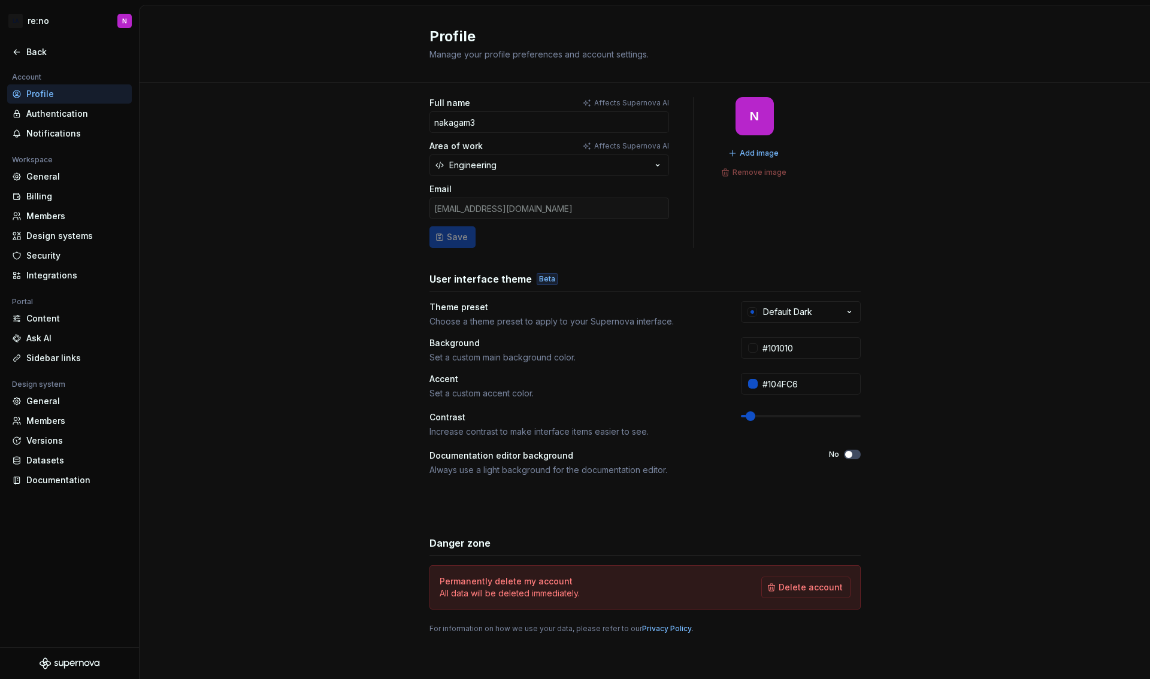
click at [934, 343] on div "Full name Affects Supernova AI nakagam3 Area of work Affects Supernova AI Engin…" at bounding box center [645, 377] width 1010 height 604
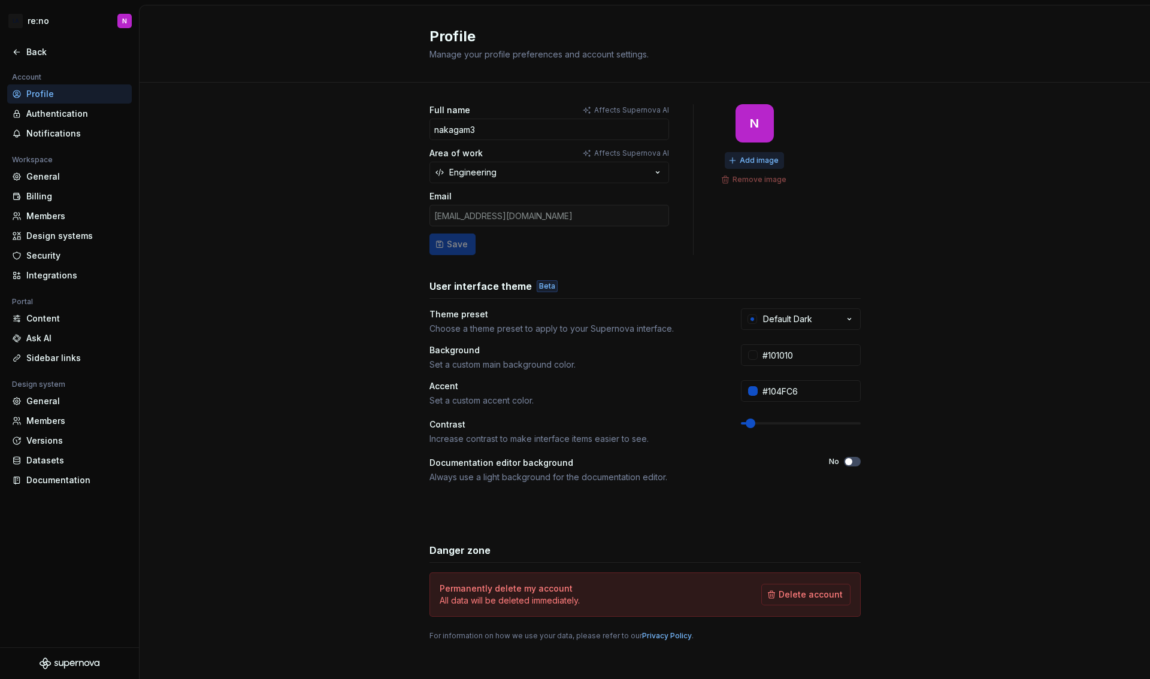
click at [751, 160] on span "Add image" at bounding box center [759, 161] width 39 height 10
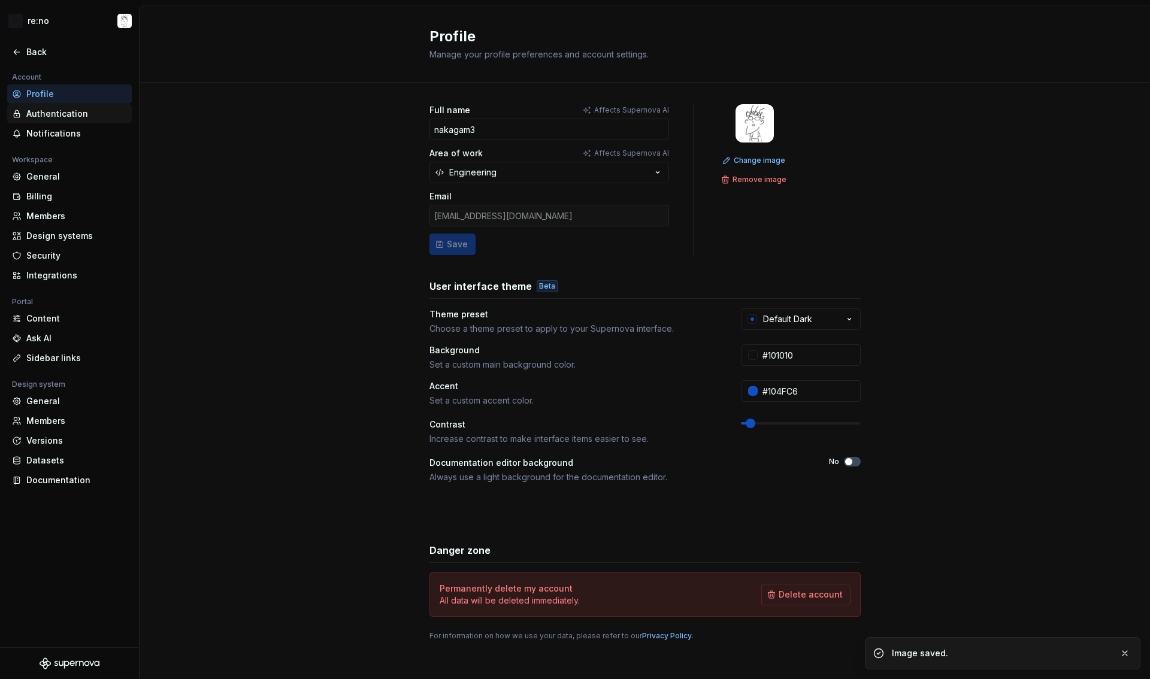
click at [67, 120] on div "Authentication" at bounding box center [69, 113] width 125 height 19
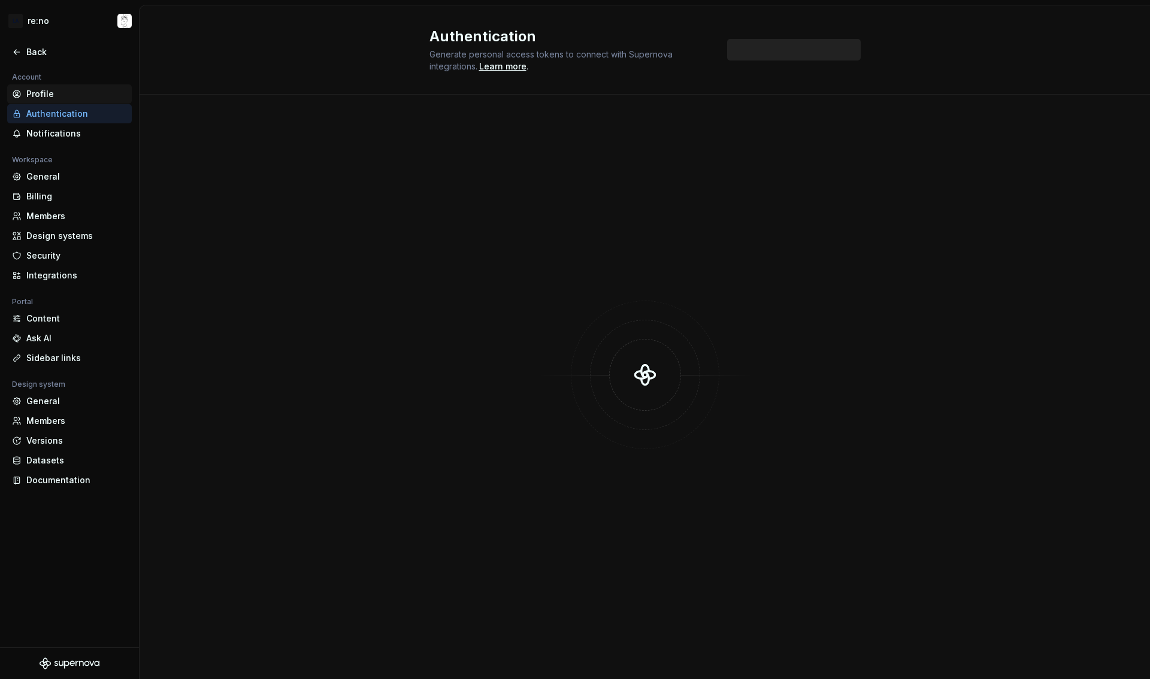
click at [62, 97] on div "Profile" at bounding box center [76, 94] width 101 height 12
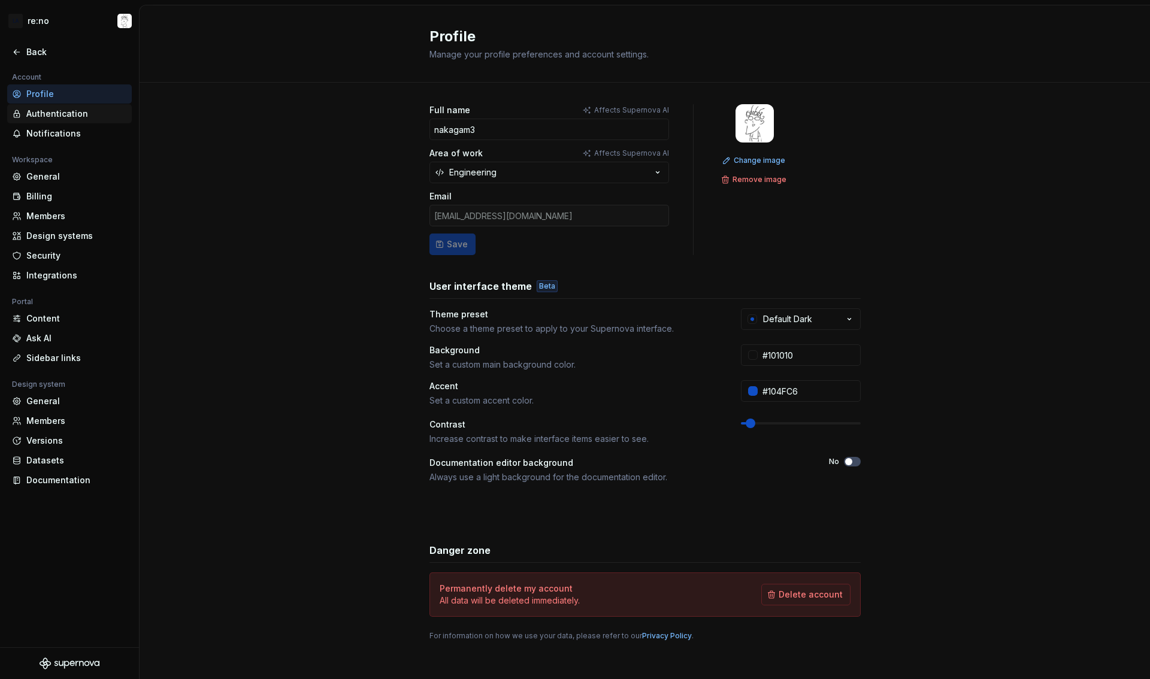
click at [63, 113] on div "Authentication" at bounding box center [76, 114] width 101 height 12
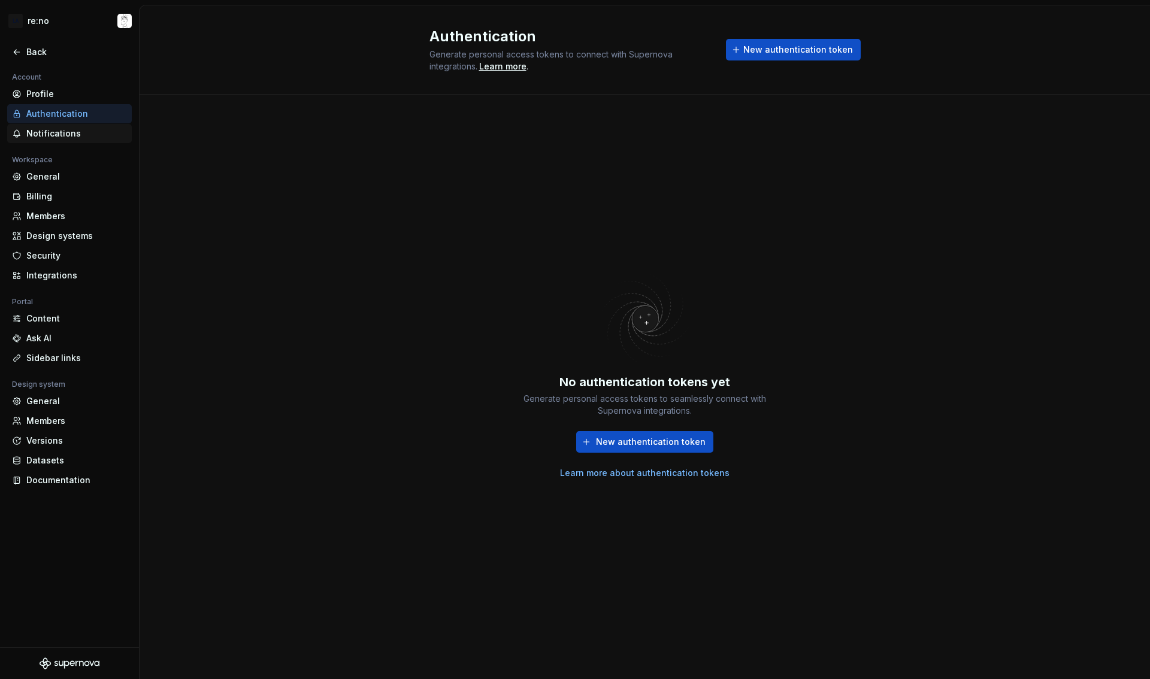
click at [61, 135] on div "Notifications" at bounding box center [76, 134] width 101 height 12
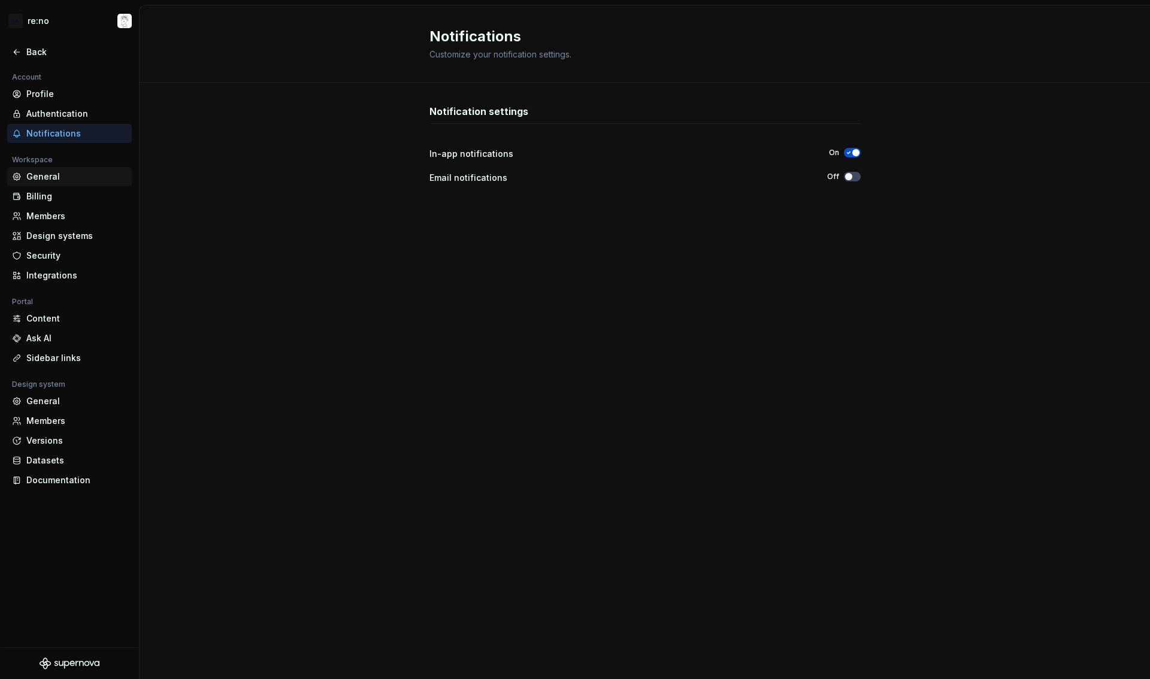
click at [49, 178] on div "General" at bounding box center [76, 177] width 101 height 12
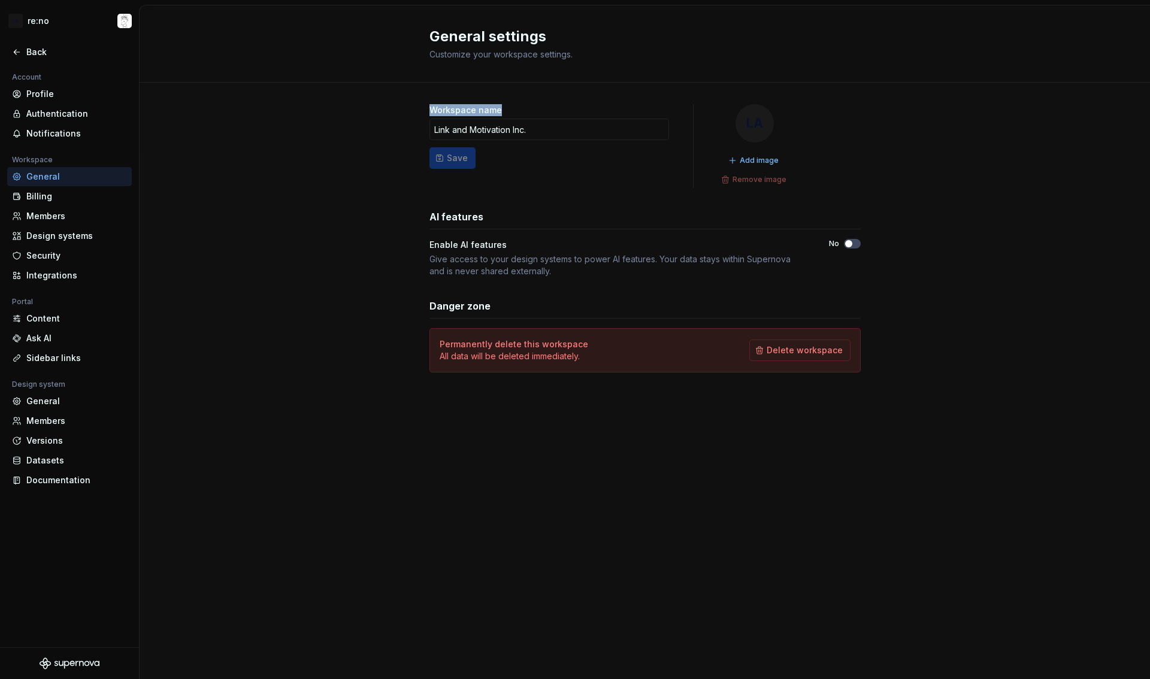
drag, startPoint x: 428, startPoint y: 108, endPoint x: 564, endPoint y: 111, distance: 136.0
click at [564, 111] on div "Workspace name Link and Motivation Inc. Save LA Add image Remove image AI featu…" at bounding box center [645, 250] width 1010 height 335
click at [560, 96] on div "Workspace name Link and Motivation Inc. Save LA Add image Remove image AI featu…" at bounding box center [644, 250] width 431 height 335
click at [60, 398] on div "General" at bounding box center [76, 401] width 101 height 12
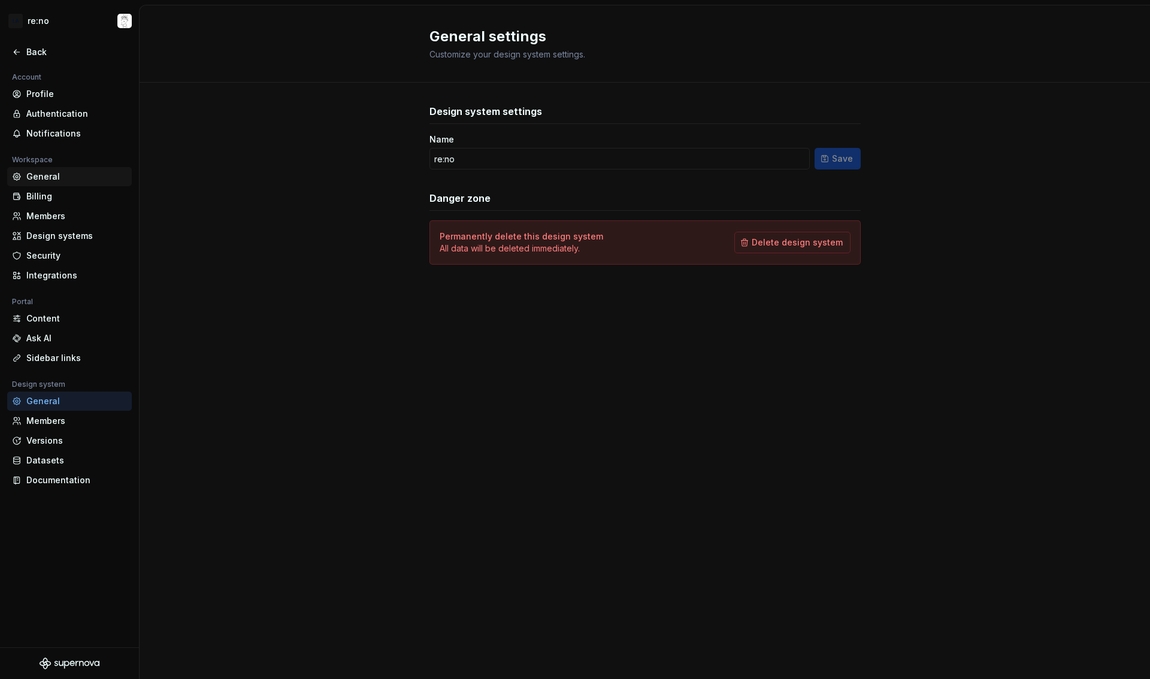
click at [45, 178] on div "General" at bounding box center [76, 177] width 101 height 12
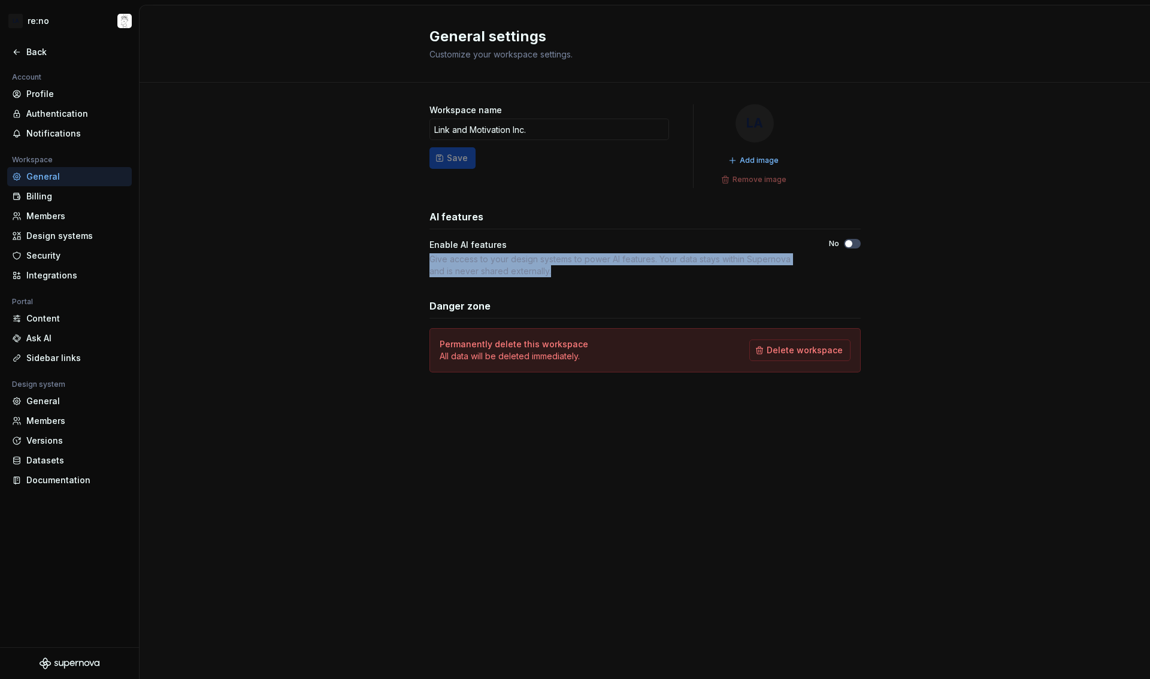
drag, startPoint x: 431, startPoint y: 259, endPoint x: 621, endPoint y: 266, distance: 190.0
click at [621, 266] on div "Give access to your design systems to power AI features. Your data stays within…" at bounding box center [618, 265] width 378 height 24
copy div "Give access to your design systems to power AI features. Your data stays within…"
click at [416, 325] on div "Workspace name Link and Motivation Inc. Save LA Add image Remove image AI featu…" at bounding box center [645, 250] width 1010 height 335
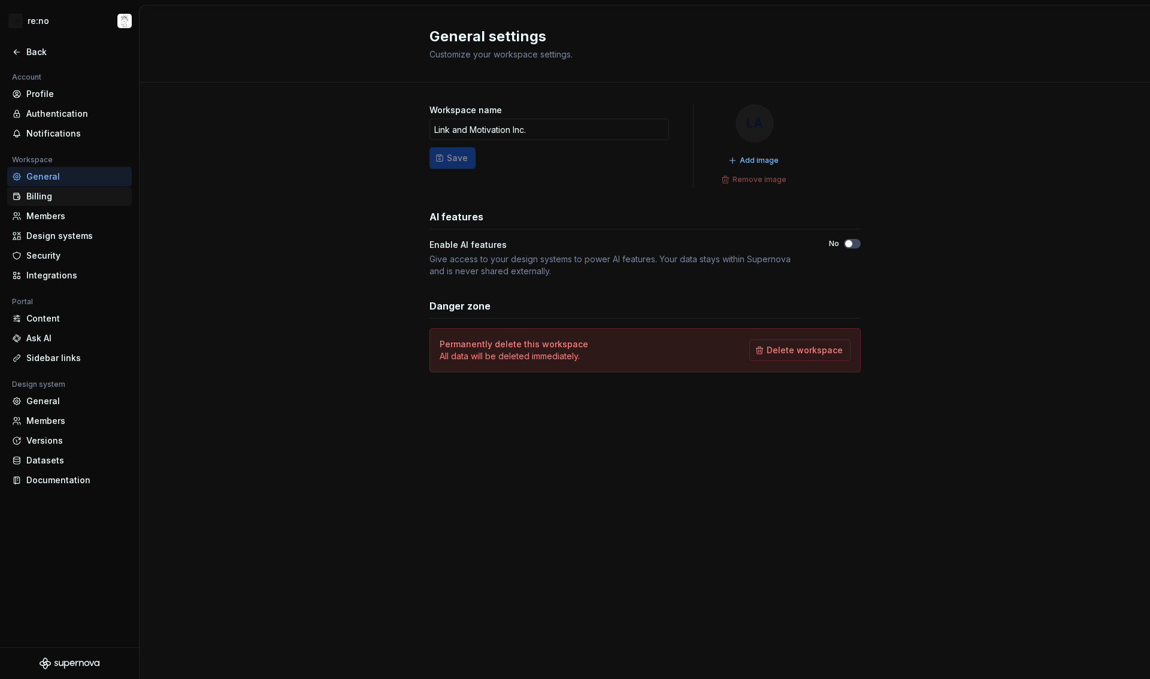
click at [71, 199] on div "Billing" at bounding box center [76, 196] width 101 height 12
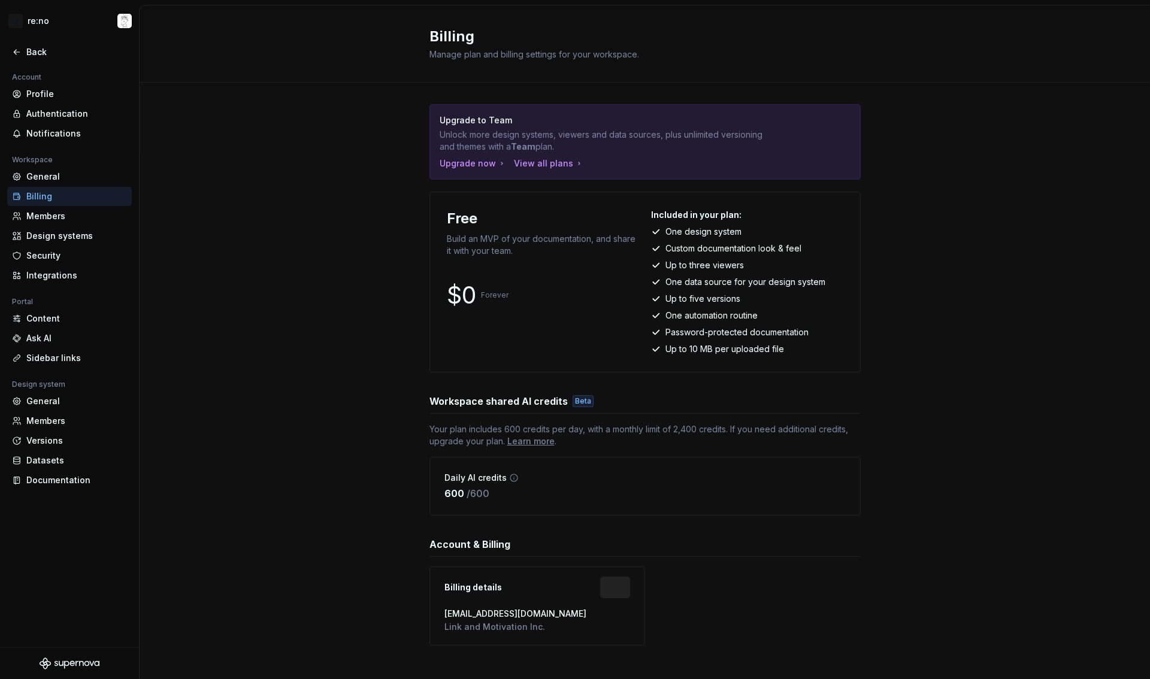
scroll to position [12, 0]
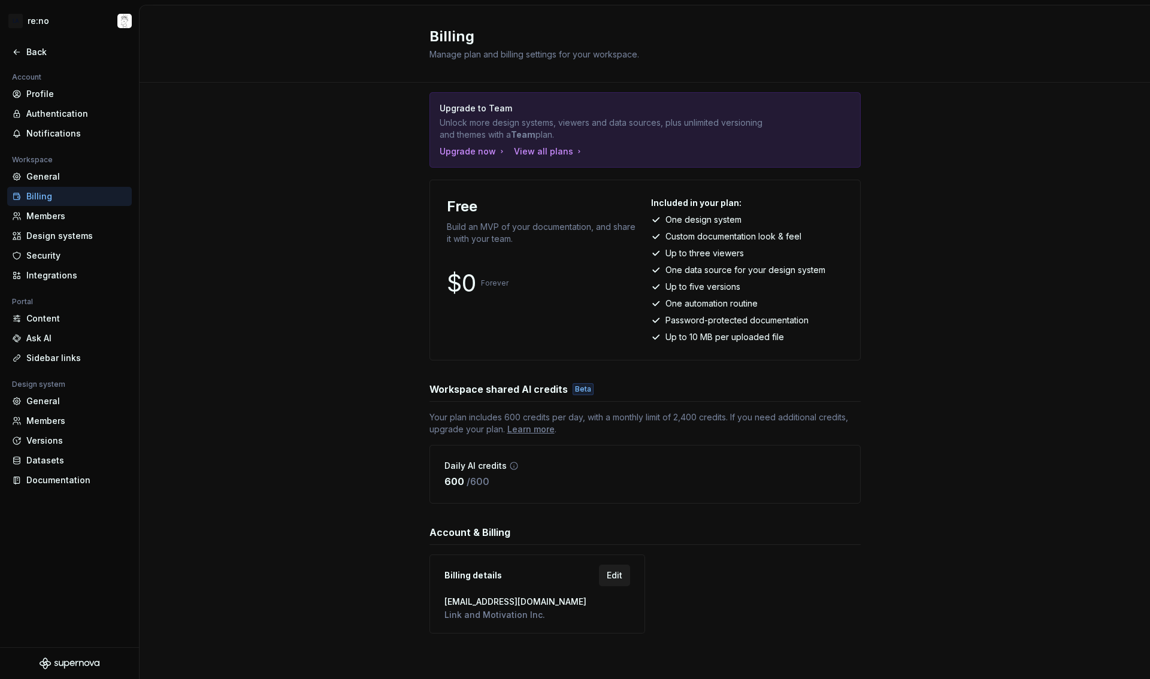
click at [607, 574] on span "Edit" at bounding box center [615, 575] width 16 height 12
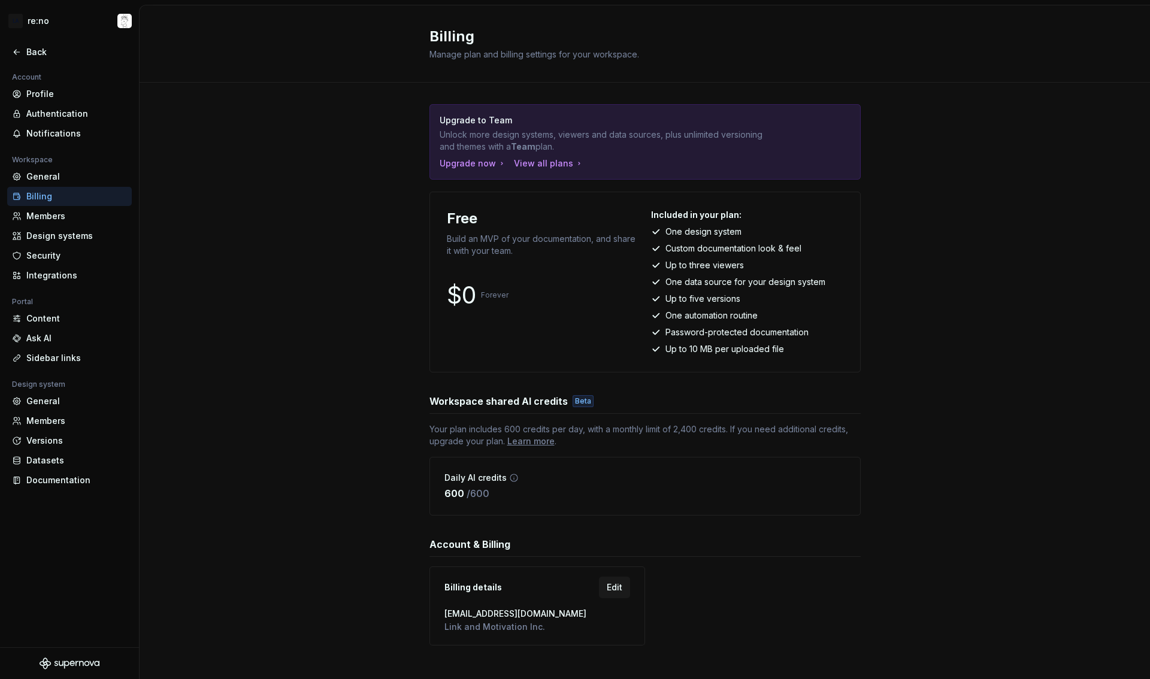
drag, startPoint x: 482, startPoint y: 618, endPoint x: 477, endPoint y: 628, distance: 11.0
click at [480, 620] on div "nakagami.yuuki@lmi.ne.jp Link and Motivation Inc." at bounding box center [537, 620] width 186 height 30
drag, startPoint x: 461, startPoint y: 631, endPoint x: 455, endPoint y: 631, distance: 6.0
click at [458, 632] on span "Link and Motivation Inc." at bounding box center [537, 627] width 186 height 12
drag, startPoint x: 441, startPoint y: 629, endPoint x: 573, endPoint y: 628, distance: 132.4
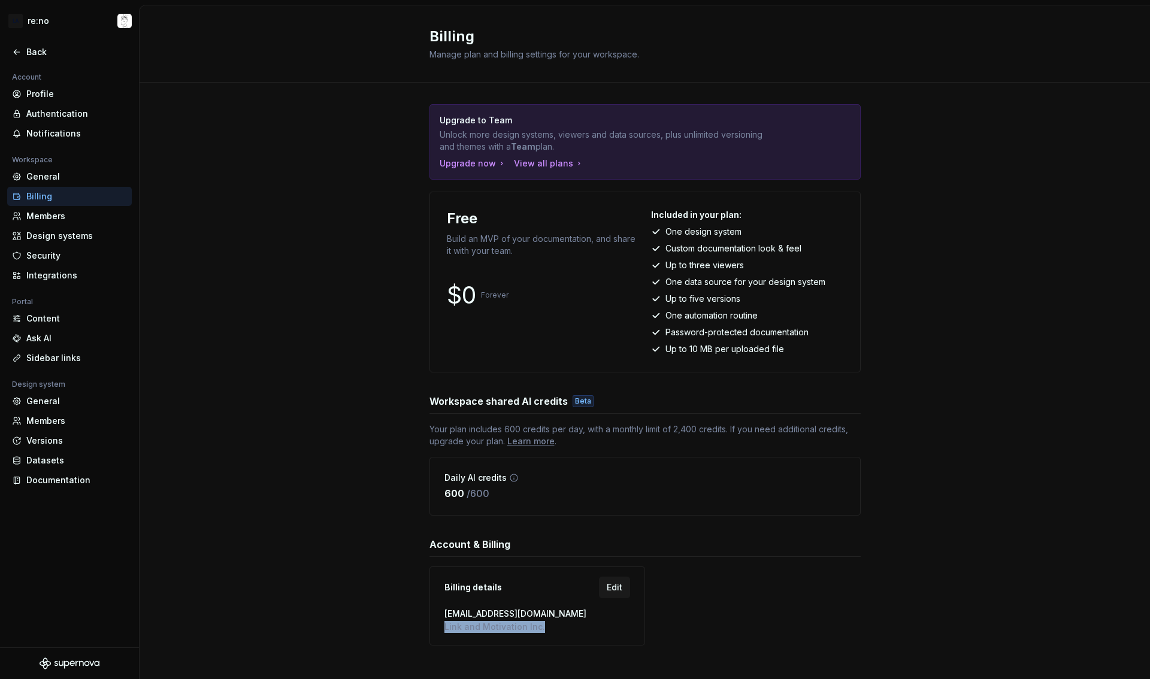
click at [573, 628] on span "Link and Motivation Inc." at bounding box center [537, 627] width 186 height 12
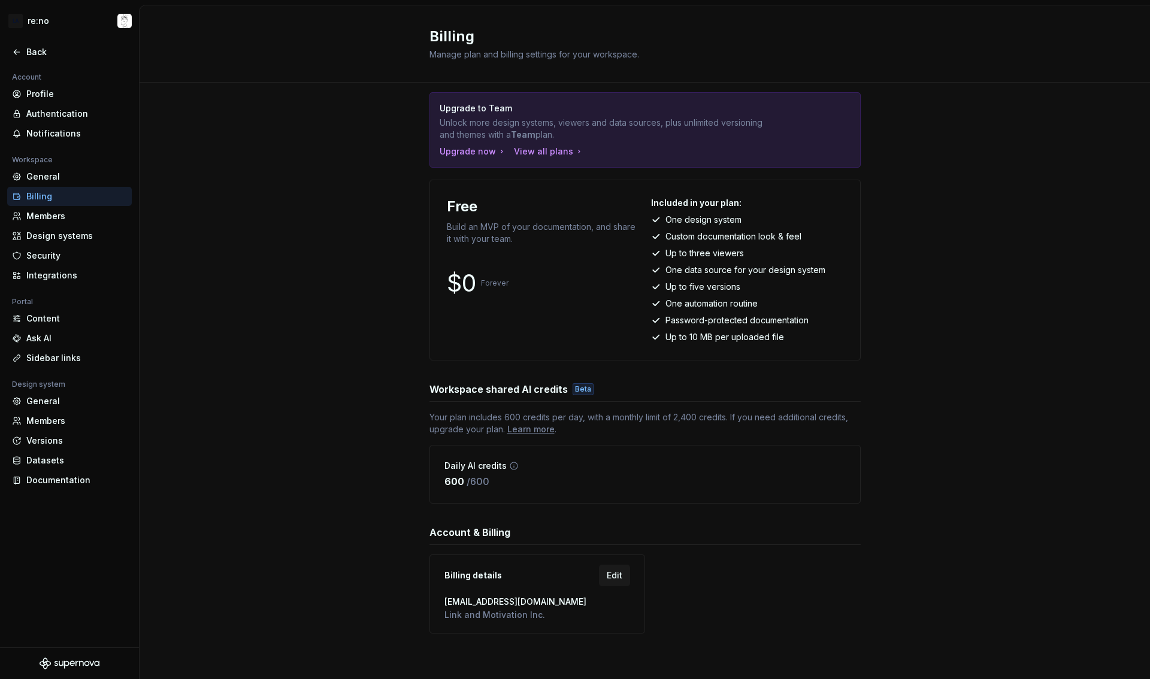
click at [486, 532] on h3 "Account & Billing" at bounding box center [469, 532] width 81 height 14
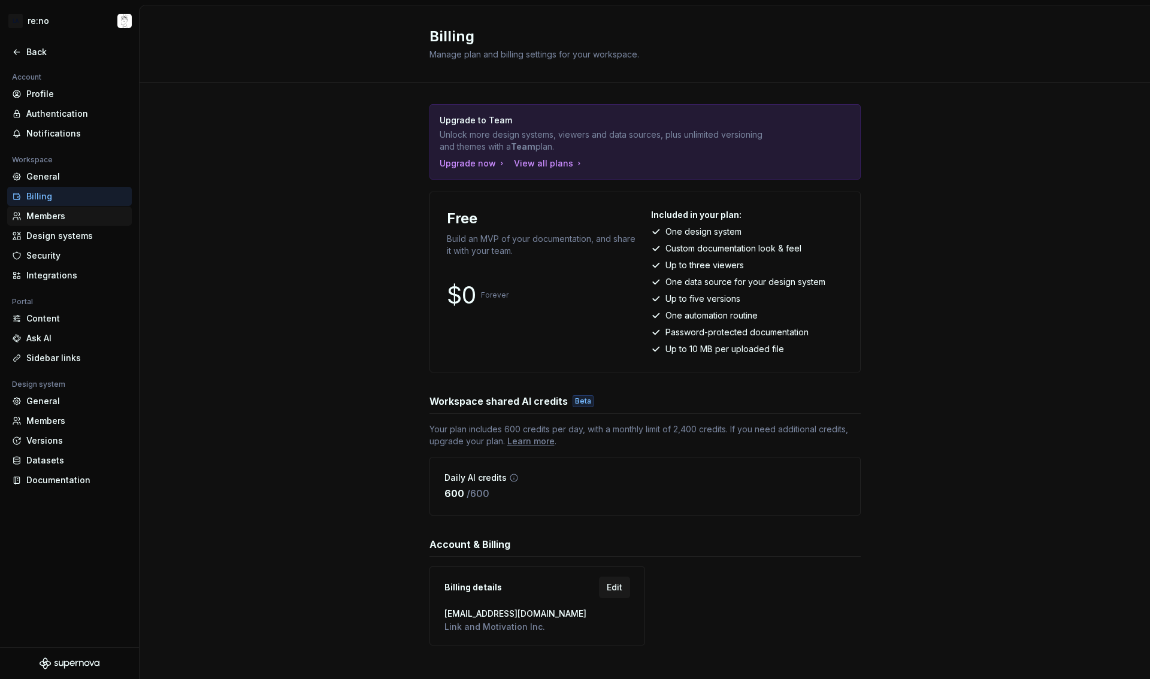
click at [64, 217] on div "Members" at bounding box center [76, 216] width 101 height 12
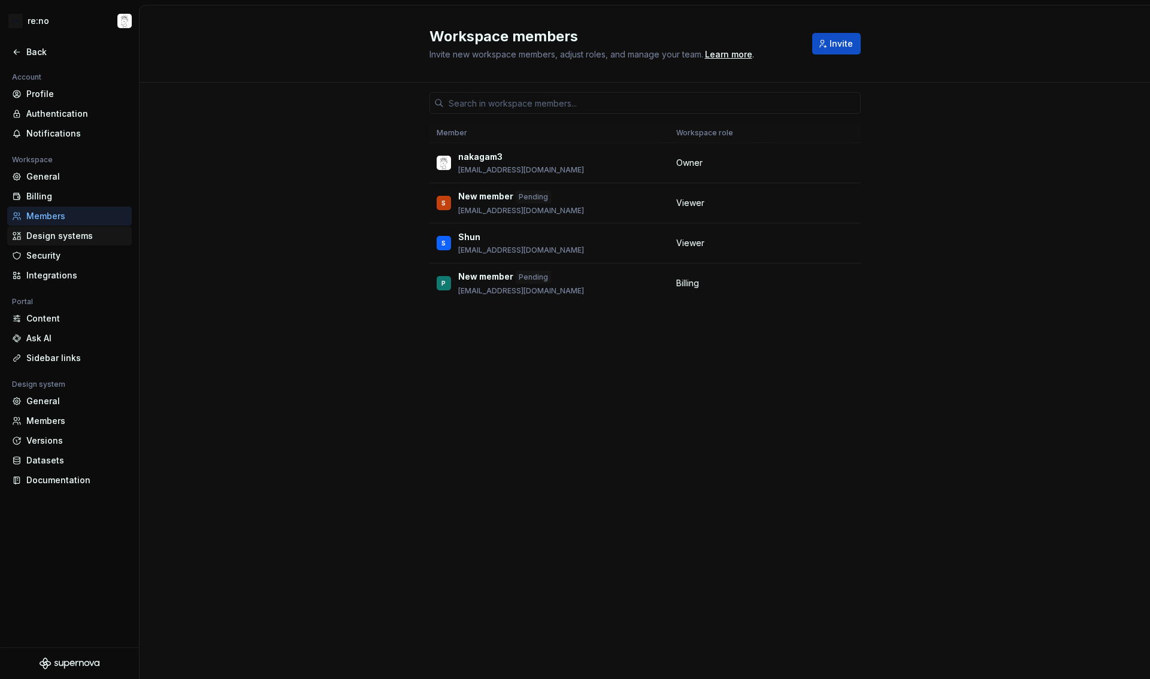
click at [60, 231] on div "Design systems" at bounding box center [76, 236] width 101 height 12
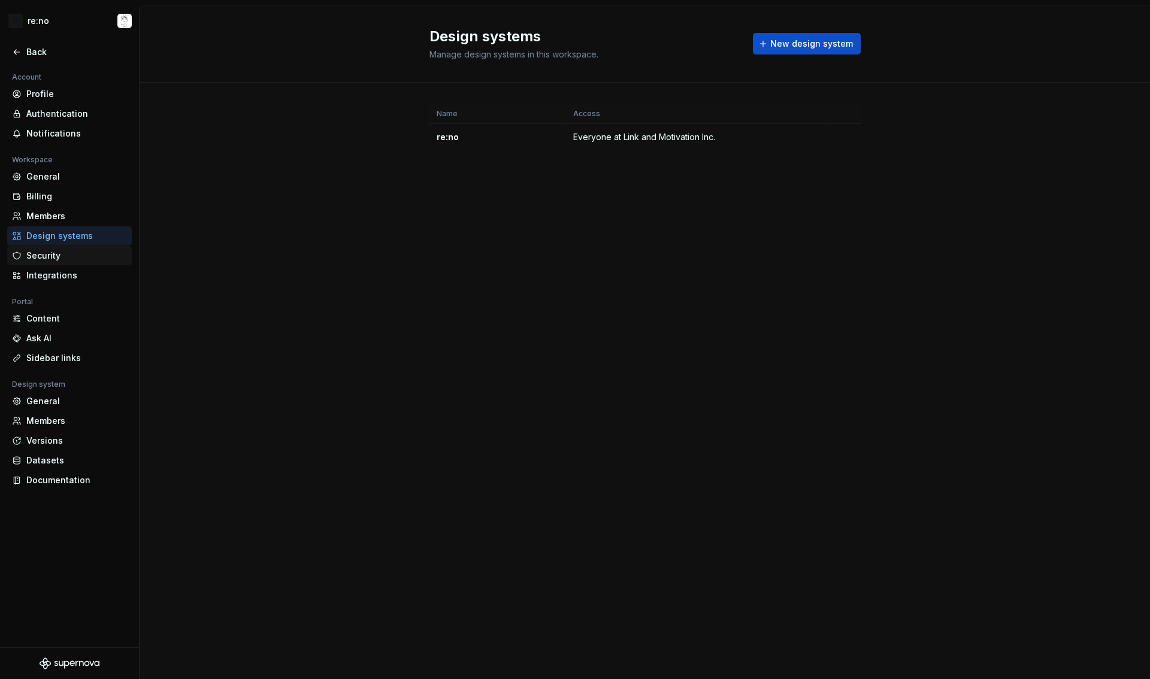
click at [47, 256] on div "Security" at bounding box center [76, 256] width 101 height 12
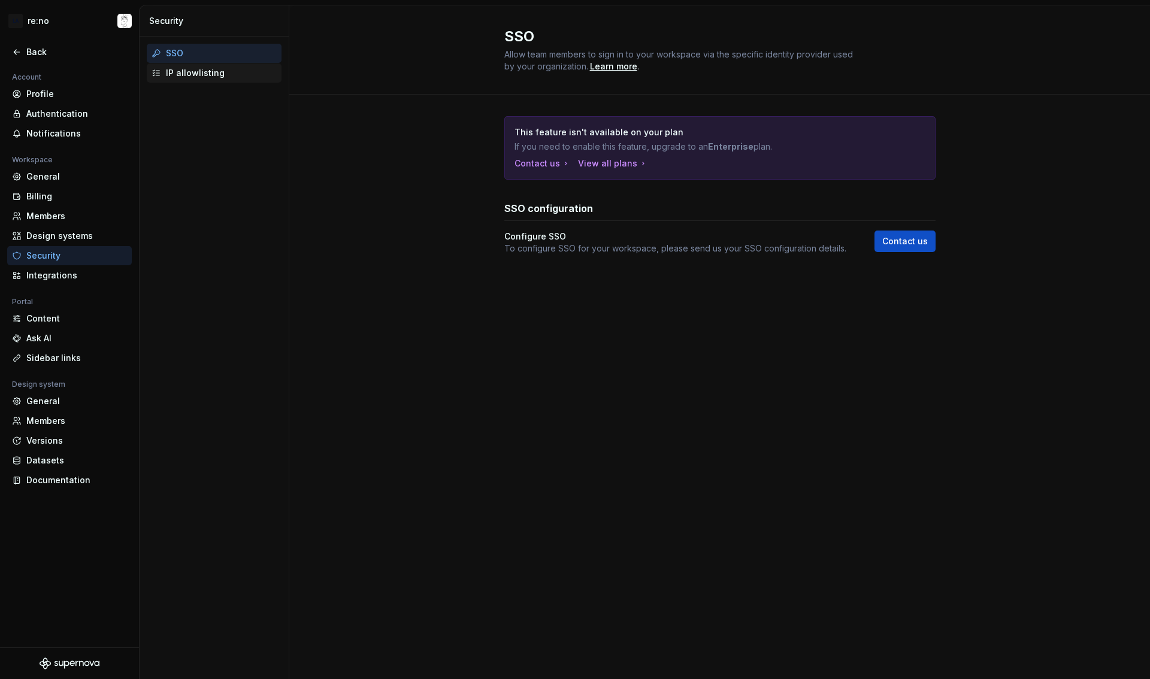
click at [206, 71] on div "IP allowlisting" at bounding box center [221, 73] width 111 height 12
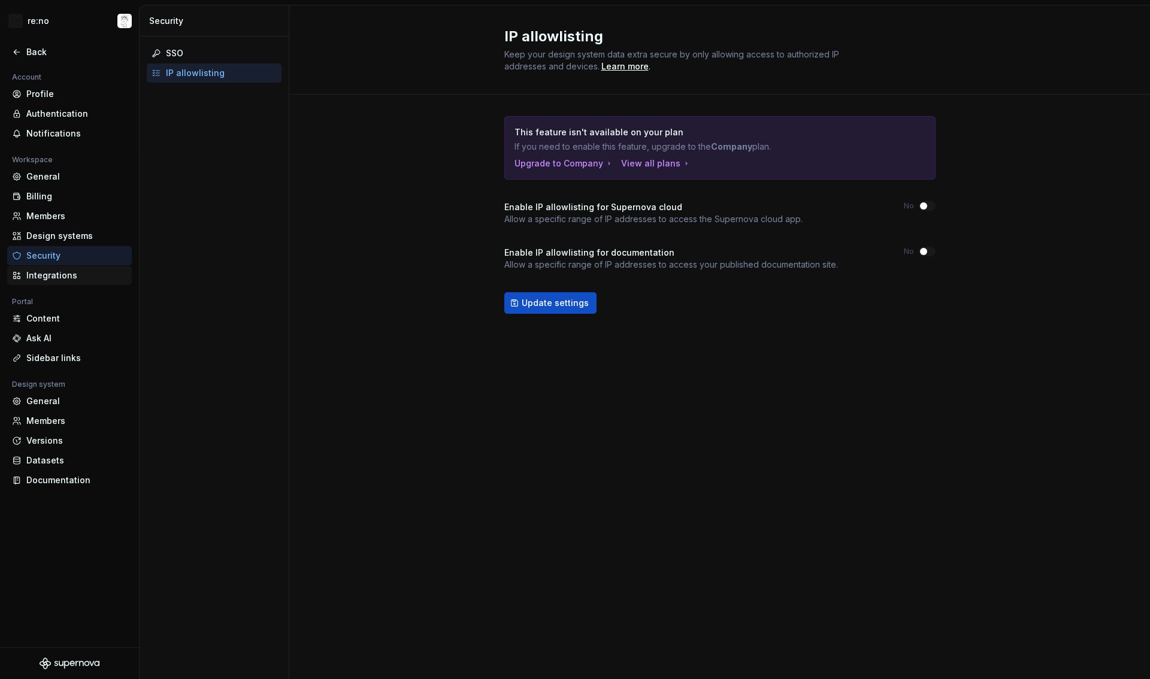
click at [67, 278] on div "Integrations" at bounding box center [76, 275] width 101 height 12
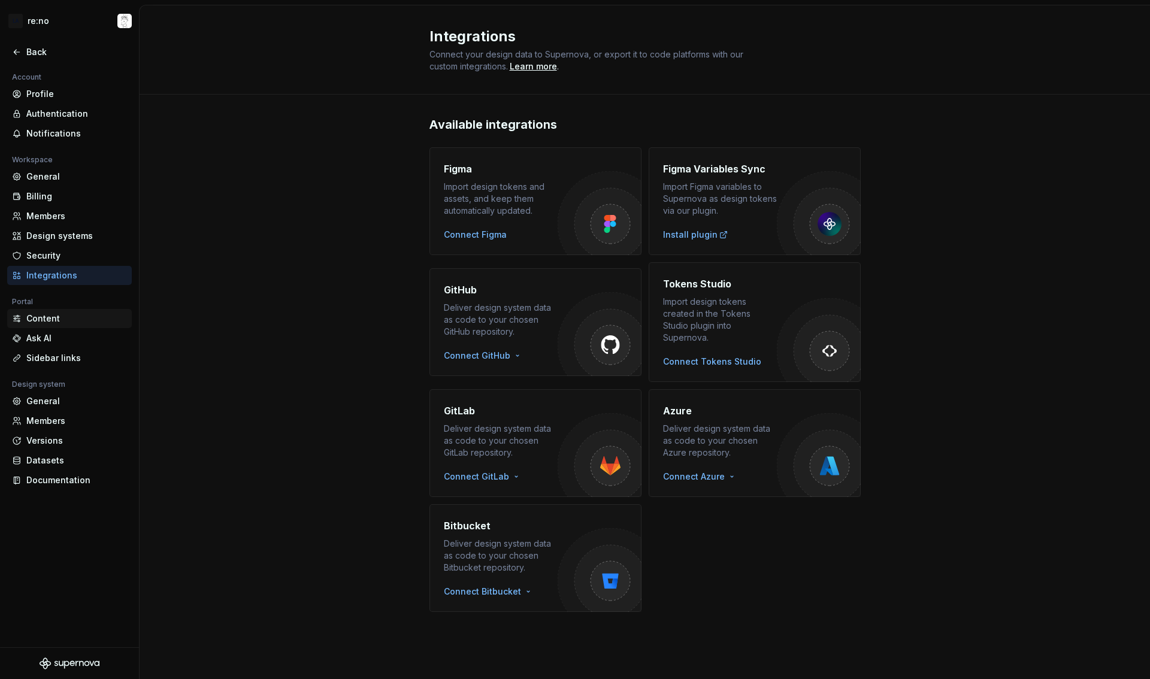
click at [55, 316] on div "Content" at bounding box center [76, 319] width 101 height 12
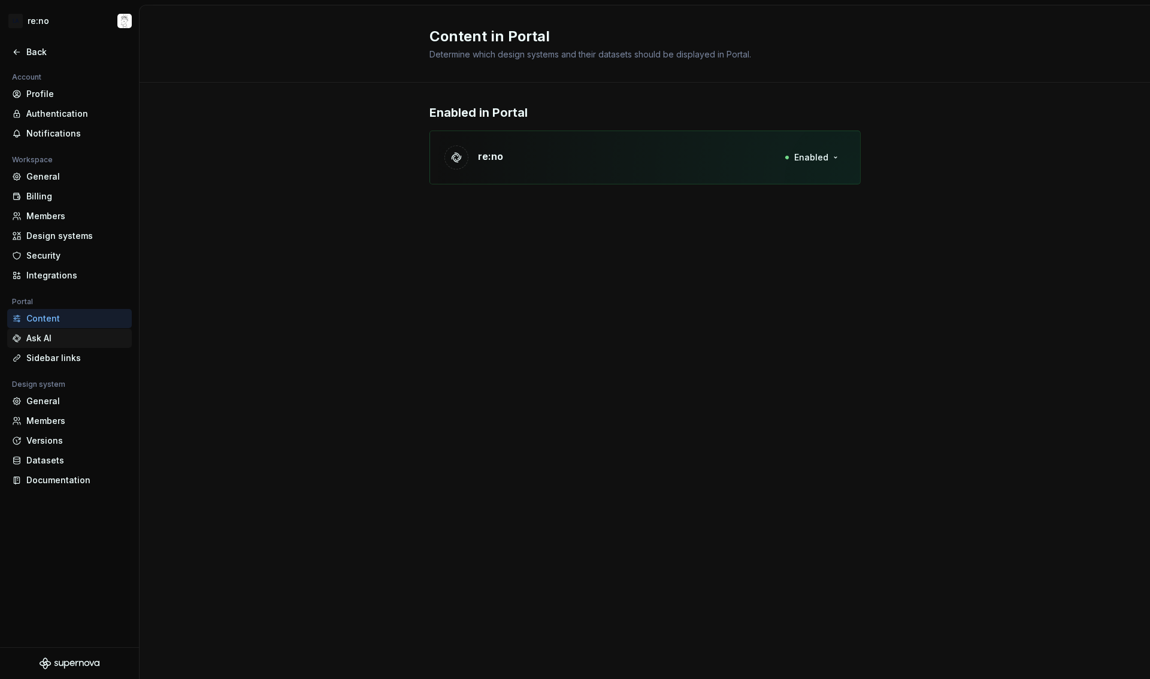
click at [44, 340] on div "Ask AI" at bounding box center [76, 338] width 101 height 12
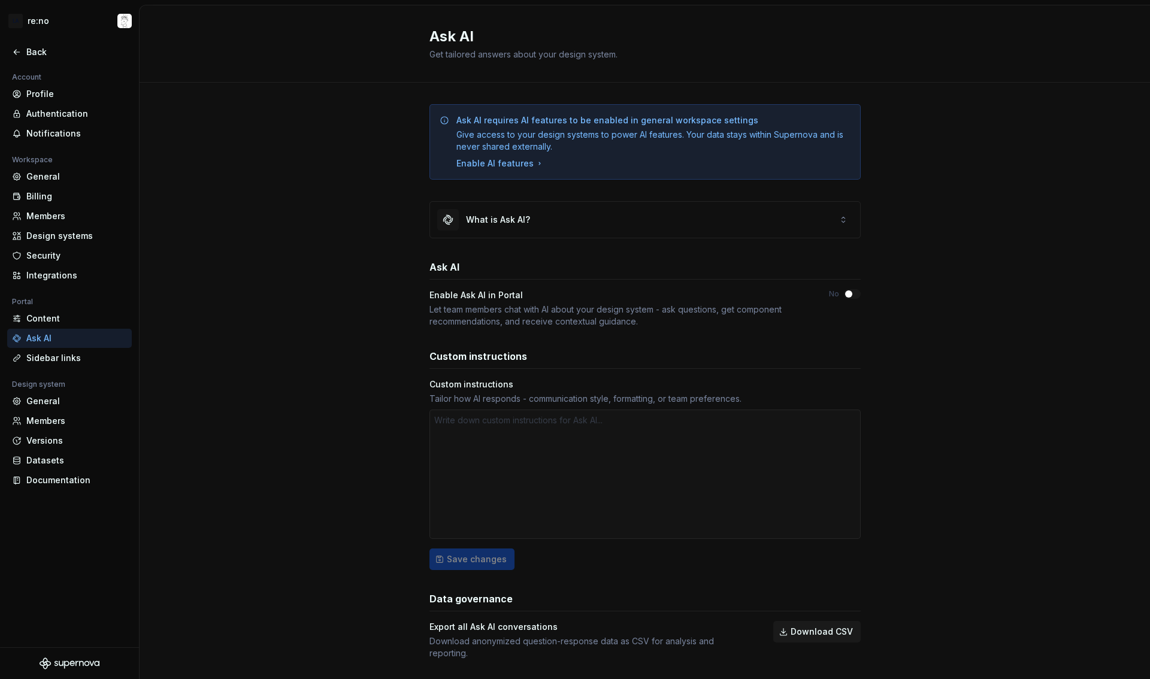
click at [328, 276] on div "Ask AI requires AI features to be enabled in general workspace settings Give ac…" at bounding box center [645, 394] width 1010 height 622
click at [69, 362] on div "Sidebar links" at bounding box center [76, 358] width 101 height 12
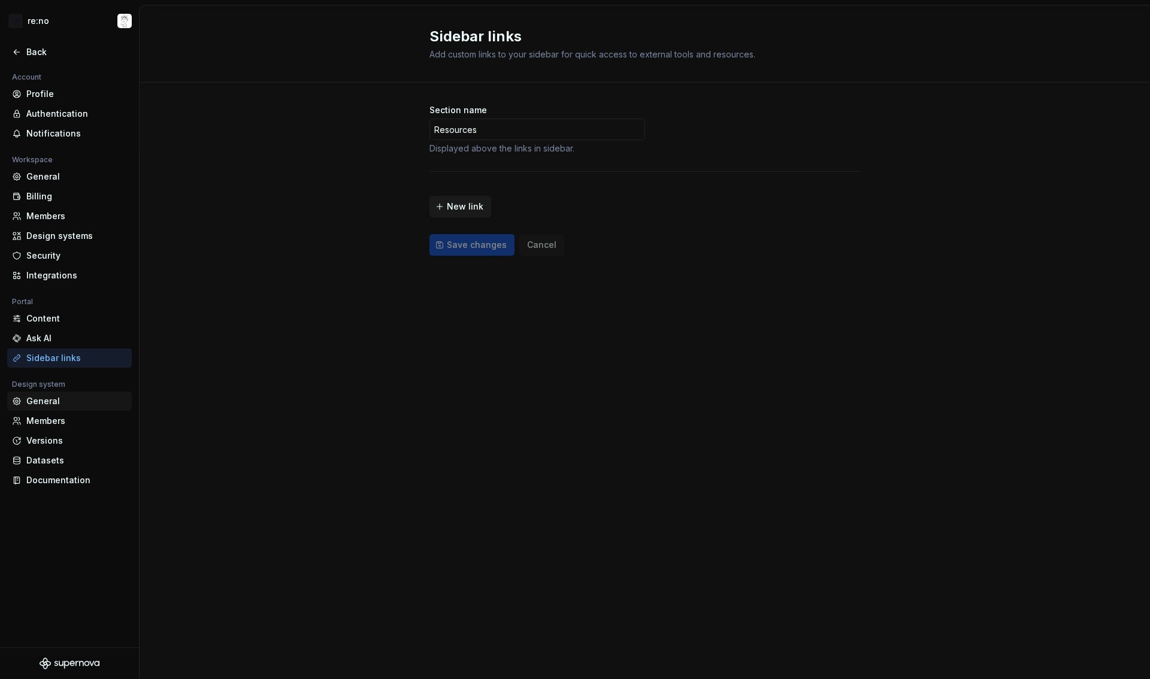
click at [38, 402] on div "General" at bounding box center [76, 401] width 101 height 12
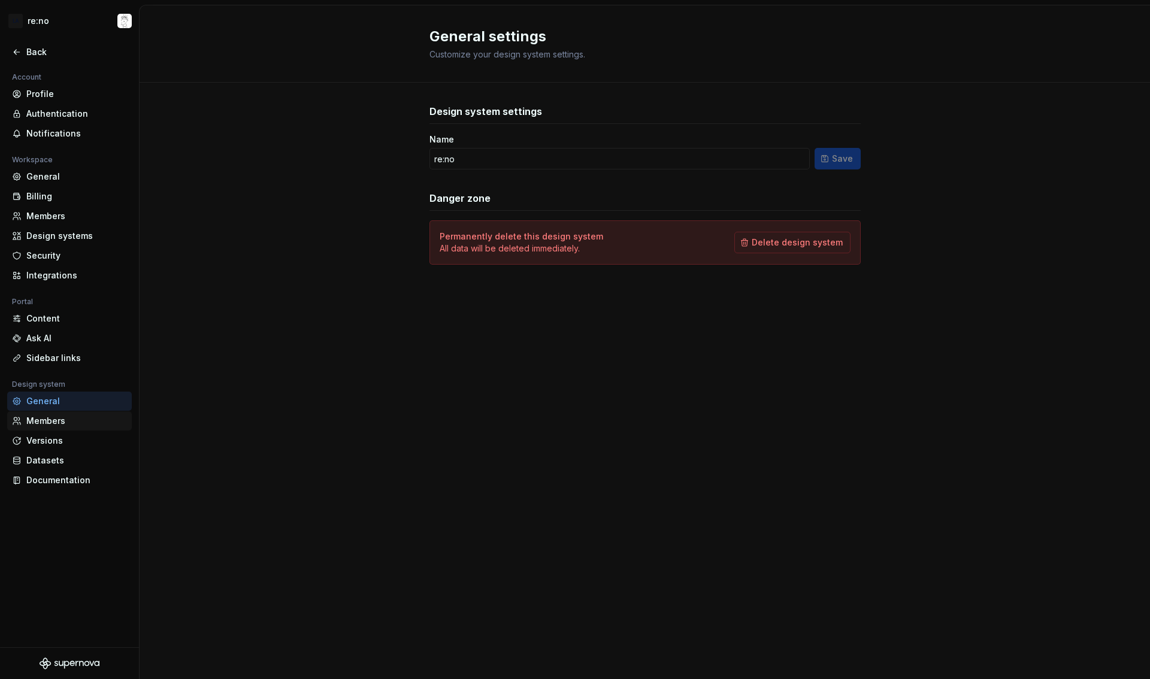
click at [40, 420] on div "Members" at bounding box center [76, 421] width 101 height 12
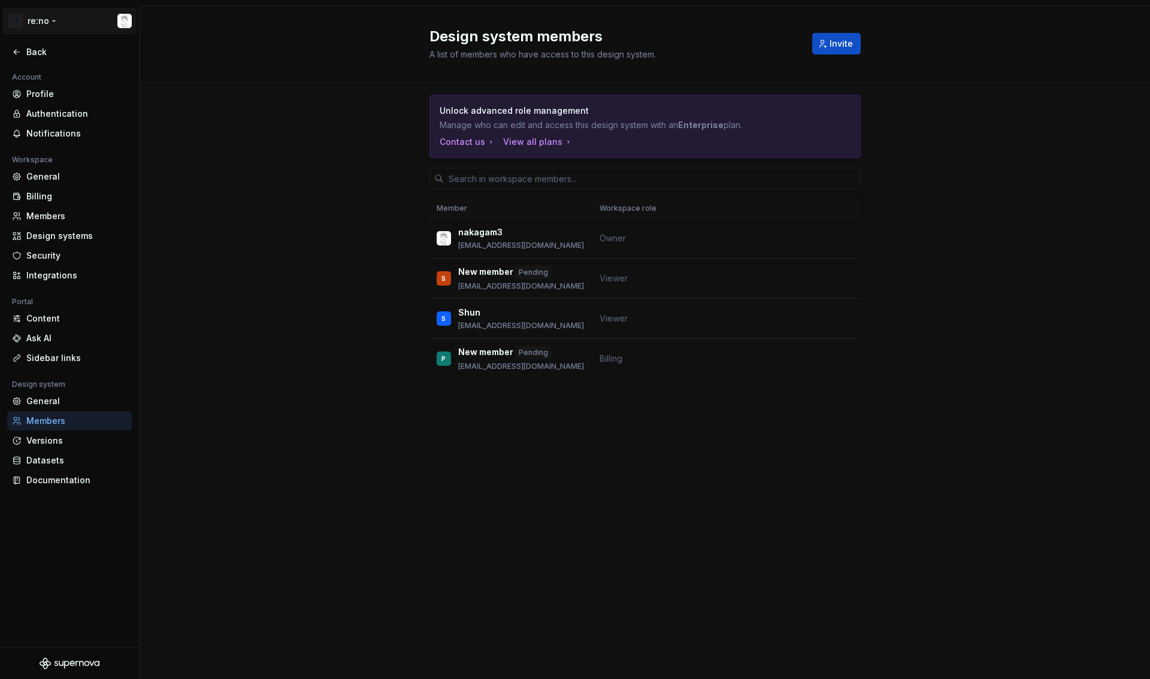
click at [54, 20] on html "LA re:no Back Account Profile Authentication Notifications Workspace General Bi…" at bounding box center [575, 339] width 1150 height 679
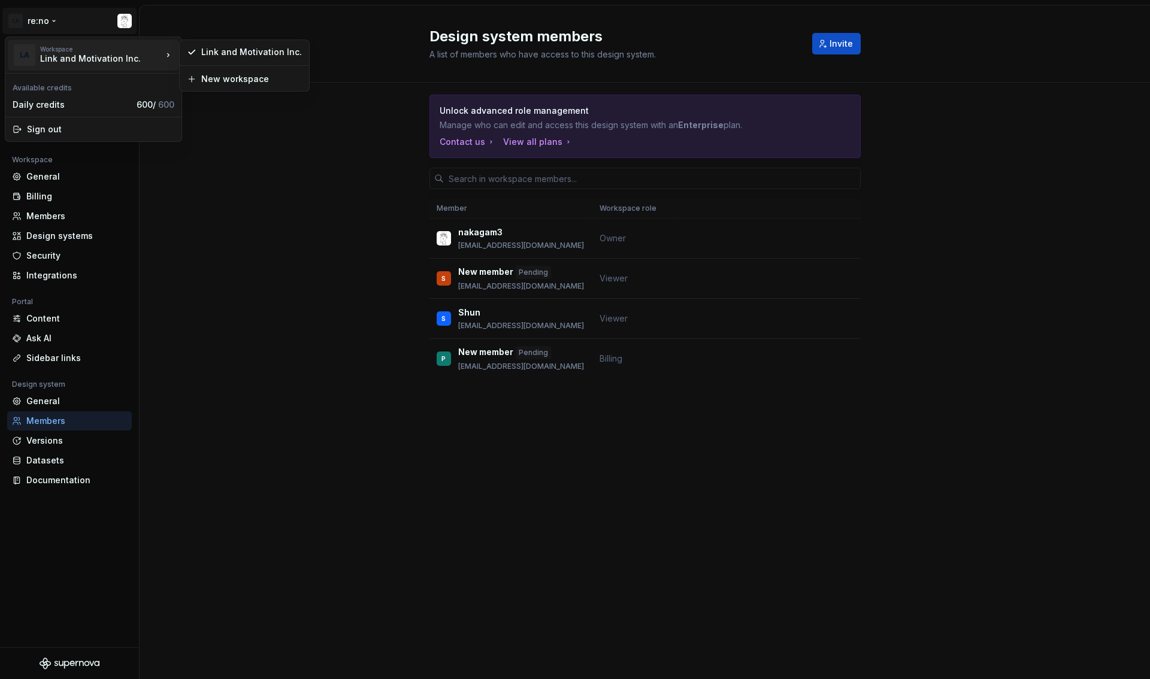
click at [128, 58] on div "Link and Motivation Inc." at bounding box center [91, 59] width 102 height 12
click at [295, 302] on html "LA re:no Back Account Profile Authentication Notifications Workspace General Bi…" at bounding box center [575, 339] width 1150 height 679
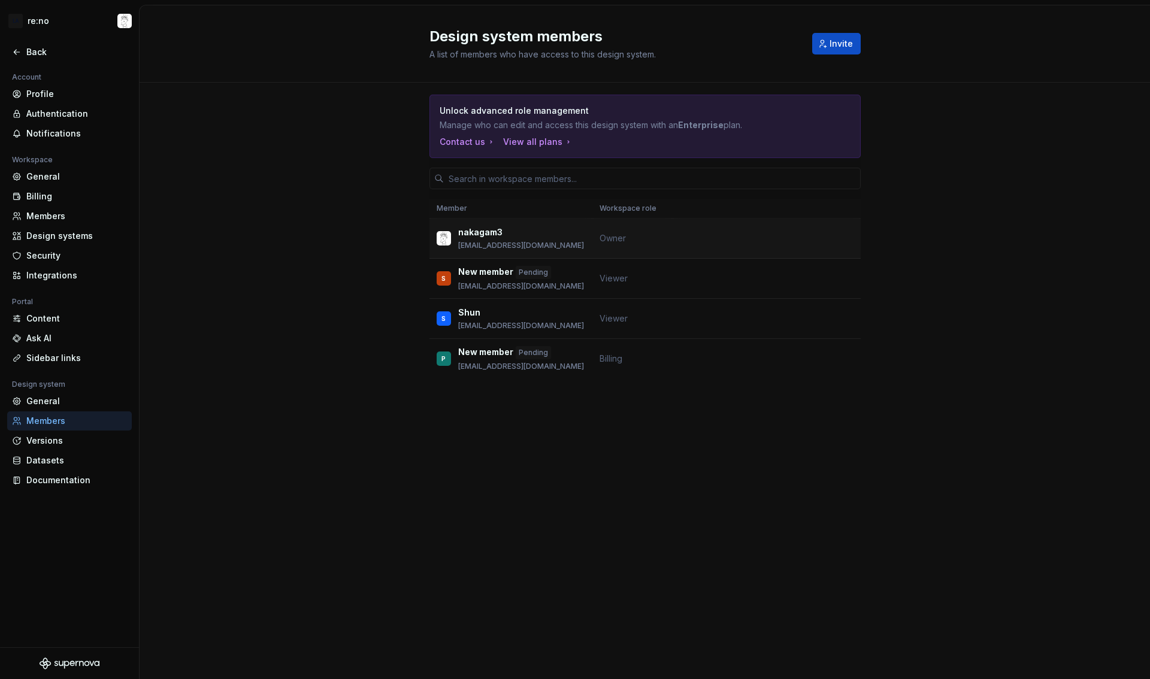
click at [618, 243] on td "Owner" at bounding box center [632, 239] width 80 height 40
click at [41, 443] on div "Versions" at bounding box center [76, 441] width 101 height 12
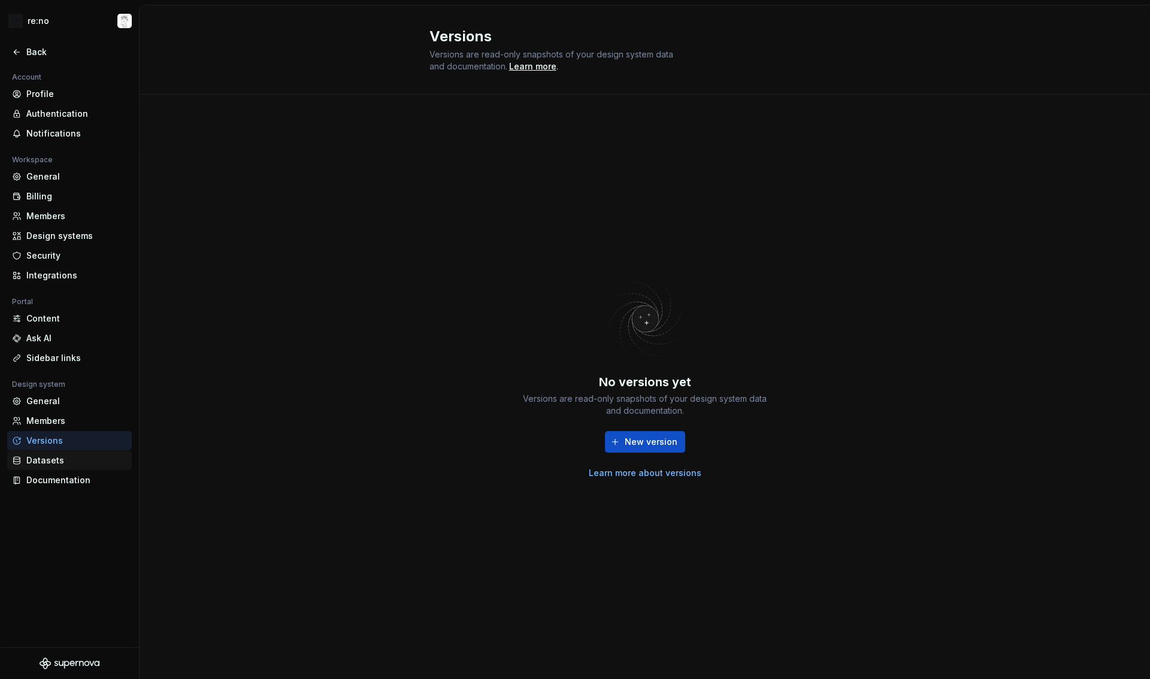
click at [51, 462] on div "Datasets" at bounding box center [76, 461] width 101 height 12
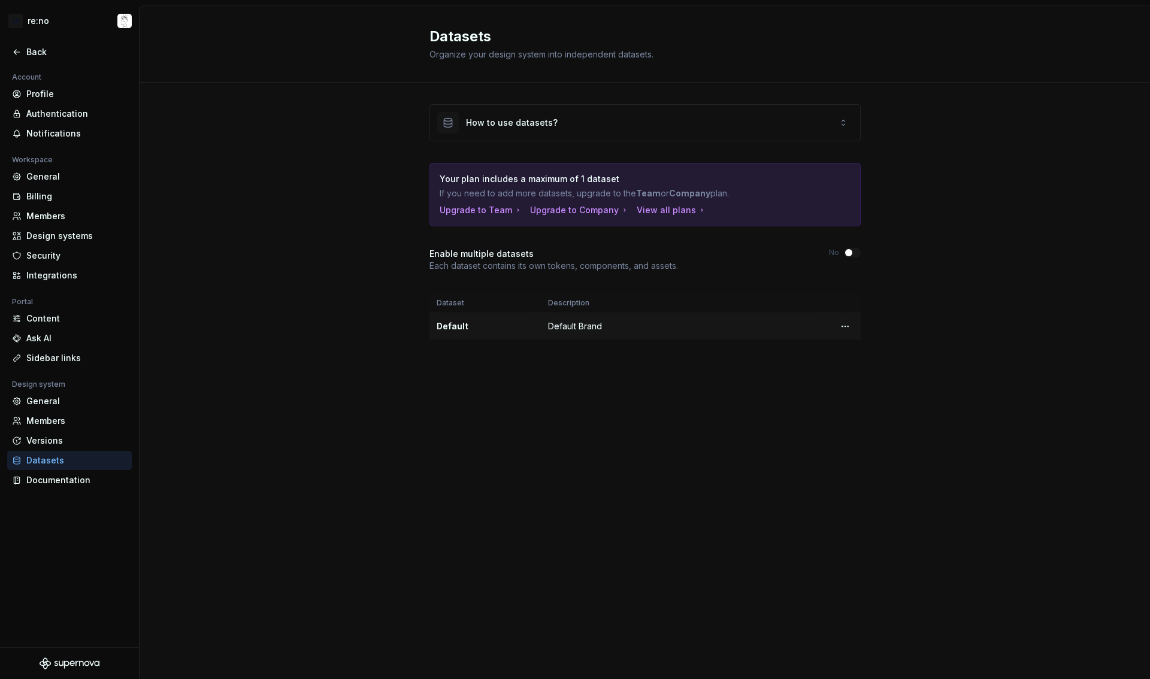
click at [663, 328] on td "Default Brand" at bounding box center [685, 326] width 289 height 27
click at [75, 483] on div "Documentation" at bounding box center [76, 480] width 101 height 12
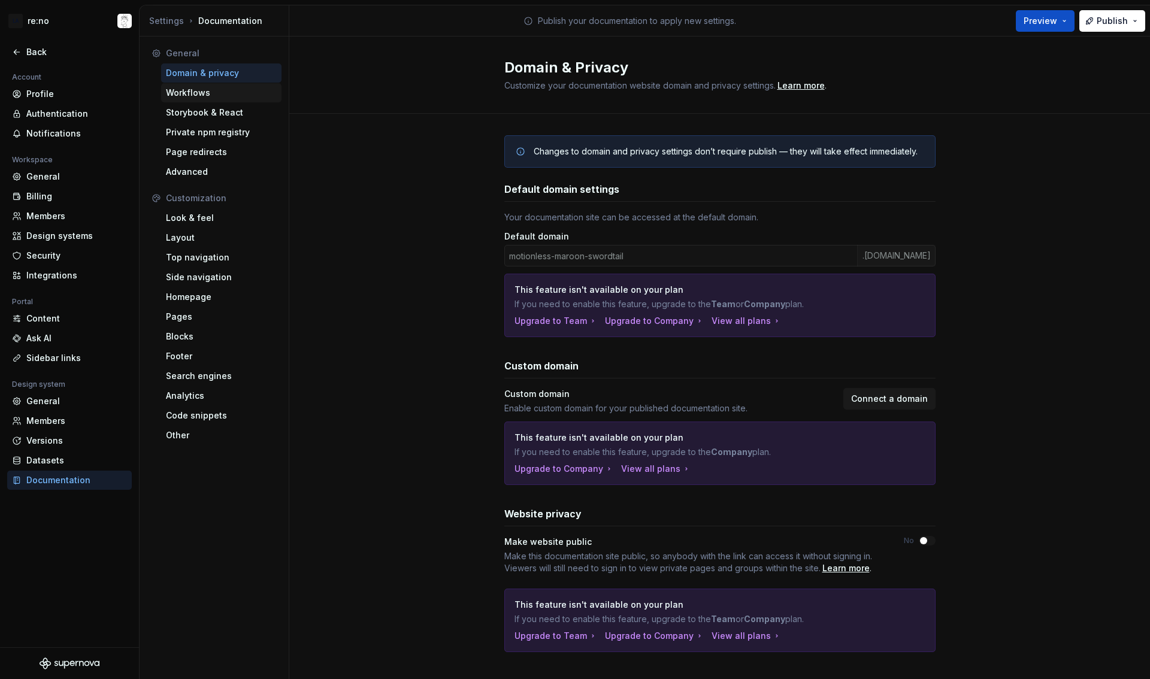
click at [190, 95] on div "Workflows" at bounding box center [221, 93] width 111 height 12
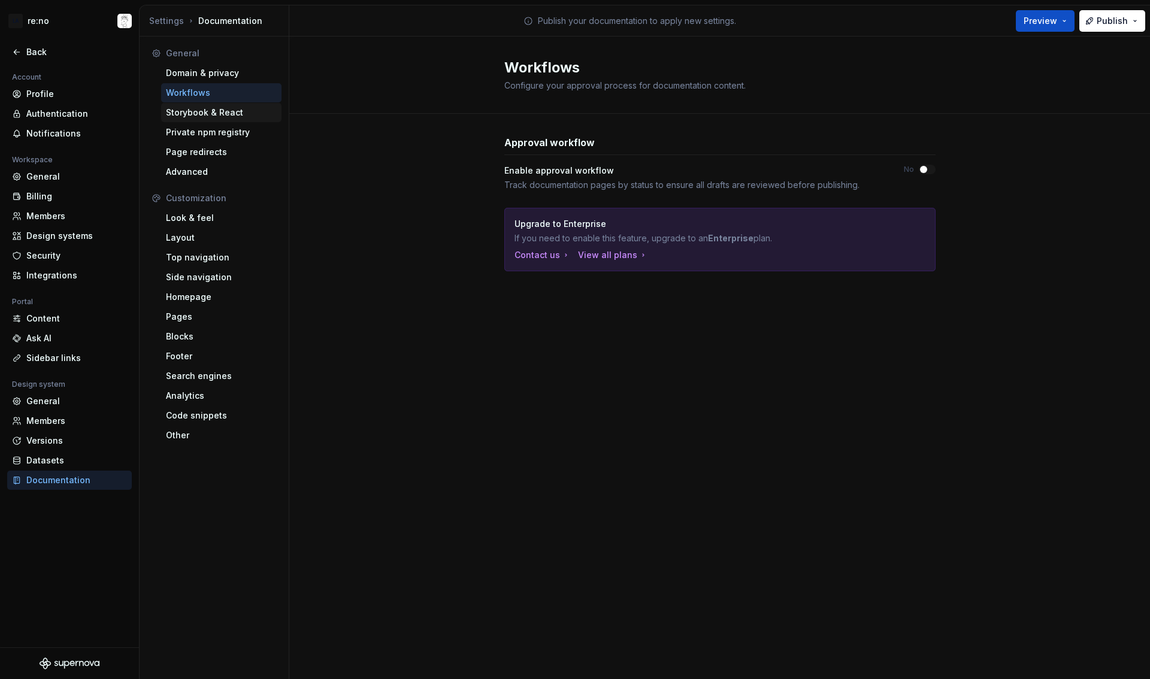
click at [193, 109] on div "Storybook & React" at bounding box center [221, 113] width 111 height 12
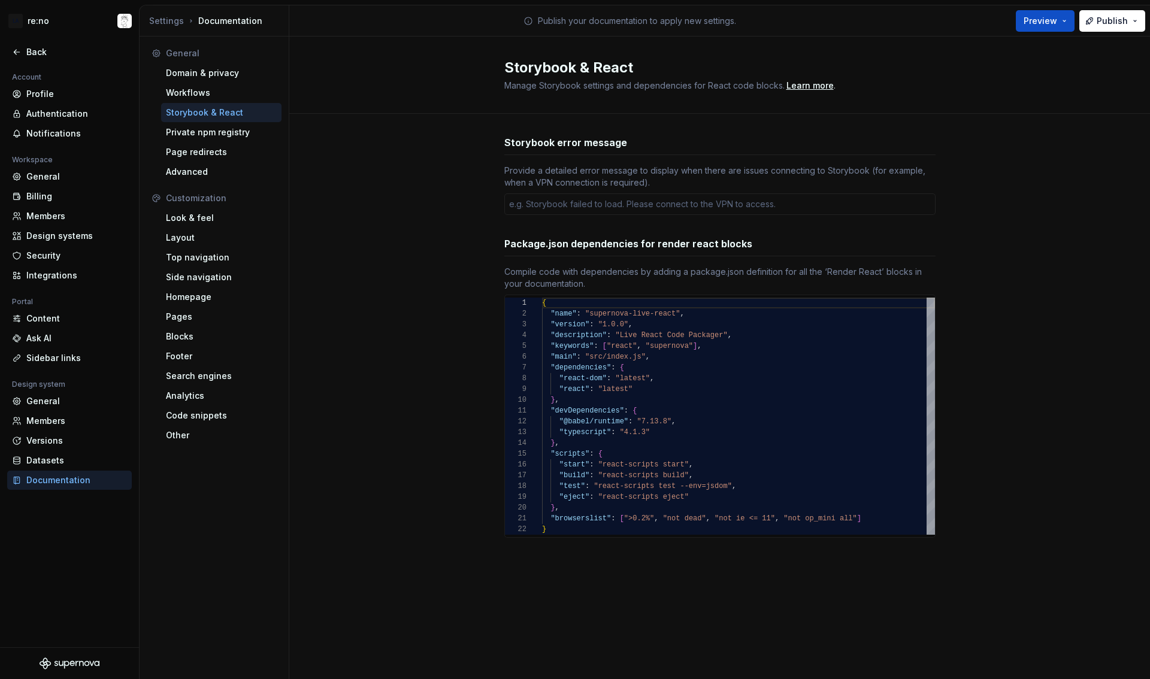
type textarea "*"
click at [205, 133] on div "Private npm registry" at bounding box center [221, 132] width 111 height 12
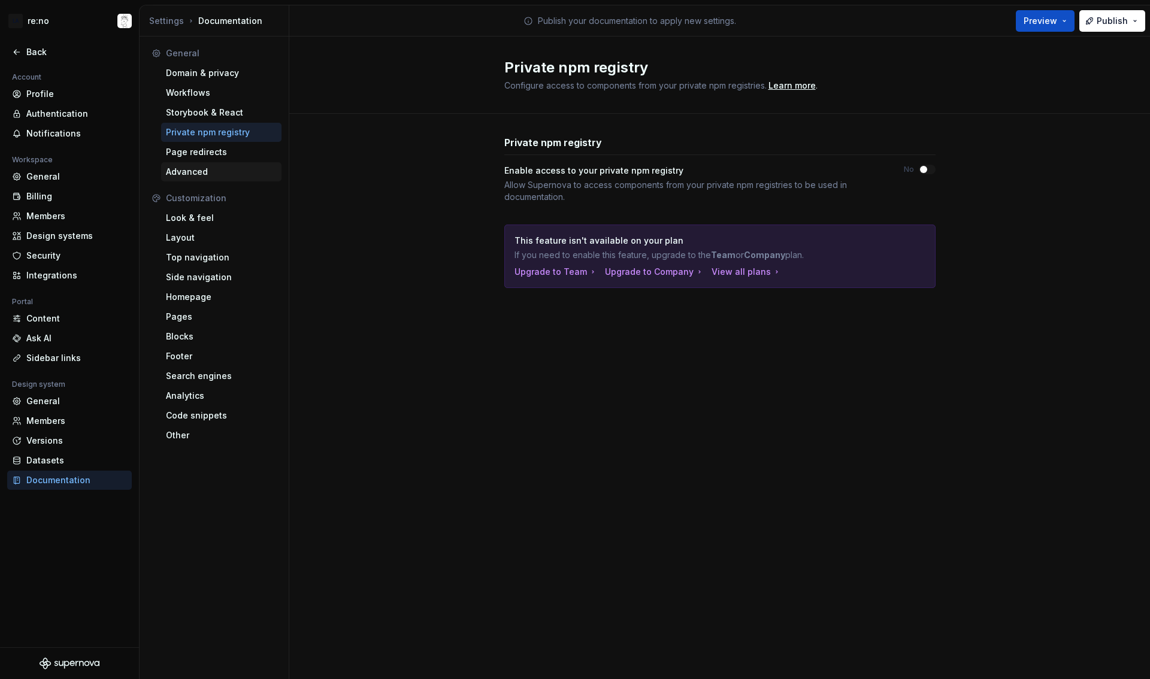
click at [194, 172] on div "Advanced" at bounding box center [221, 172] width 111 height 12
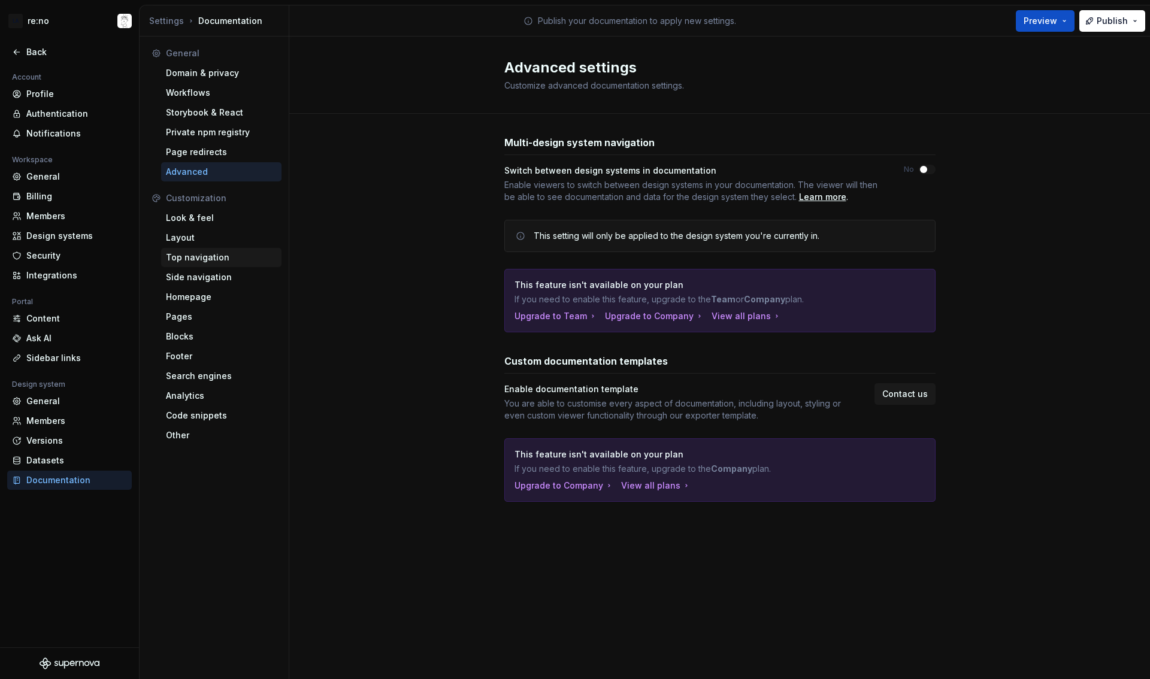
click at [201, 262] on div "Top navigation" at bounding box center [221, 258] width 111 height 12
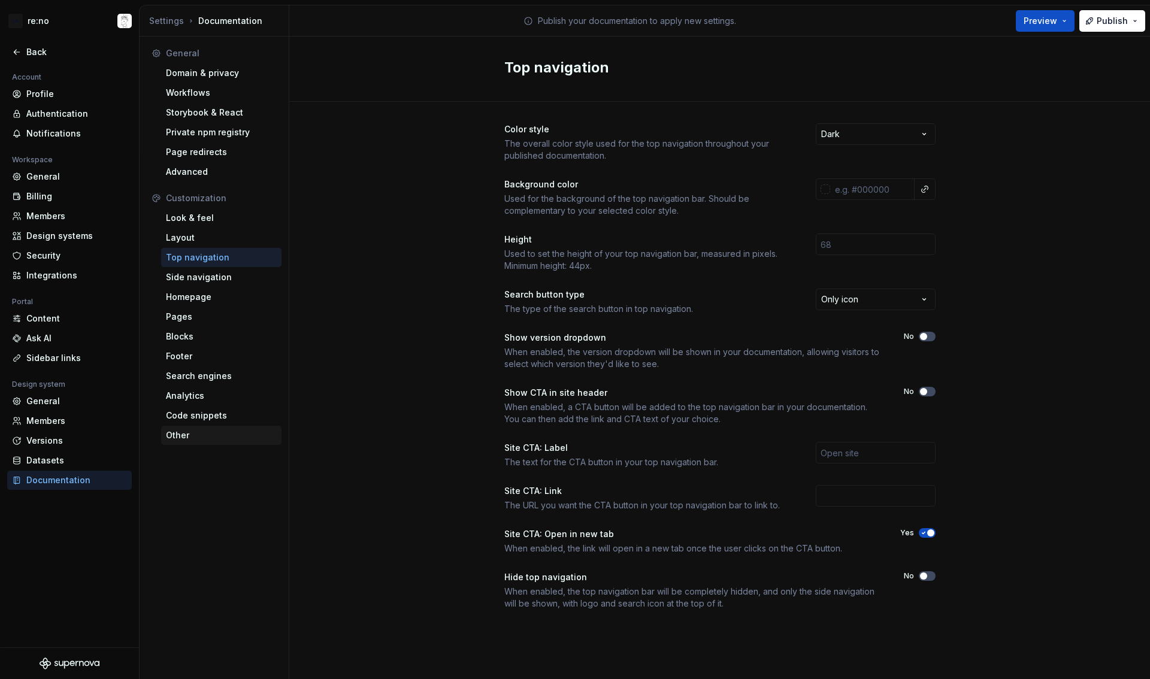
click at [187, 436] on div "Other" at bounding box center [221, 435] width 111 height 12
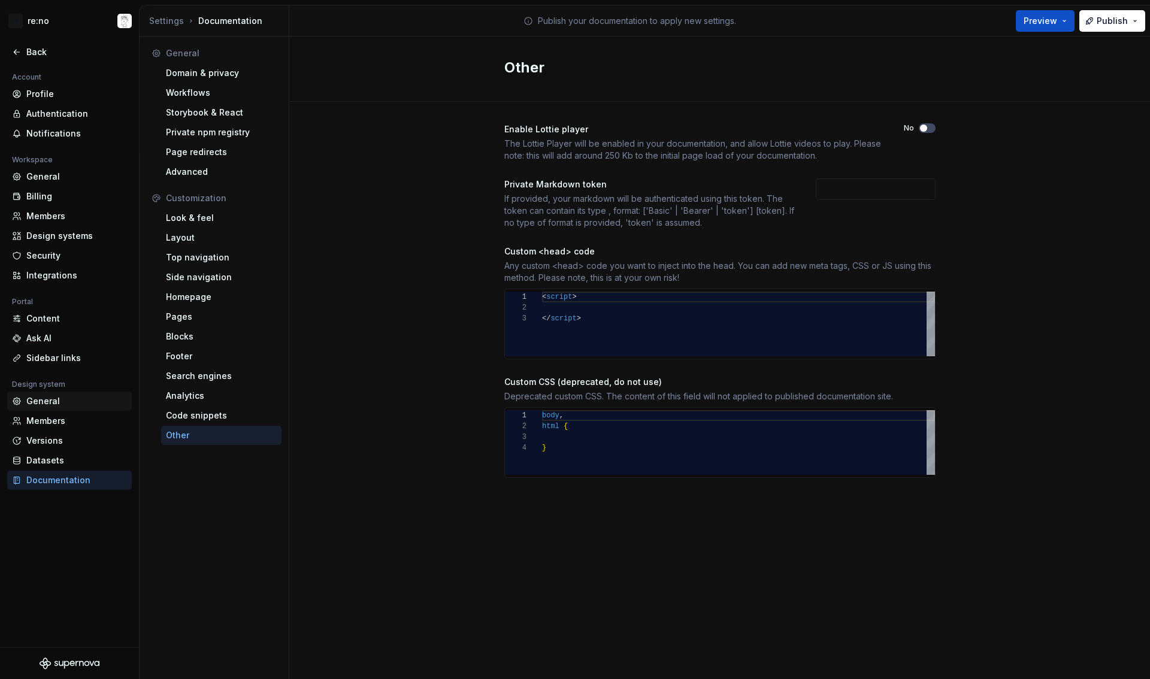
click at [47, 406] on div "General" at bounding box center [76, 401] width 101 height 12
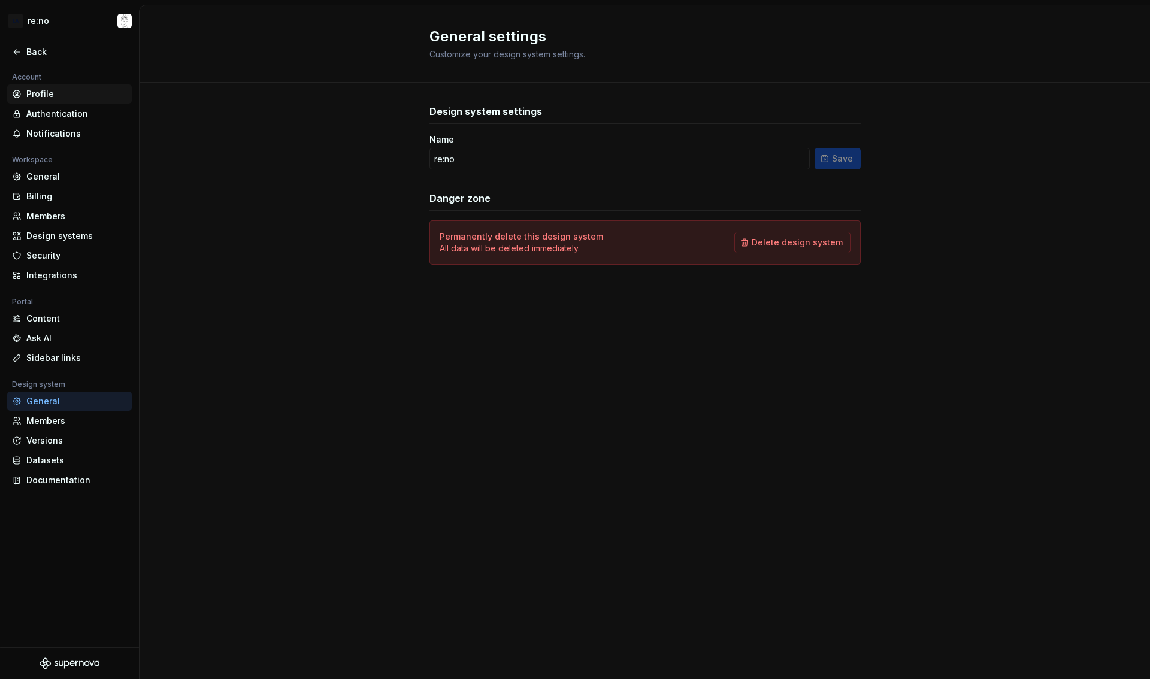
click at [38, 98] on div "Profile" at bounding box center [76, 94] width 101 height 12
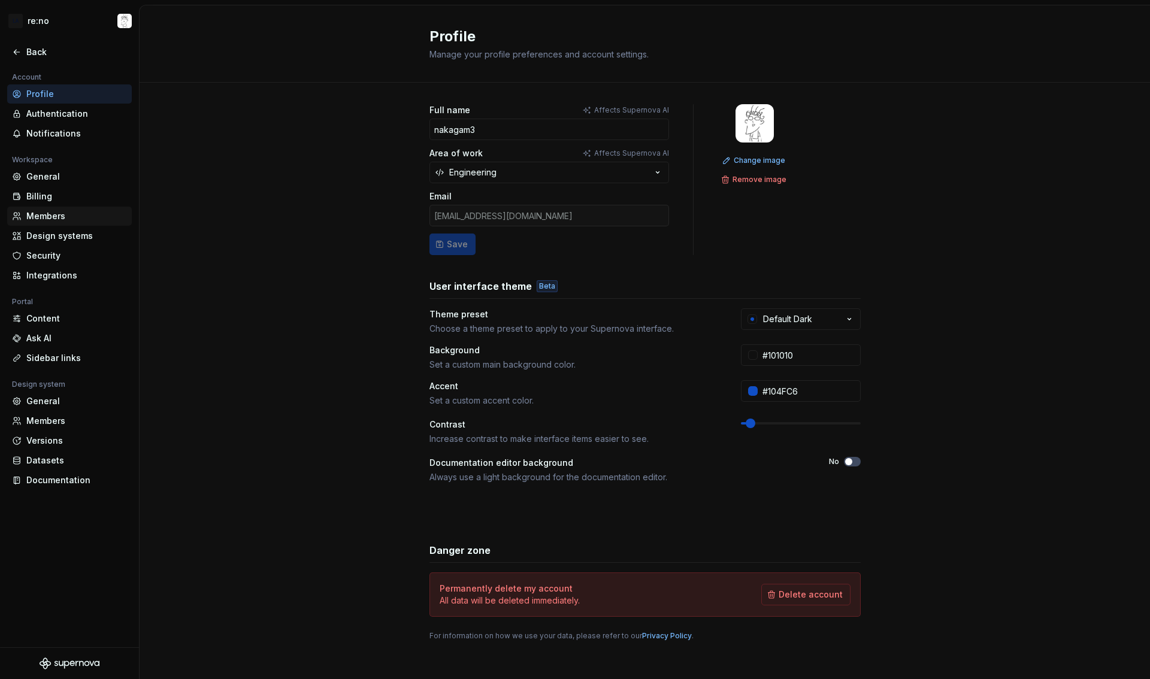
click at [40, 214] on div "Members" at bounding box center [76, 216] width 101 height 12
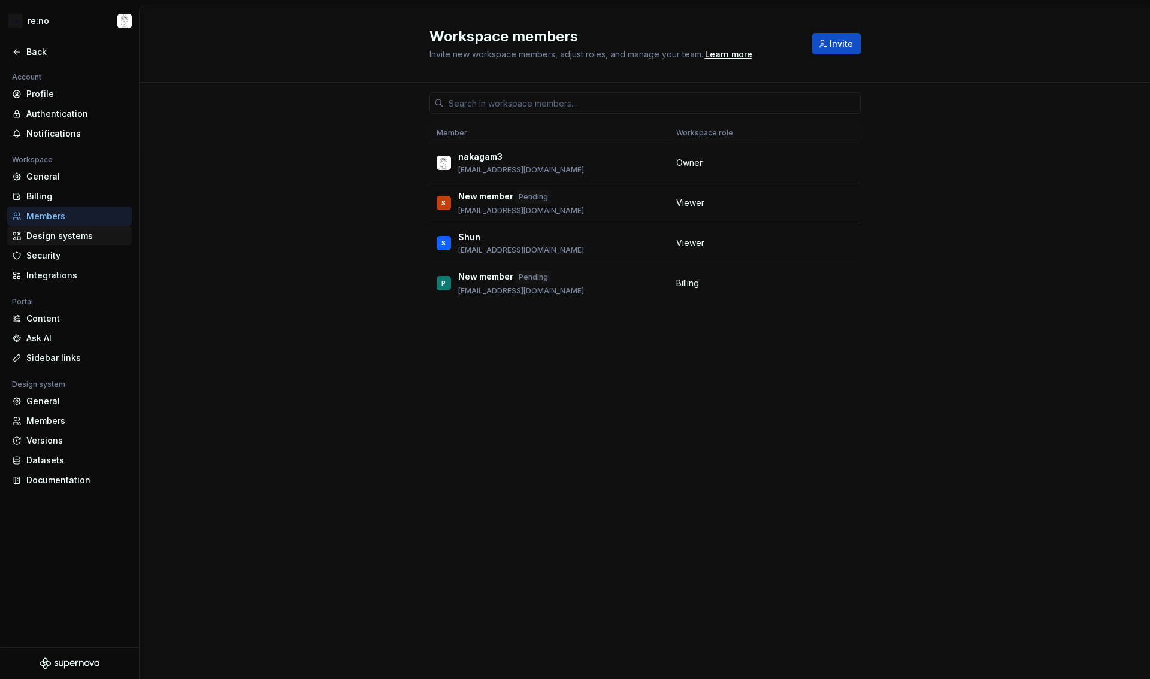
click at [40, 237] on div "Design systems" at bounding box center [76, 236] width 101 height 12
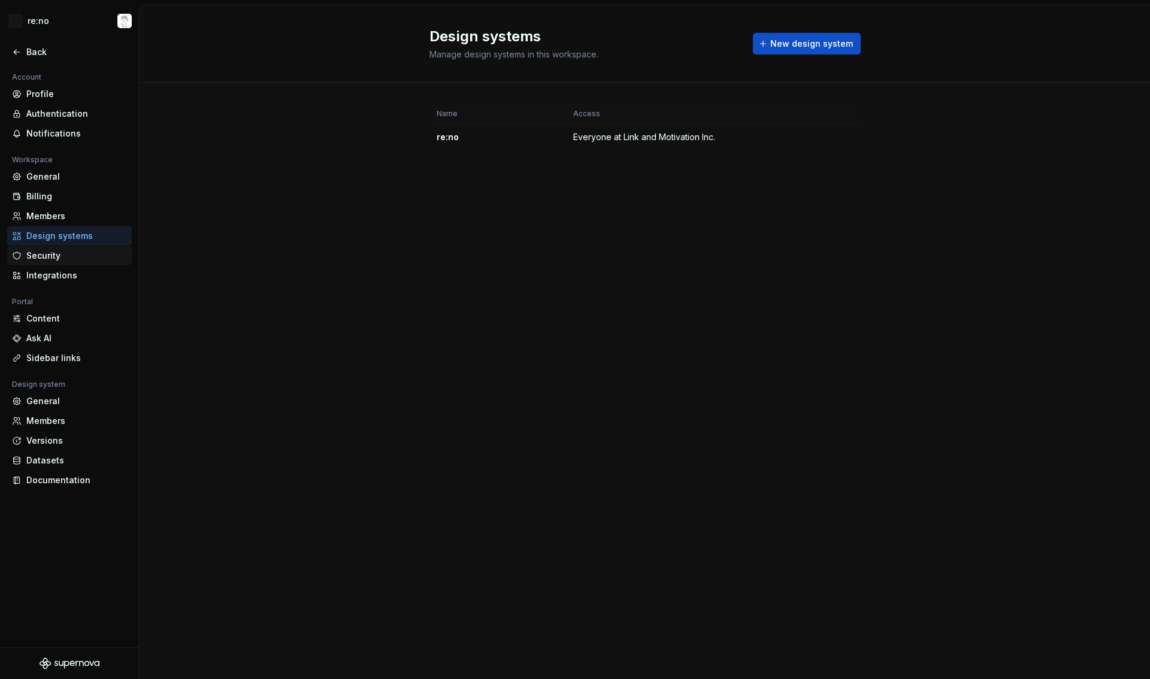
click at [41, 255] on div "Security" at bounding box center [76, 256] width 101 height 12
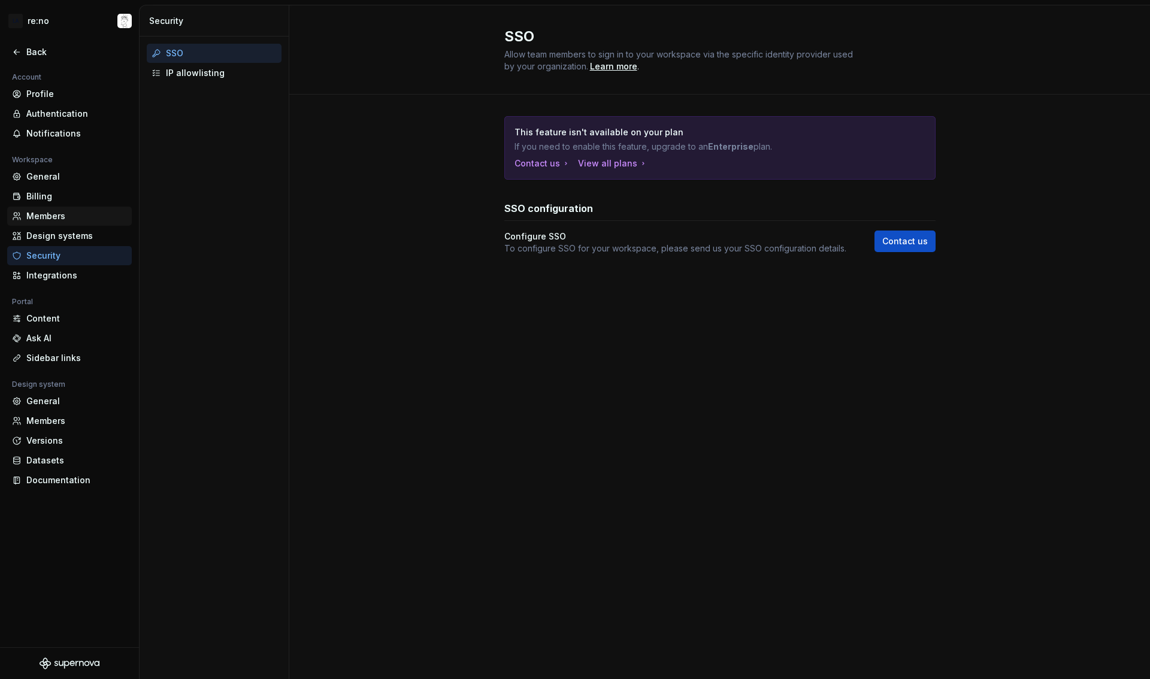
click at [62, 215] on div "Members" at bounding box center [76, 216] width 101 height 12
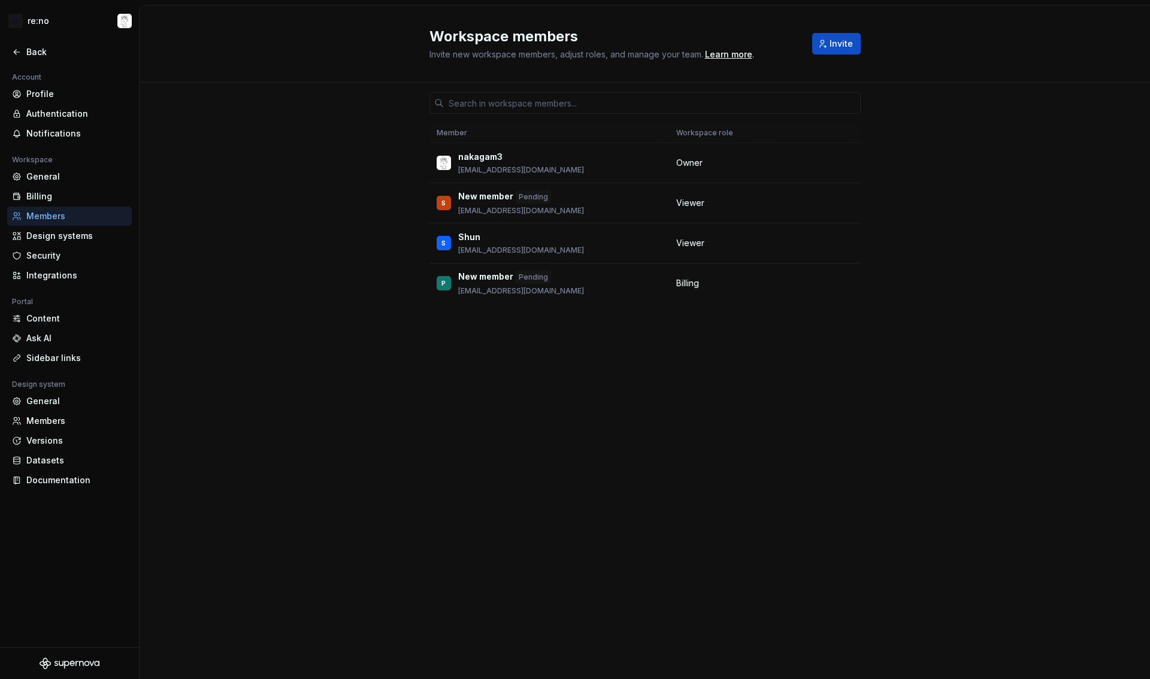
click at [62, 215] on div "Members" at bounding box center [76, 216] width 101 height 12
click at [34, 56] on div "Back" at bounding box center [76, 52] width 101 height 12
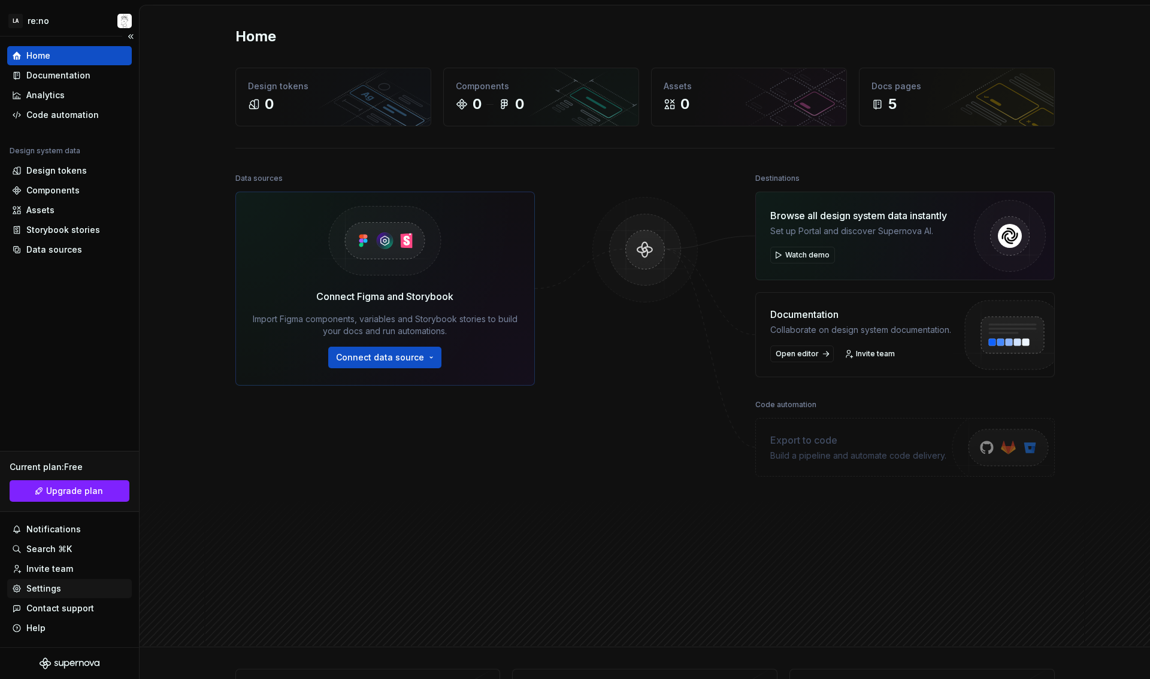
click at [57, 591] on div "Settings" at bounding box center [43, 589] width 35 height 12
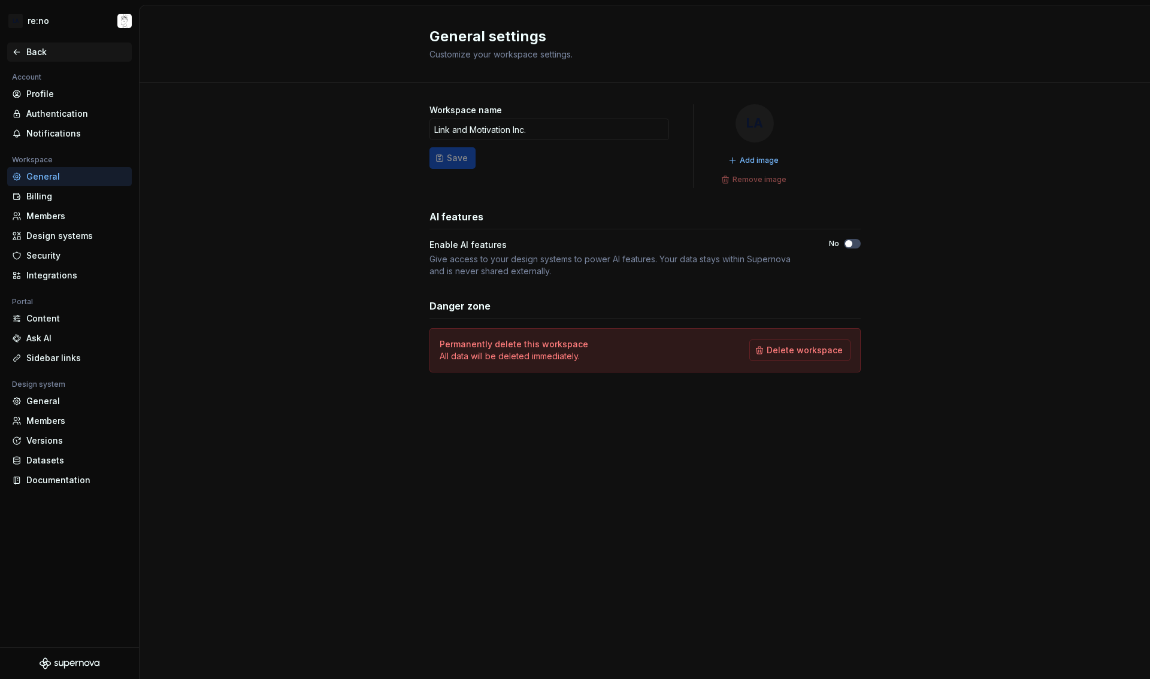
click at [49, 56] on div "Back" at bounding box center [76, 52] width 101 height 12
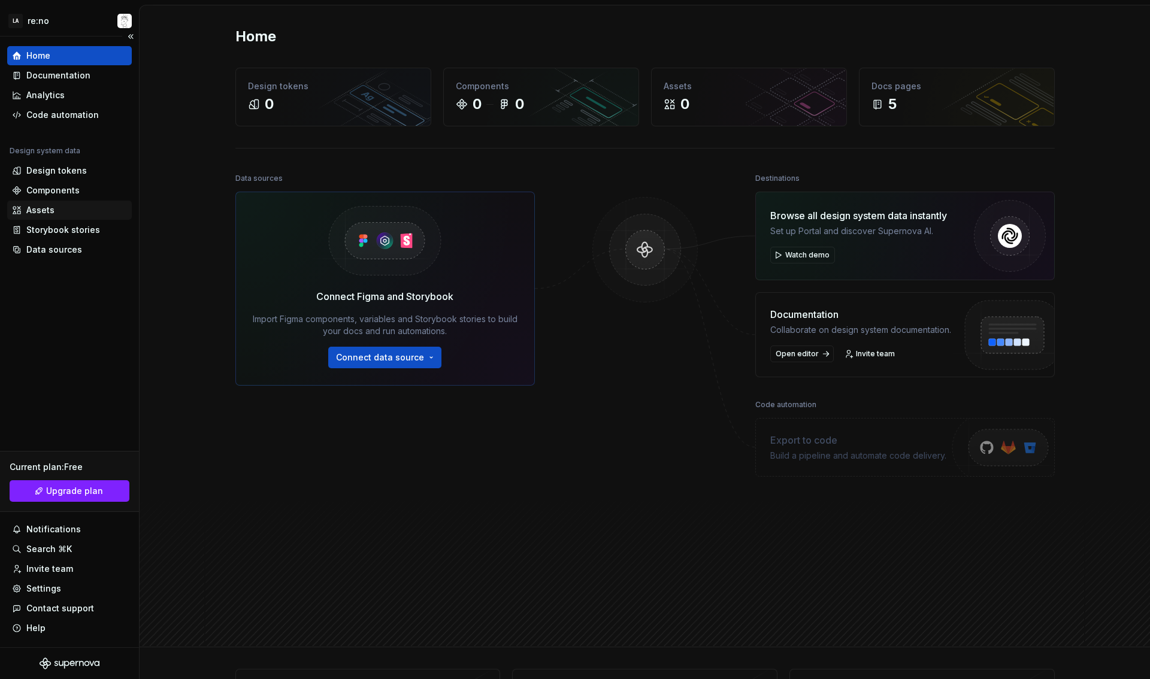
click at [39, 208] on div "Assets" at bounding box center [40, 210] width 28 height 12
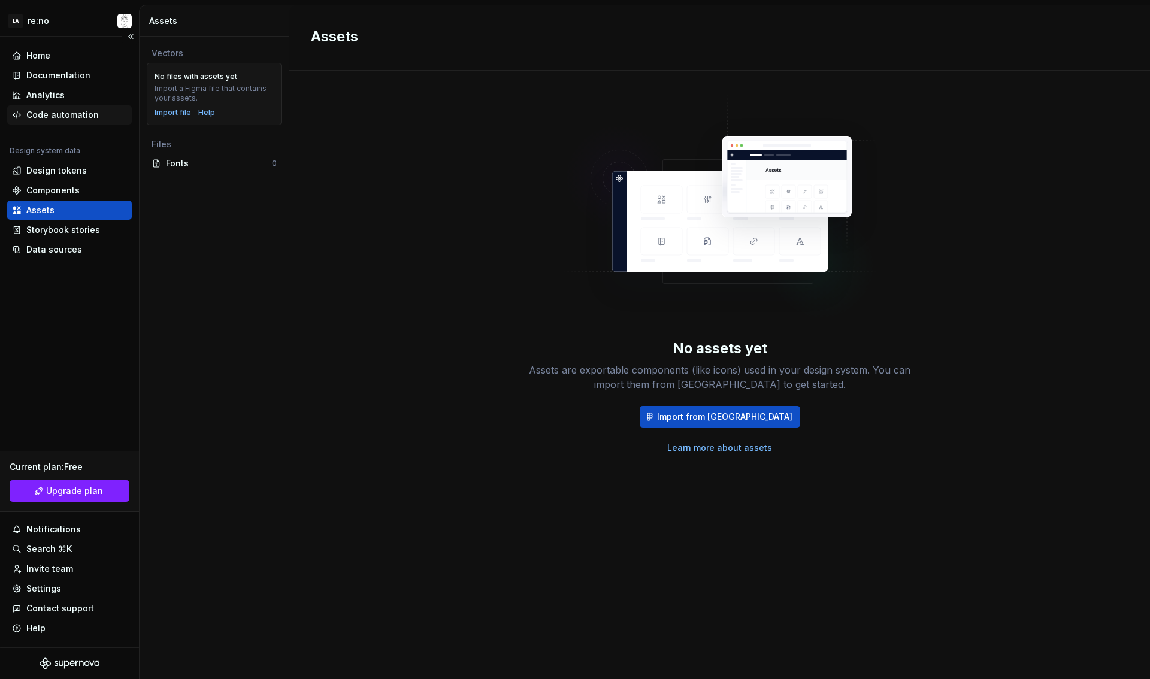
click at [66, 114] on div "Code automation" at bounding box center [62, 115] width 72 height 12
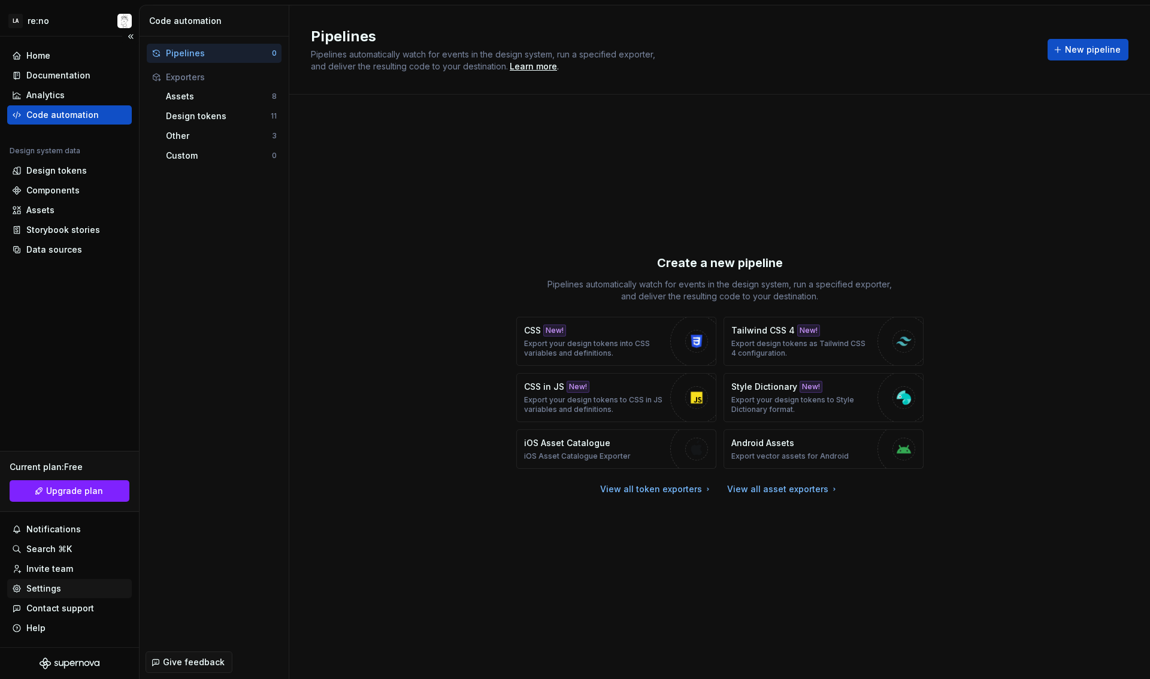
click at [60, 585] on div "Settings" at bounding box center [69, 589] width 115 height 12
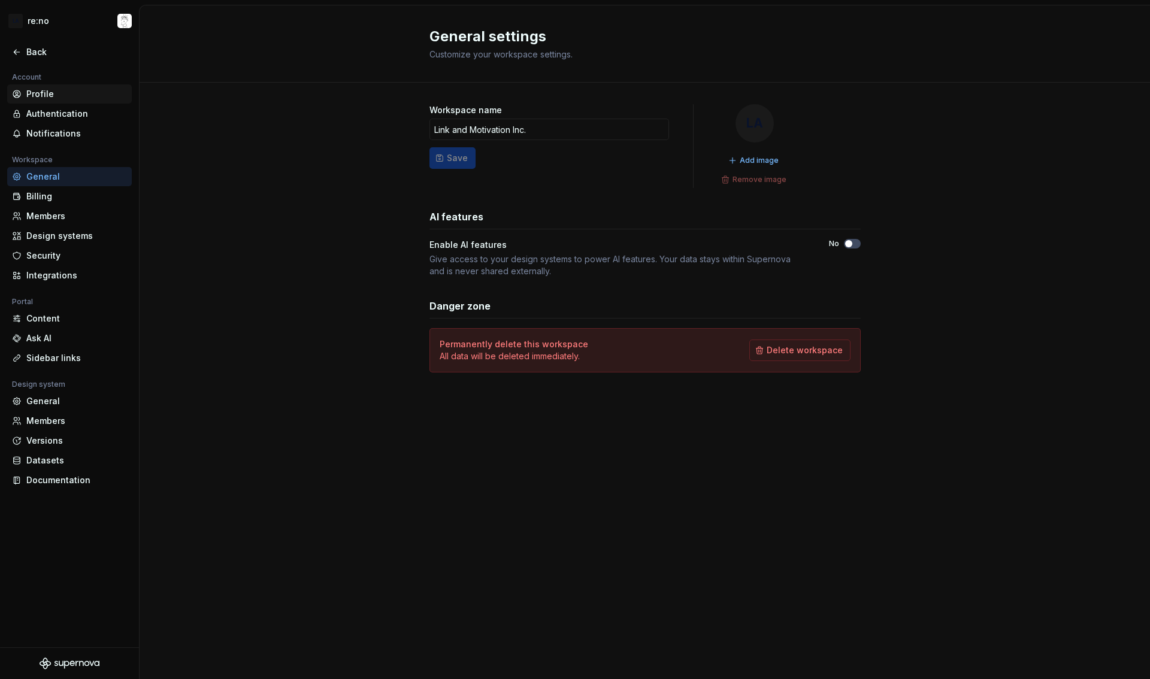
click at [71, 95] on div "Profile" at bounding box center [76, 94] width 101 height 12
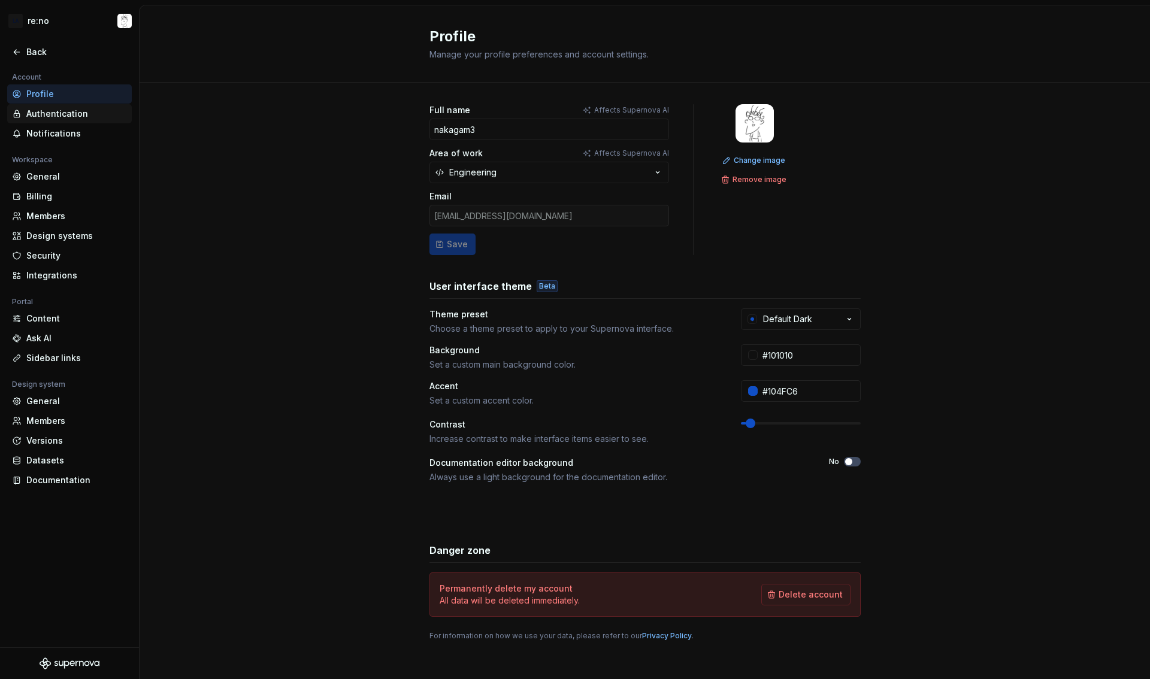
click at [69, 113] on div "Authentication" at bounding box center [76, 114] width 101 height 12
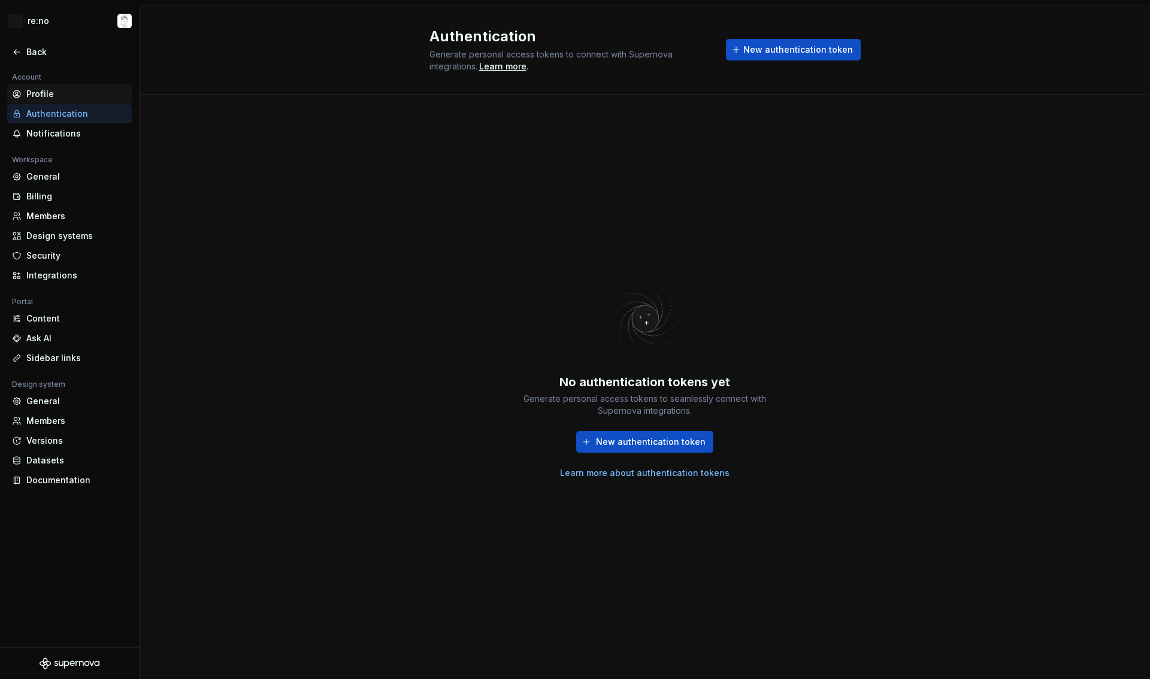
click at [68, 99] on div "Profile" at bounding box center [76, 94] width 101 height 12
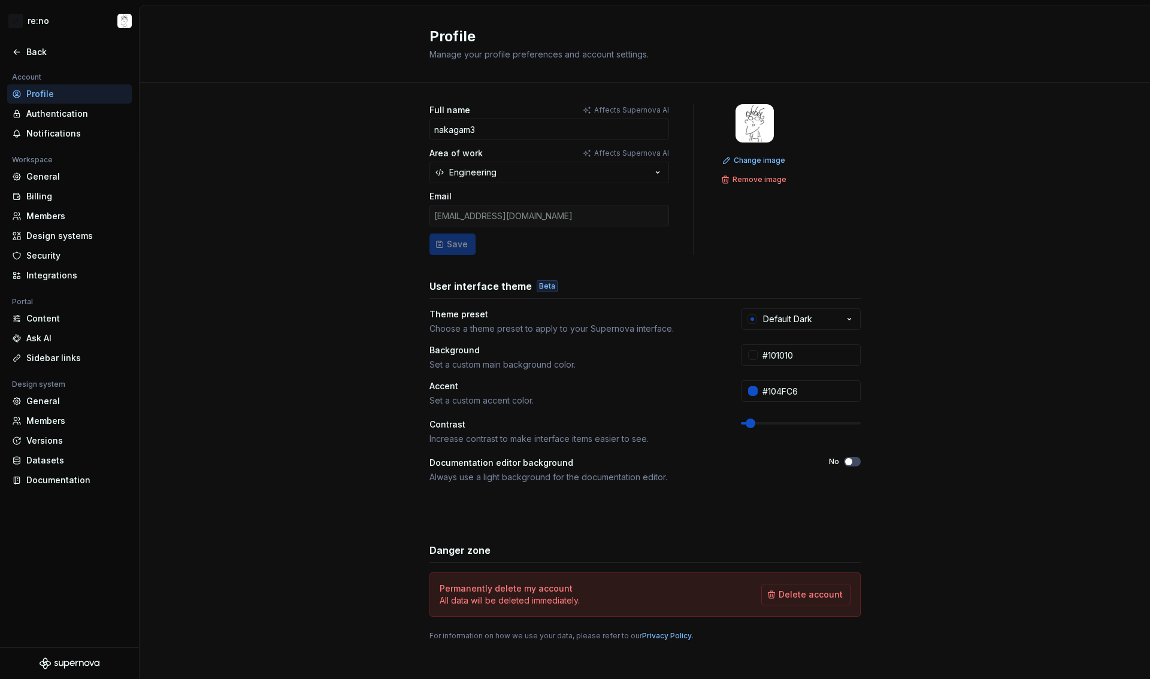
scroll to position [7, 0]
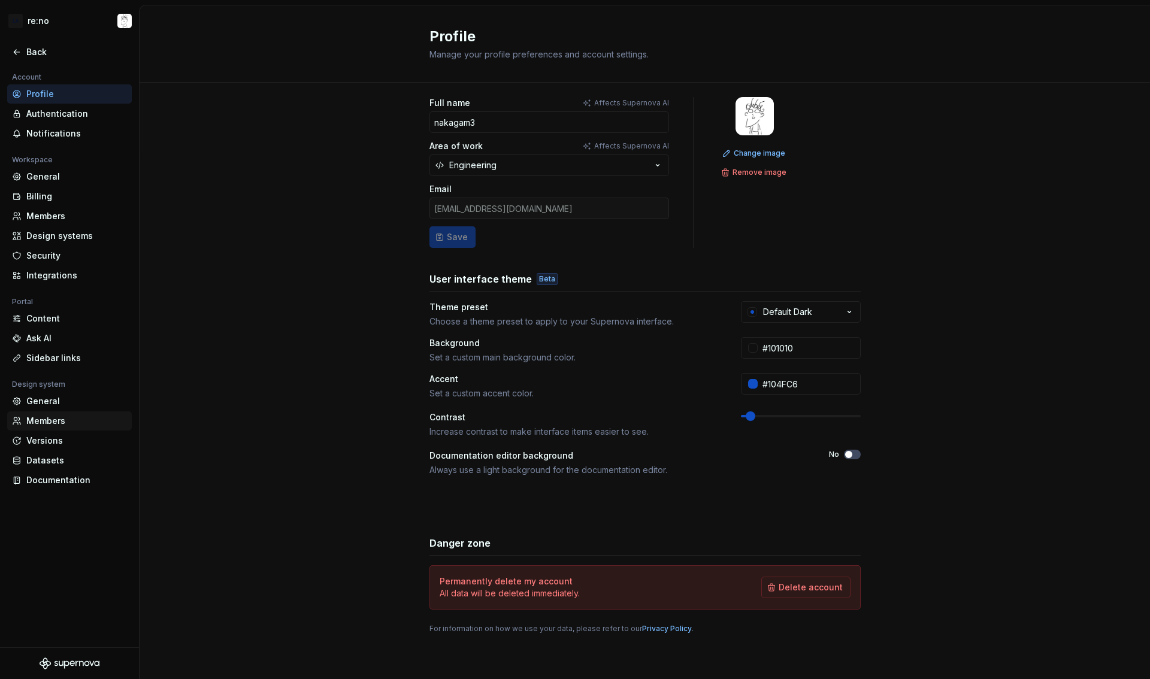
click at [60, 419] on div "Members" at bounding box center [76, 421] width 101 height 12
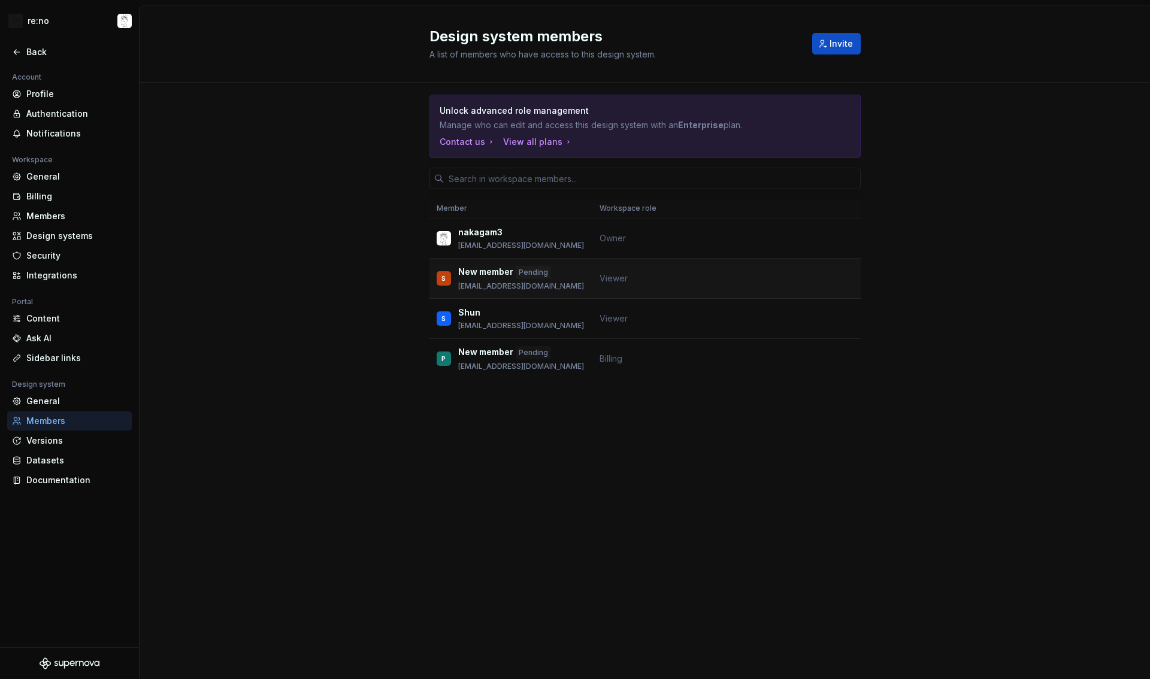
click at [790, 285] on td at bounding box center [766, 279] width 188 height 40
click at [493, 274] on p "New member" at bounding box center [485, 272] width 55 height 13
click at [44, 221] on div "Members" at bounding box center [76, 216] width 101 height 12
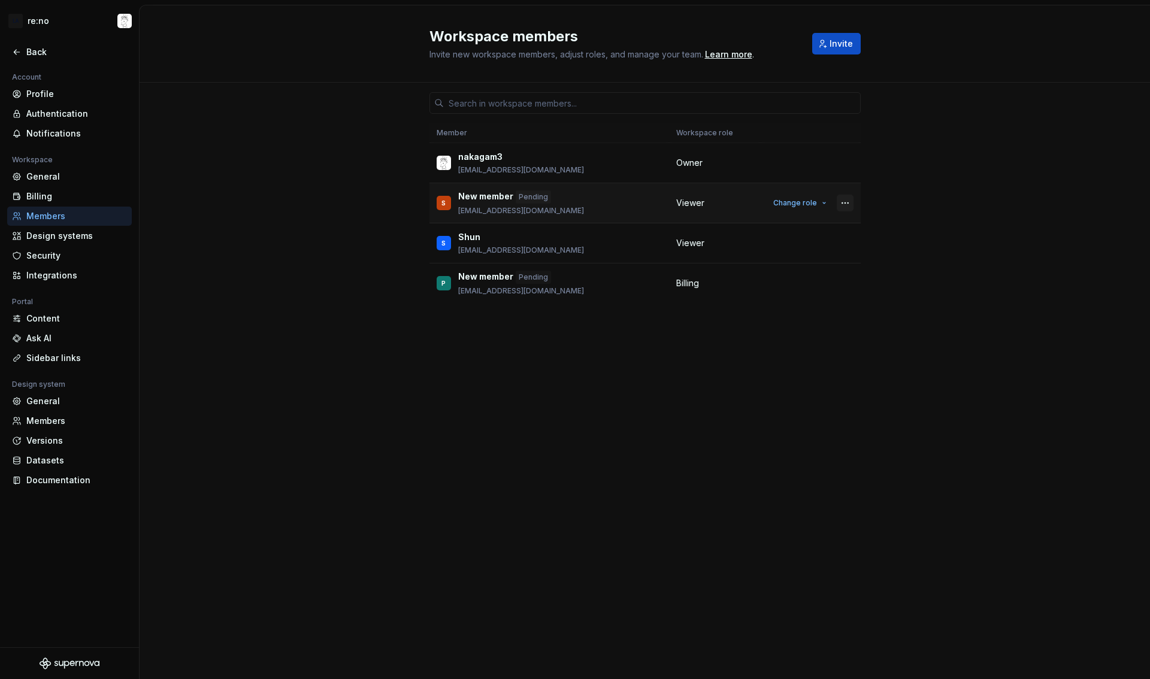
click at [846, 204] on button "button" at bounding box center [845, 203] width 17 height 17
click at [843, 206] on button "button" at bounding box center [845, 203] width 17 height 17
click at [777, 250] on div "Remove from workspace" at bounding box center [772, 251] width 104 height 12
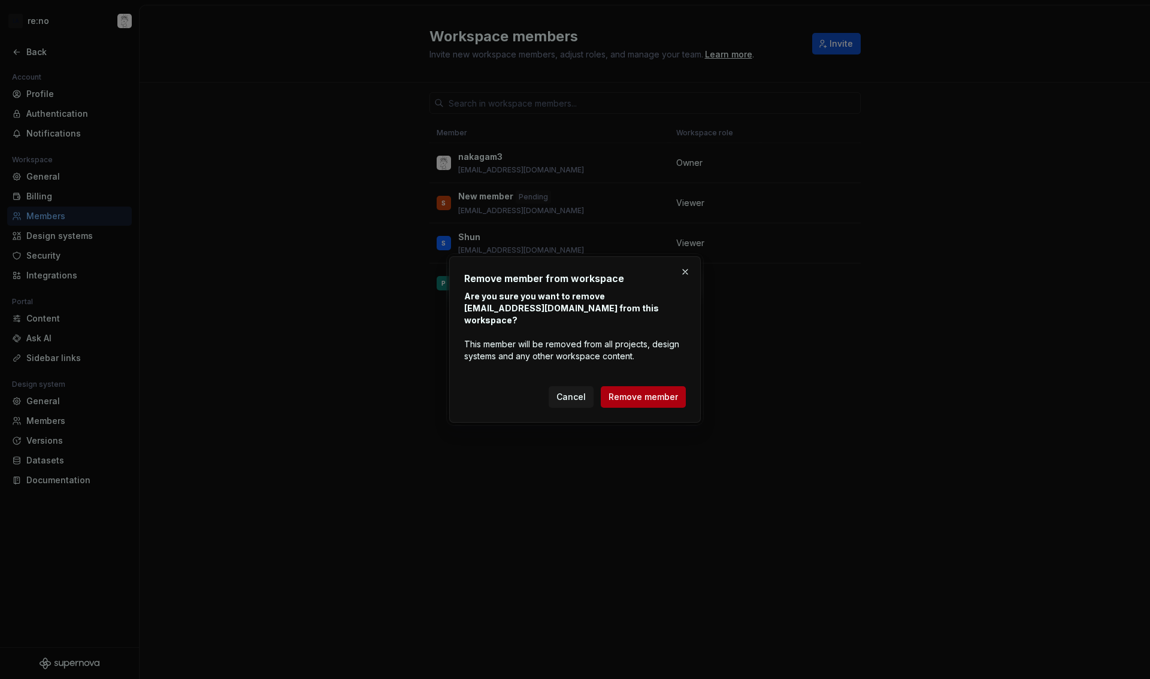
click at [661, 396] on span "Remove member" at bounding box center [642, 397] width 69 height 12
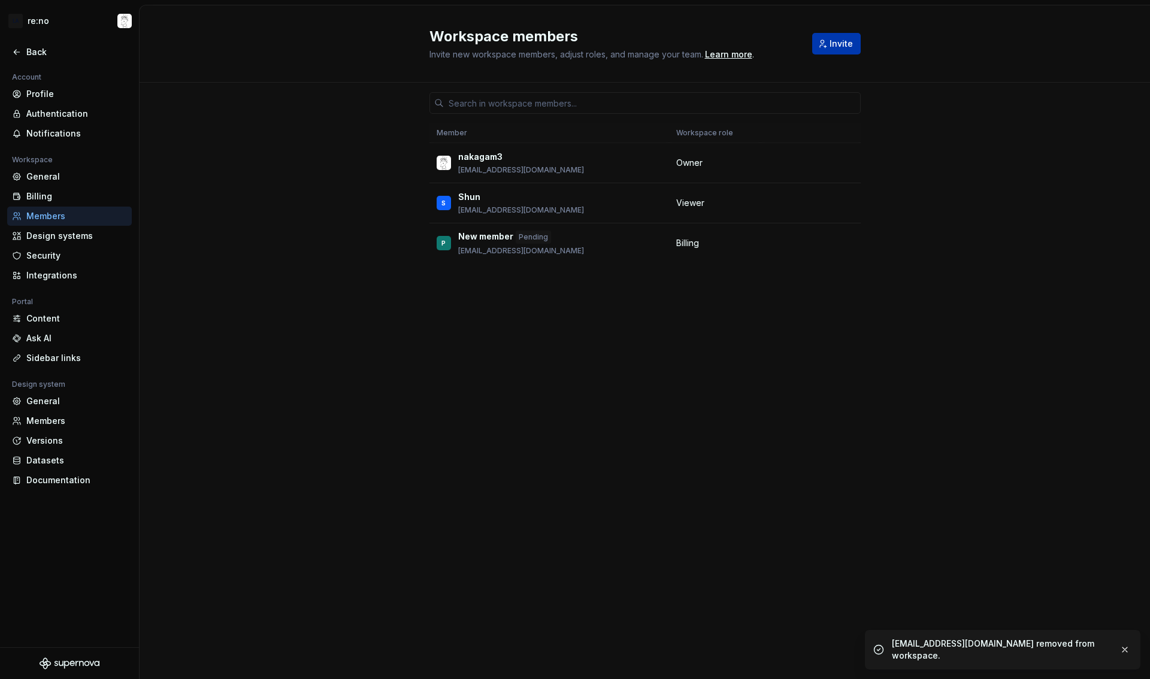
click at [834, 42] on span "Invite" at bounding box center [840, 44] width 23 height 12
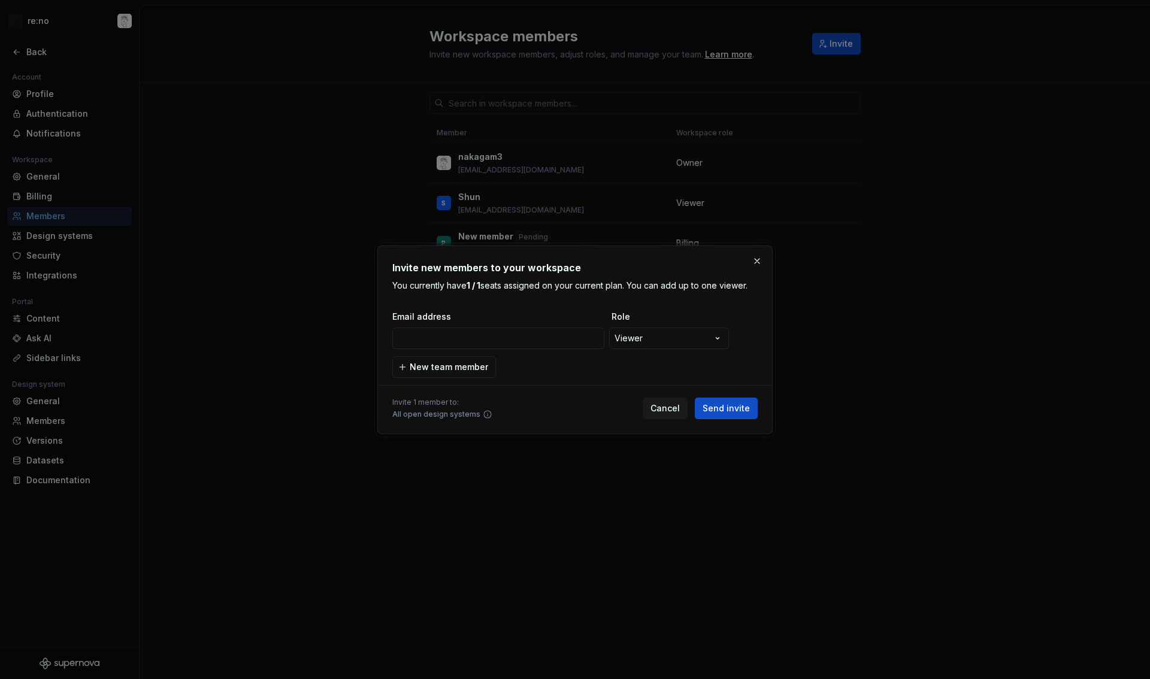
type input "mc_develop@lmi.ne.jp"
click at [731, 408] on span "Send invite" at bounding box center [725, 408] width 47 height 12
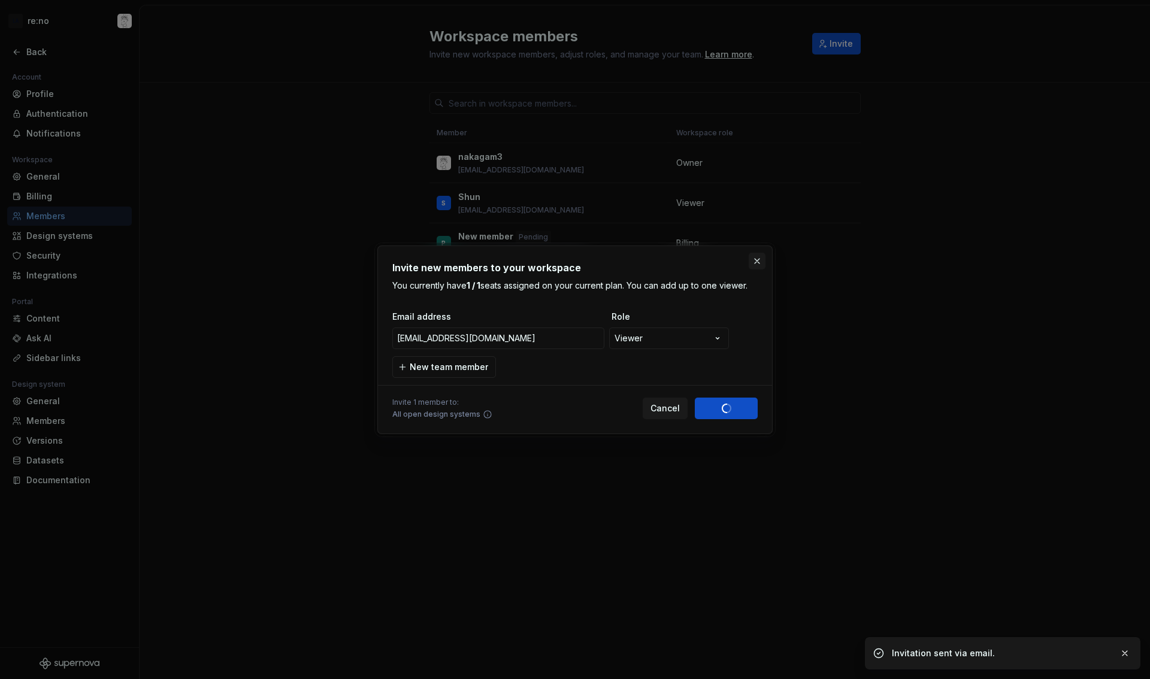
click at [759, 261] on button "button" at bounding box center [757, 261] width 17 height 17
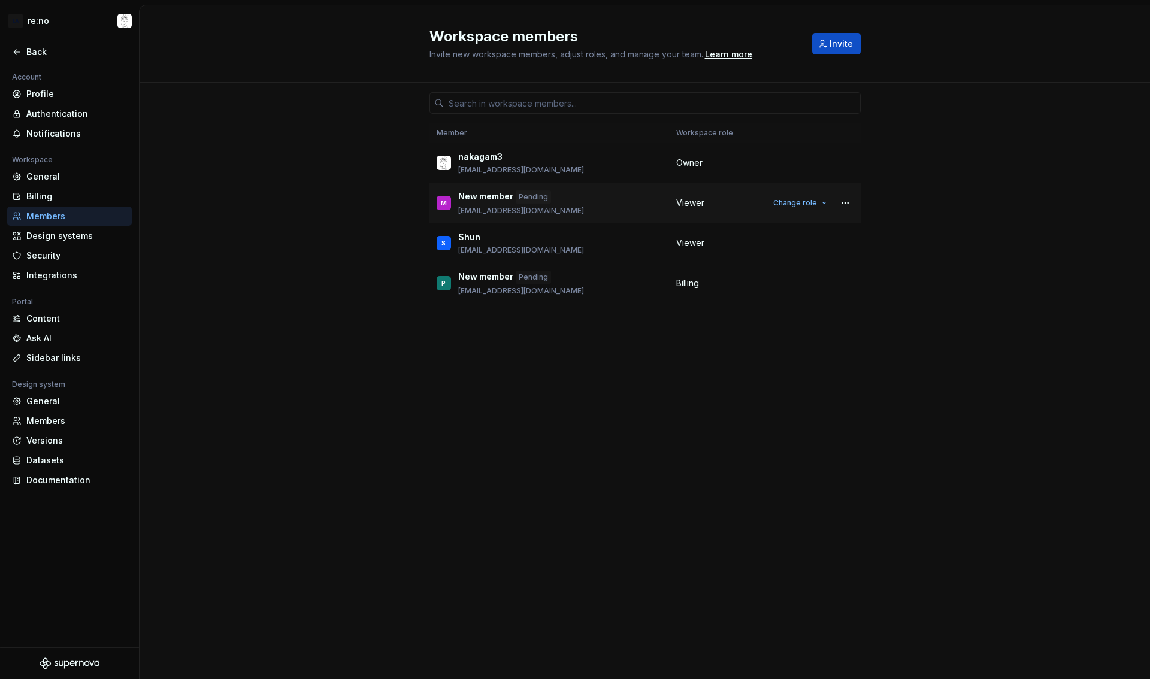
click at [854, 204] on td "Change role" at bounding box center [811, 203] width 100 height 40
click at [844, 204] on button "button" at bounding box center [845, 203] width 17 height 17
click at [765, 249] on div "Remove from workspace" at bounding box center [772, 251] width 104 height 12
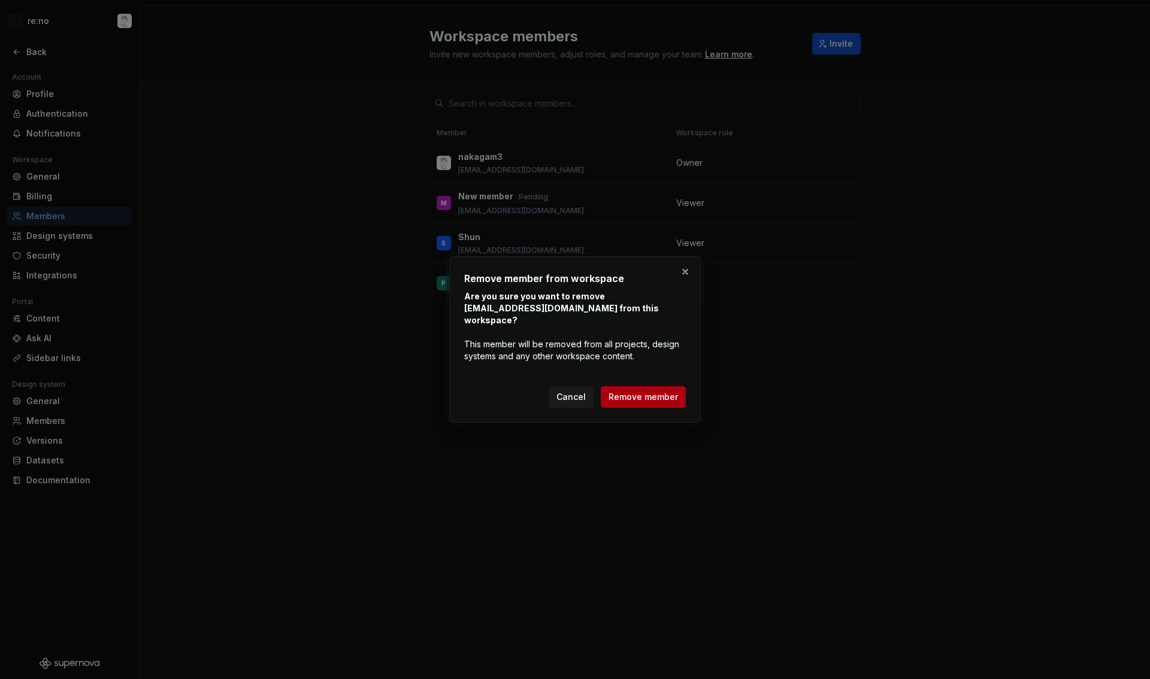
click at [653, 391] on span "Remove member" at bounding box center [642, 397] width 69 height 12
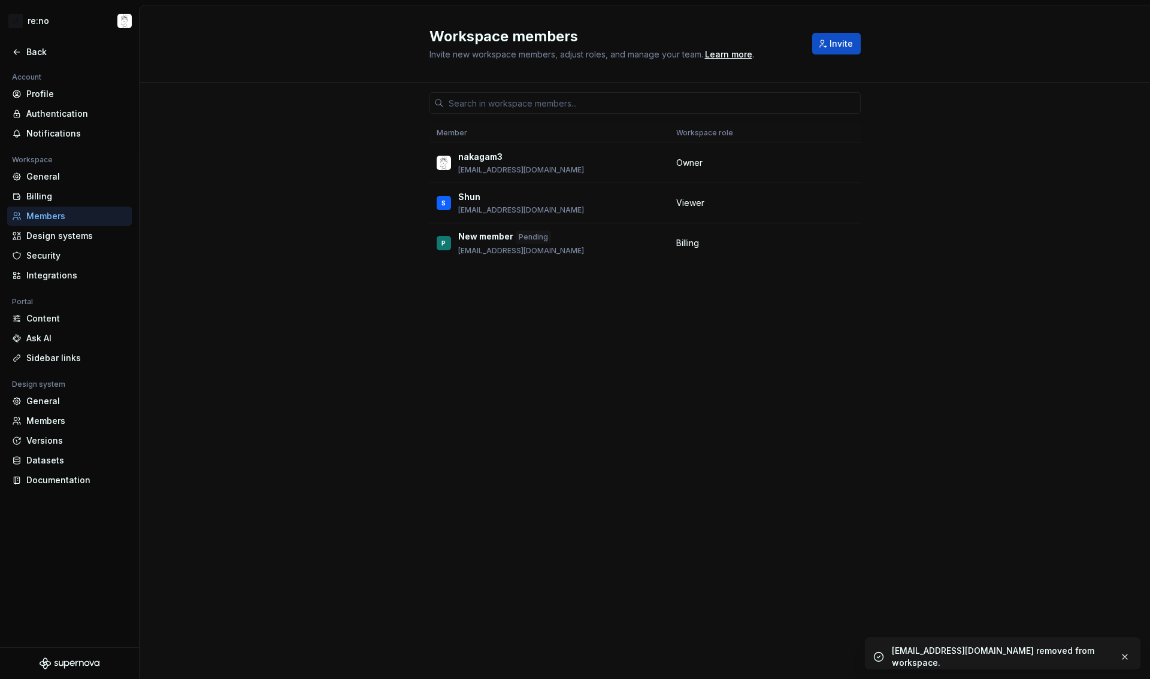
click at [834, 44] on span "Invite" at bounding box center [840, 44] width 23 height 12
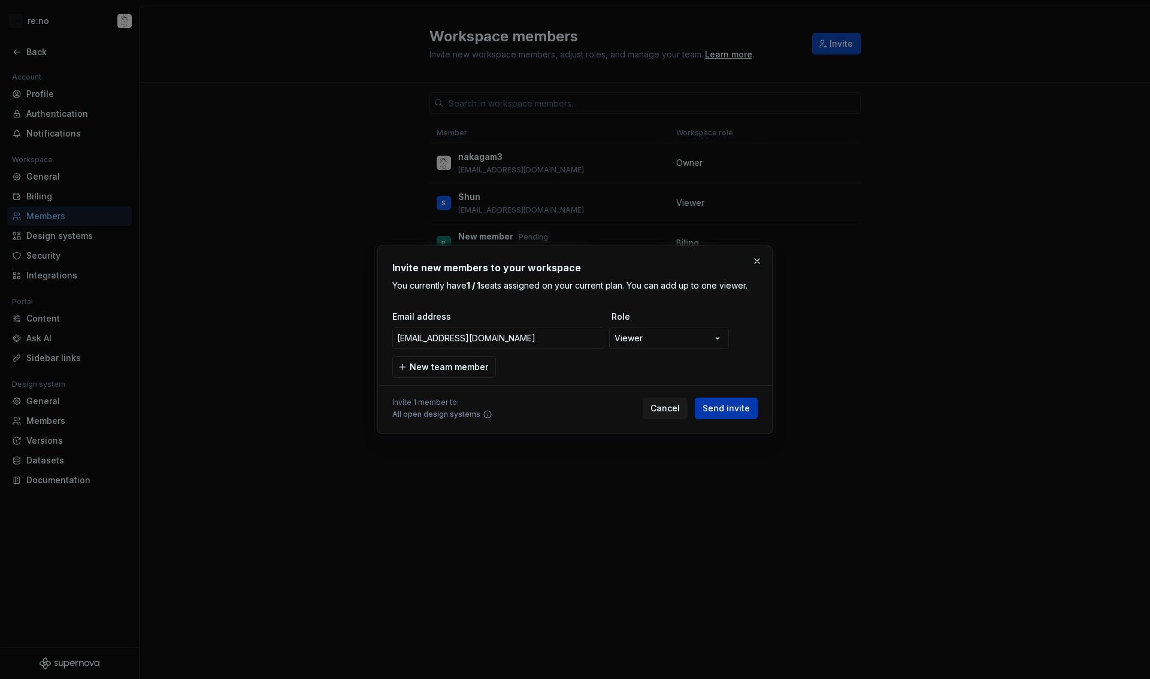
type input "[EMAIL_ADDRESS][DOMAIN_NAME]"
click at [741, 408] on span "Send invite" at bounding box center [725, 408] width 47 height 12
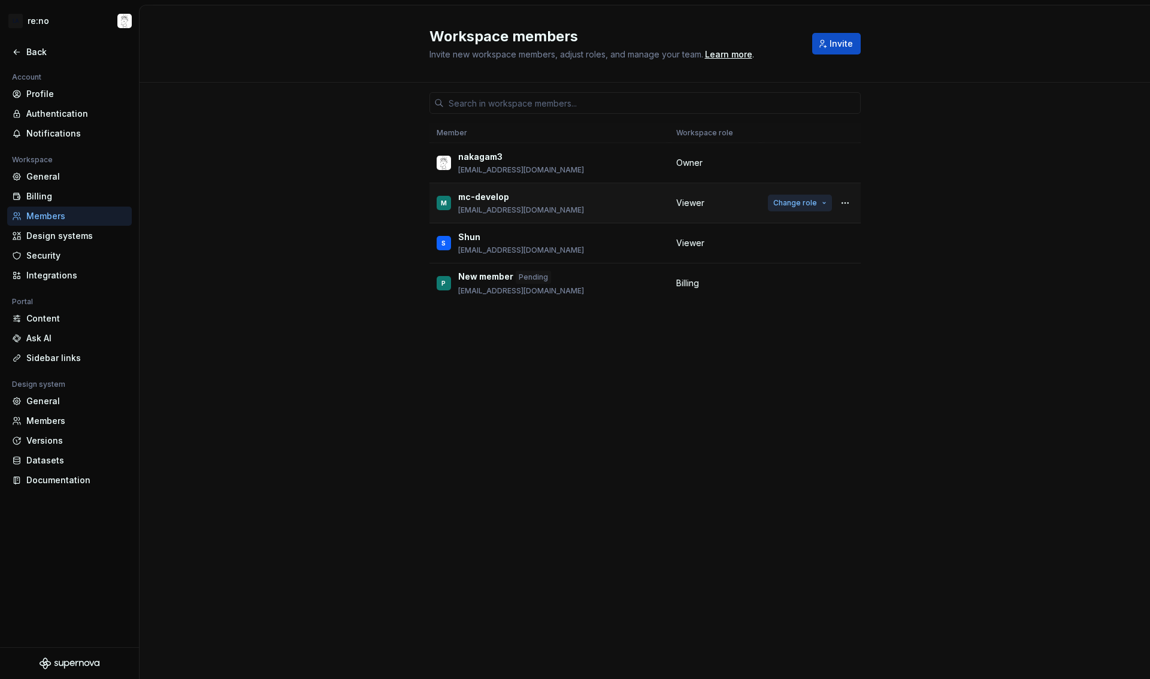
click at [799, 201] on span "Change role" at bounding box center [795, 203] width 44 height 10
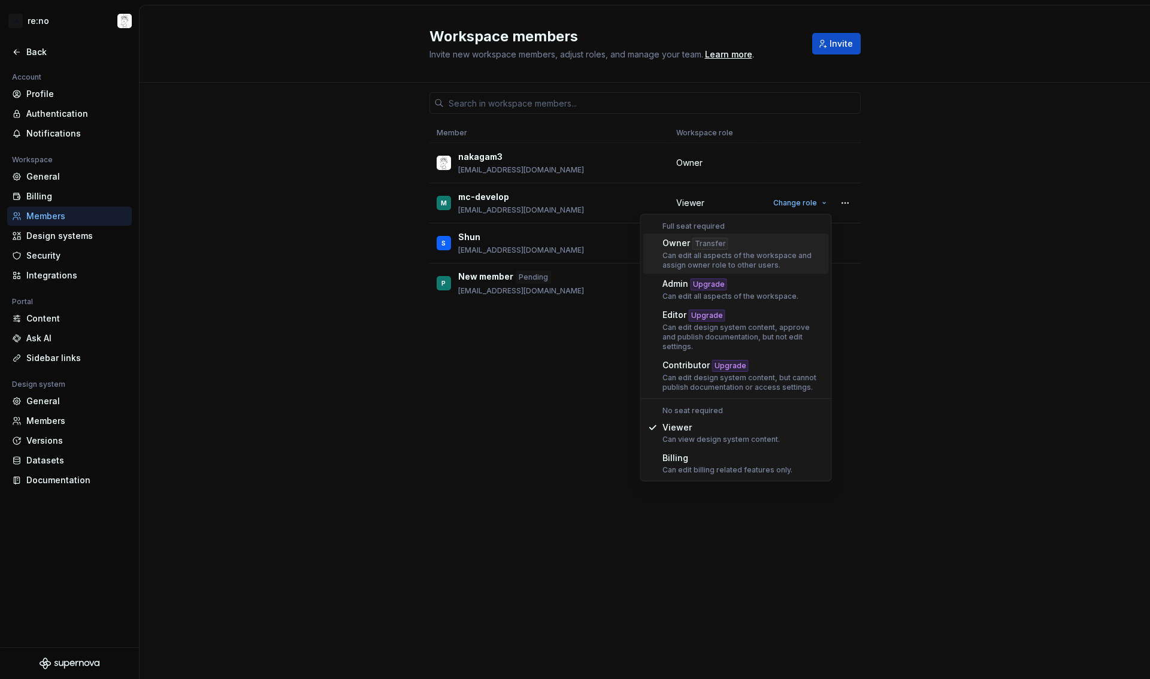
click at [714, 254] on div "Can edit all aspects of the workspace and assign owner role to other users." at bounding box center [743, 260] width 162 height 19
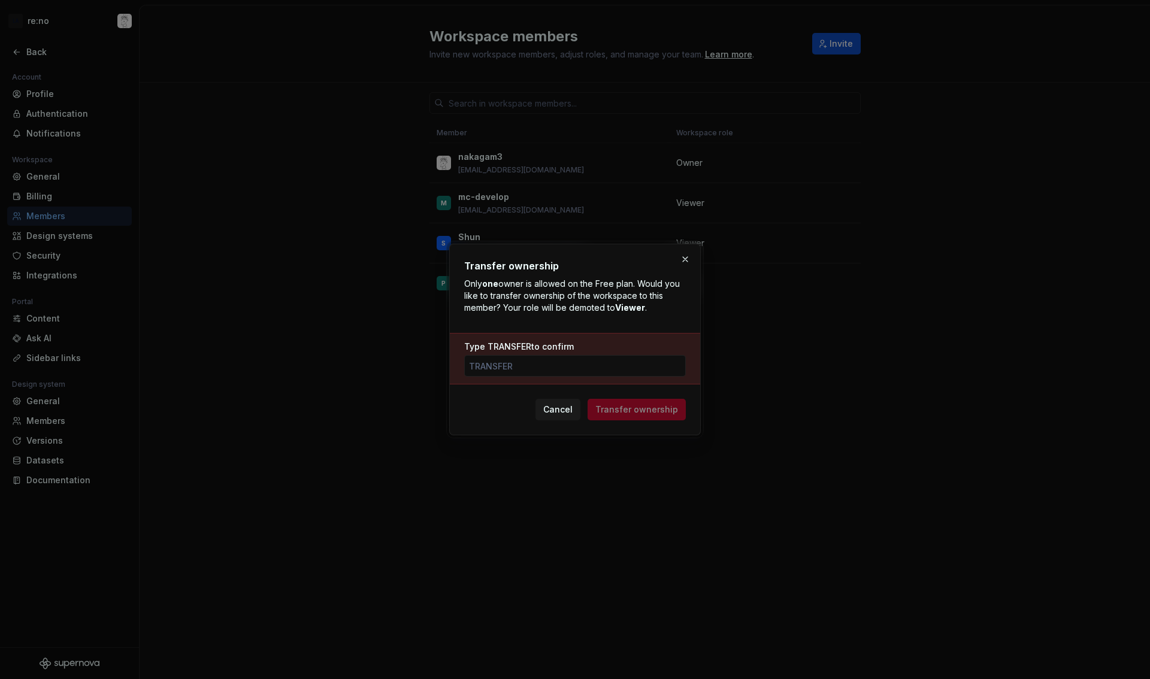
click at [501, 344] on span "TRANSFER" at bounding box center [509, 346] width 44 height 10
click at [501, 355] on input "Type TRANSFER to confirm" at bounding box center [575, 366] width 222 height 22
click at [501, 344] on span "TRANSFER" at bounding box center [509, 346] width 44 height 10
click at [501, 355] on input "Type TRANSFER to confirm" at bounding box center [575, 366] width 222 height 22
click at [507, 363] on input "Type TRANSFER to confirm" at bounding box center [575, 366] width 222 height 22
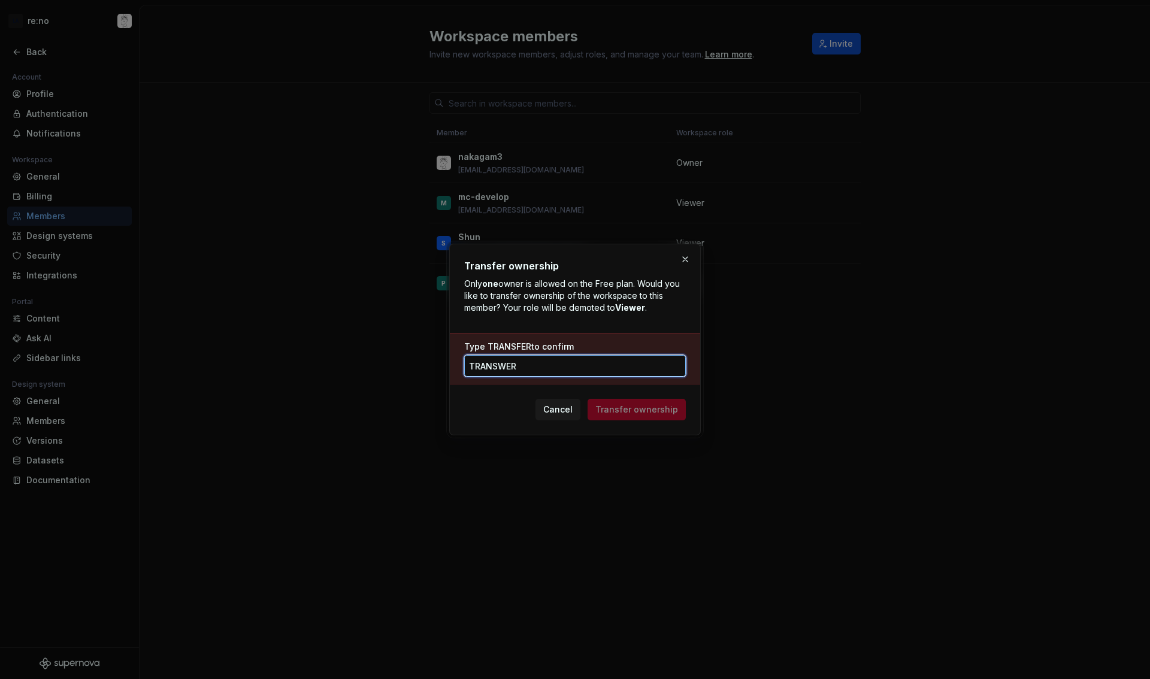
click at [552, 373] on input "TRANSWER" at bounding box center [575, 366] width 222 height 22
click at [553, 372] on input "TRANSWER" at bounding box center [575, 366] width 222 height 22
type input "T"
type input "TRANSFER"
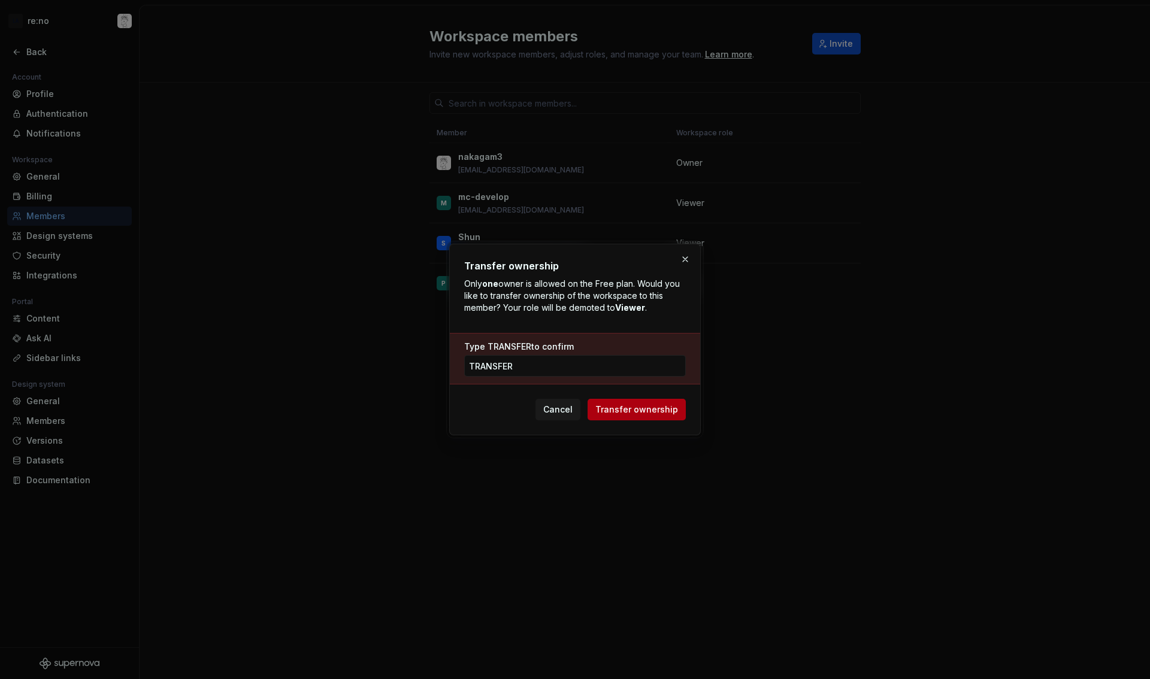
click at [620, 414] on span "Transfer ownership" at bounding box center [636, 410] width 83 height 12
